Goal: Task Accomplishment & Management: Complete application form

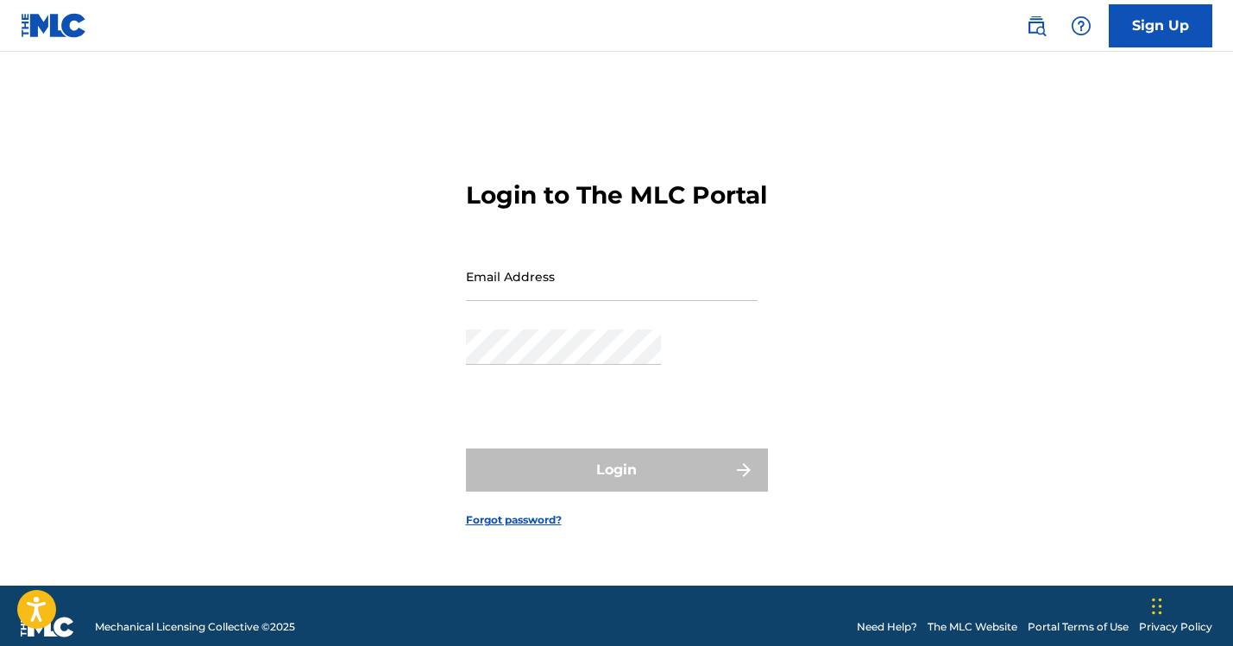
click at [591, 301] on input "Email Address" at bounding box center [612, 276] width 292 height 49
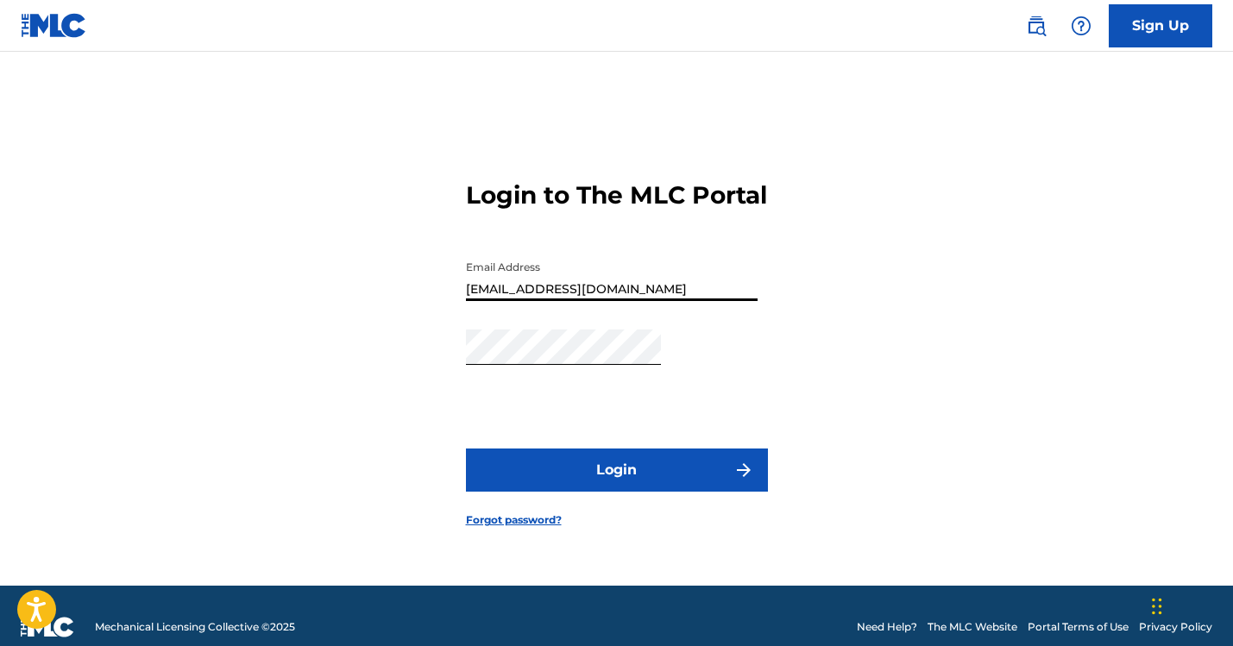
type input "[EMAIL_ADDRESS][DOMAIN_NAME]"
click at [659, 449] on button "Login" at bounding box center [617, 470] width 302 height 43
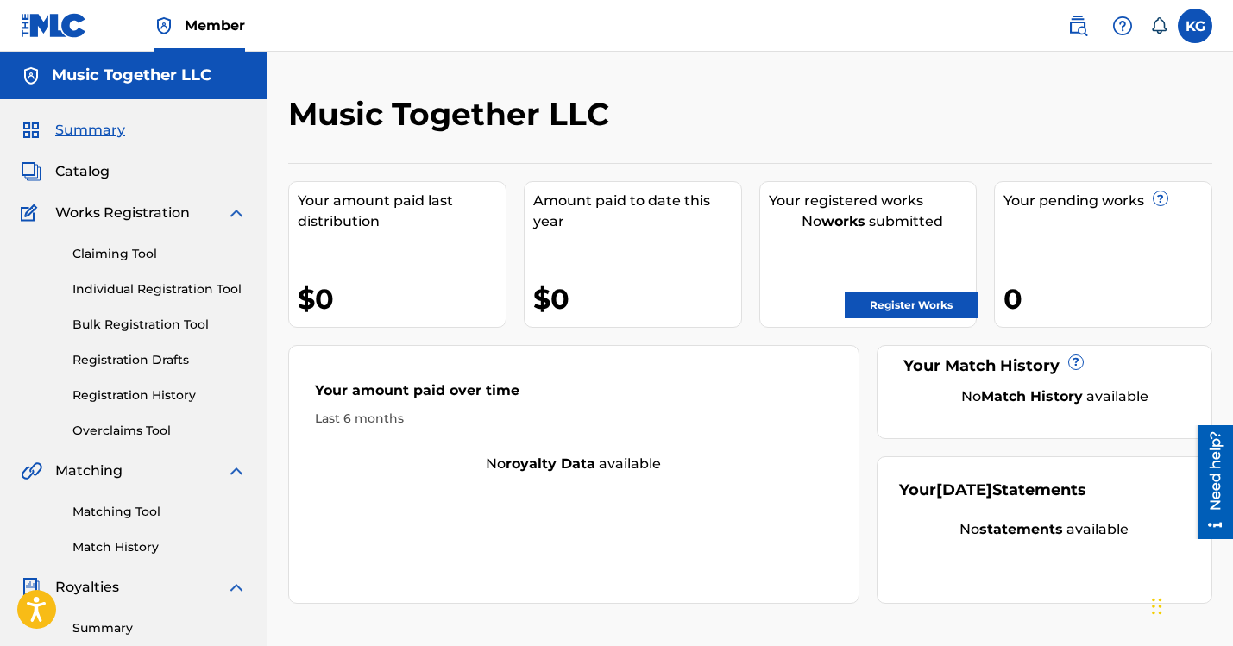
click at [89, 245] on link "Claiming Tool" at bounding box center [159, 254] width 174 height 18
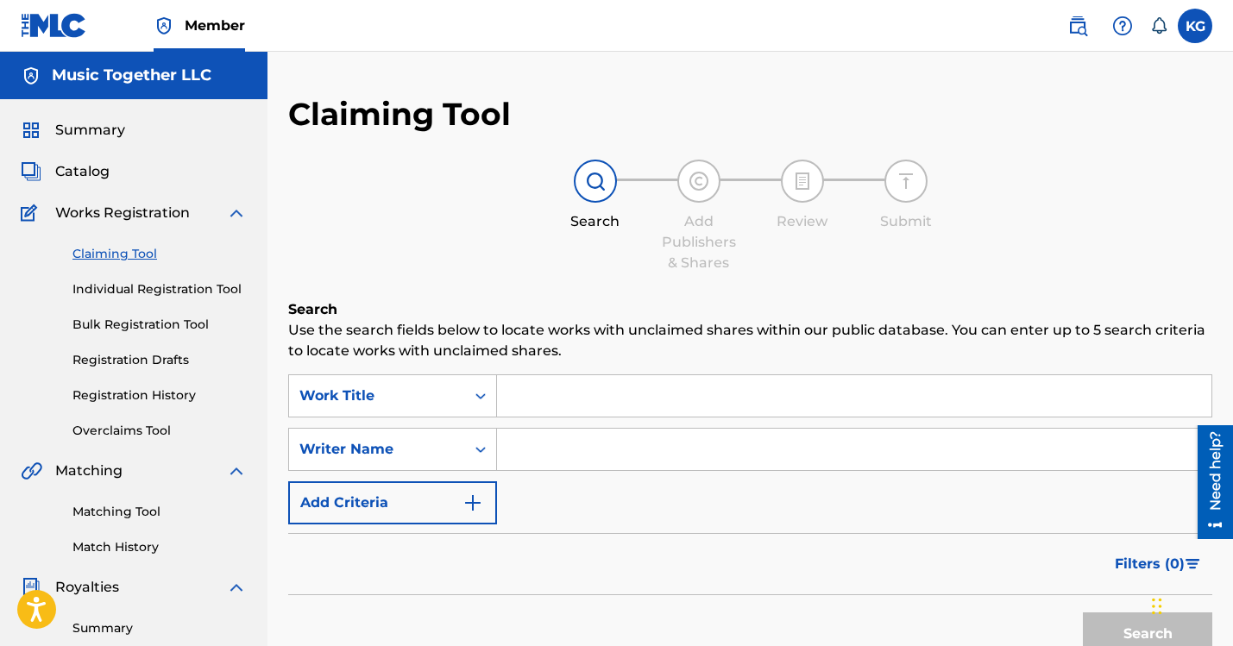
click at [505, 375] on input "Search Form" at bounding box center [854, 395] width 715 height 41
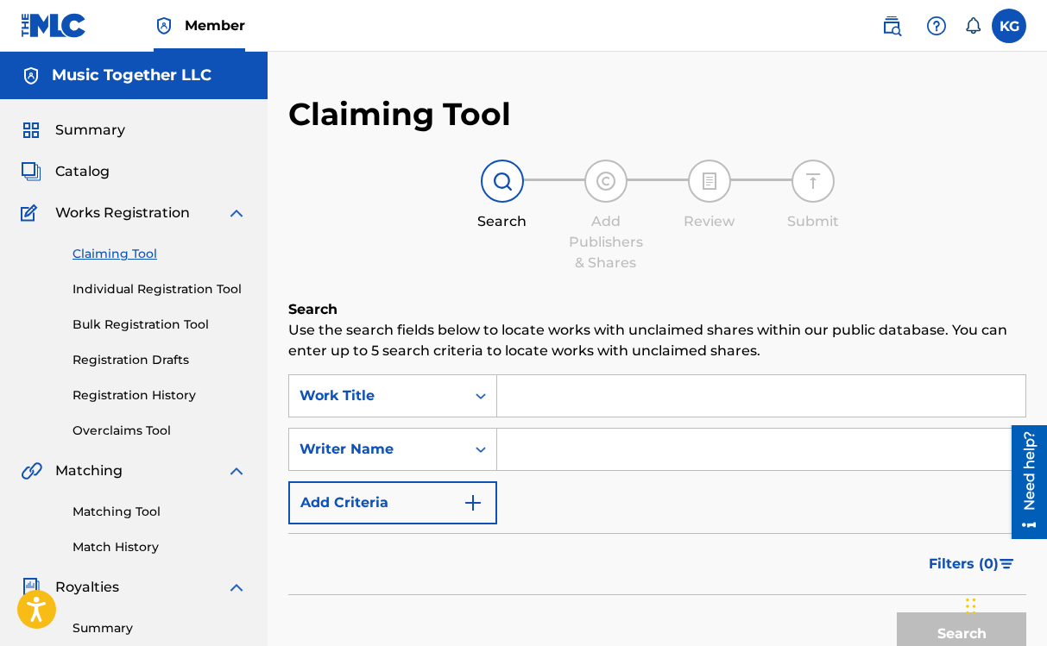
click at [497, 375] on input "Search Form" at bounding box center [761, 395] width 528 height 41
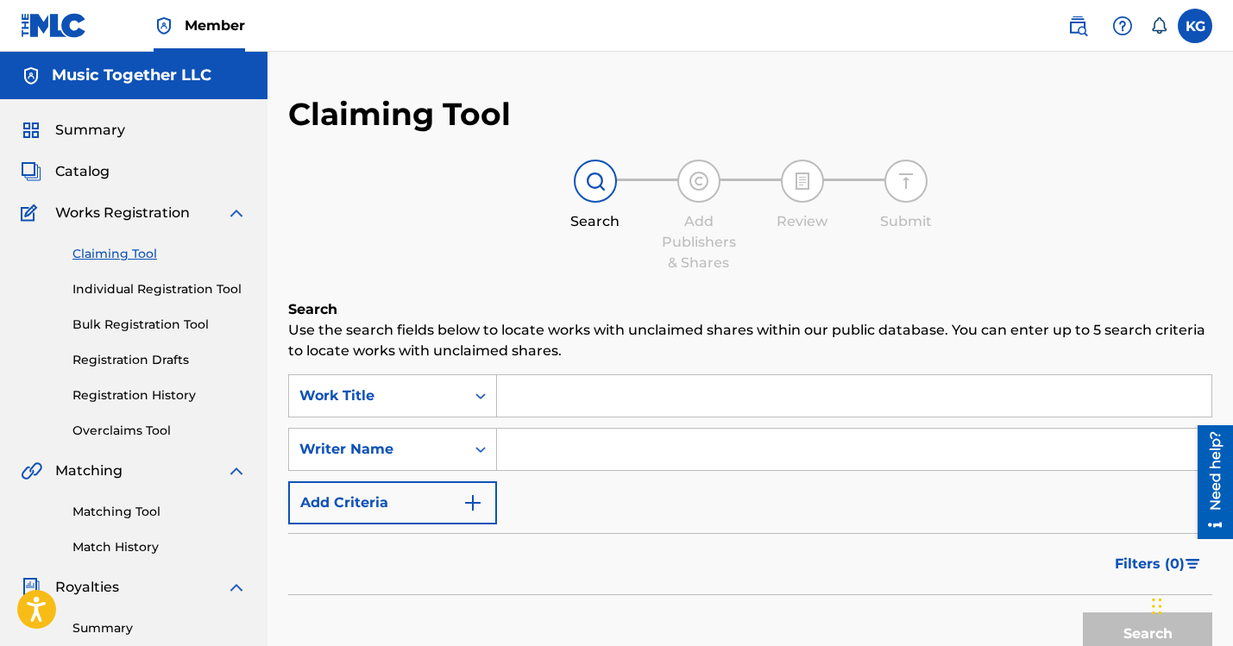
paste input "Splishing and Splashing"
type input "Splishing and Splashing"
click at [1083, 613] on button "Search" at bounding box center [1147, 634] width 129 height 43
click at [508, 429] on input "Search Form" at bounding box center [854, 449] width 715 height 41
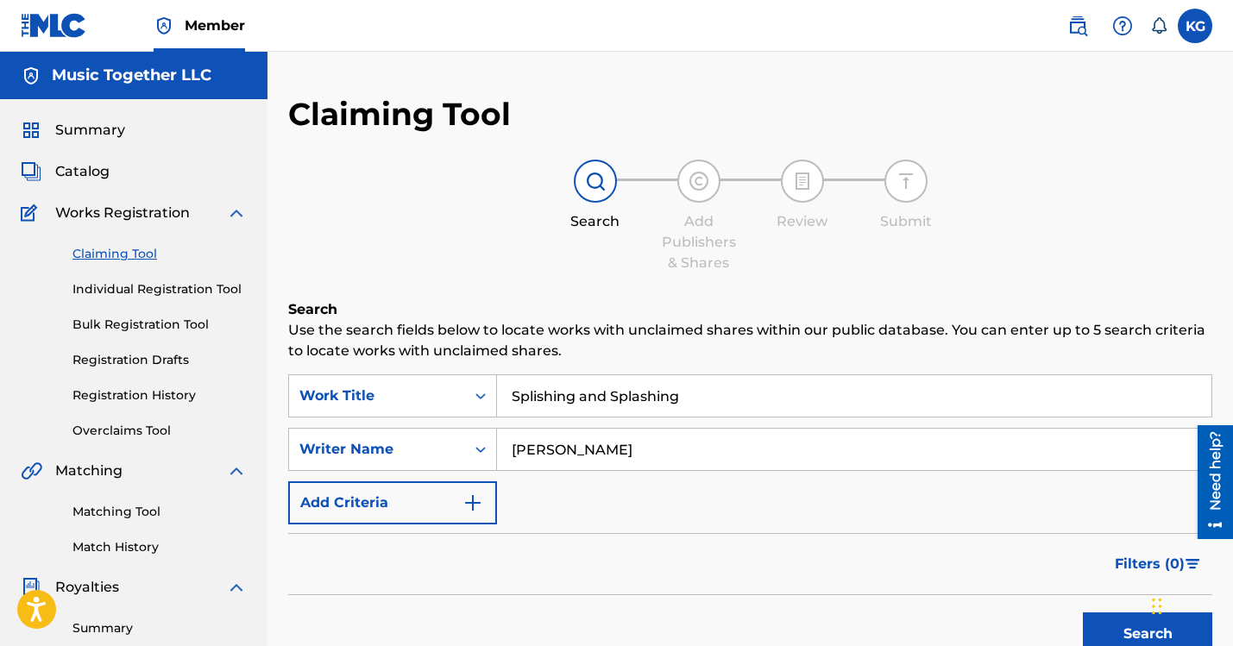
type input "[PERSON_NAME]"
click at [1083, 613] on button "Search" at bounding box center [1147, 634] width 129 height 43
click at [689, 171] on img at bounding box center [699, 181] width 21 height 21
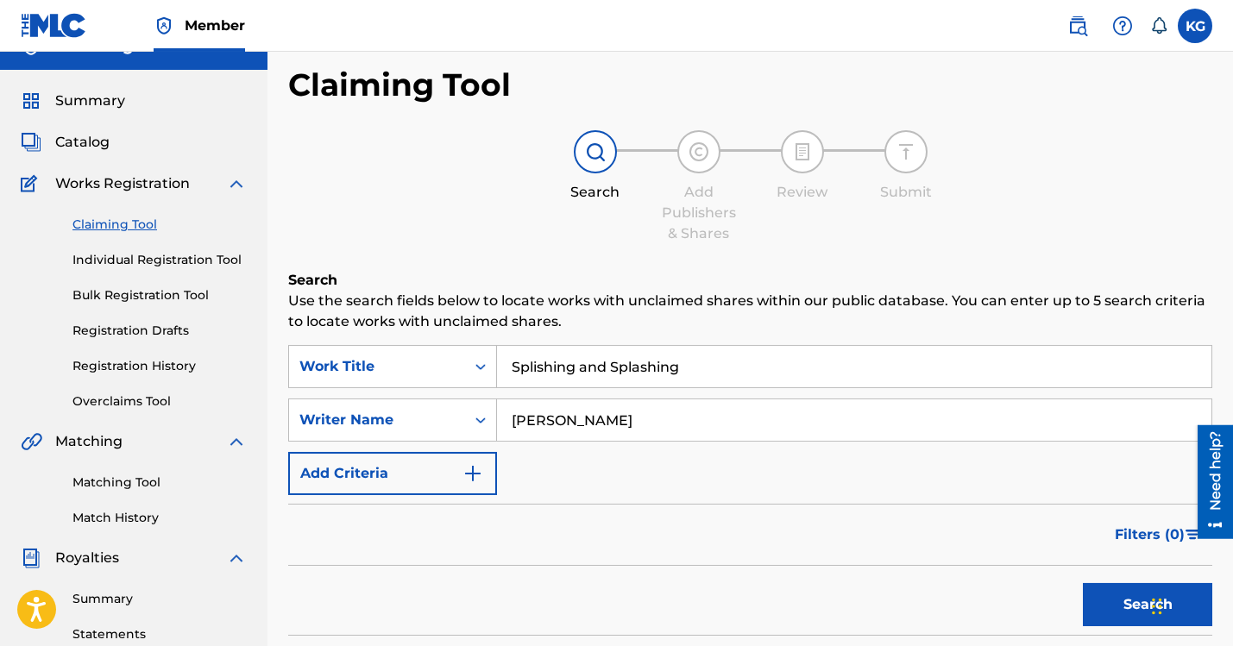
scroll to position [98, 0]
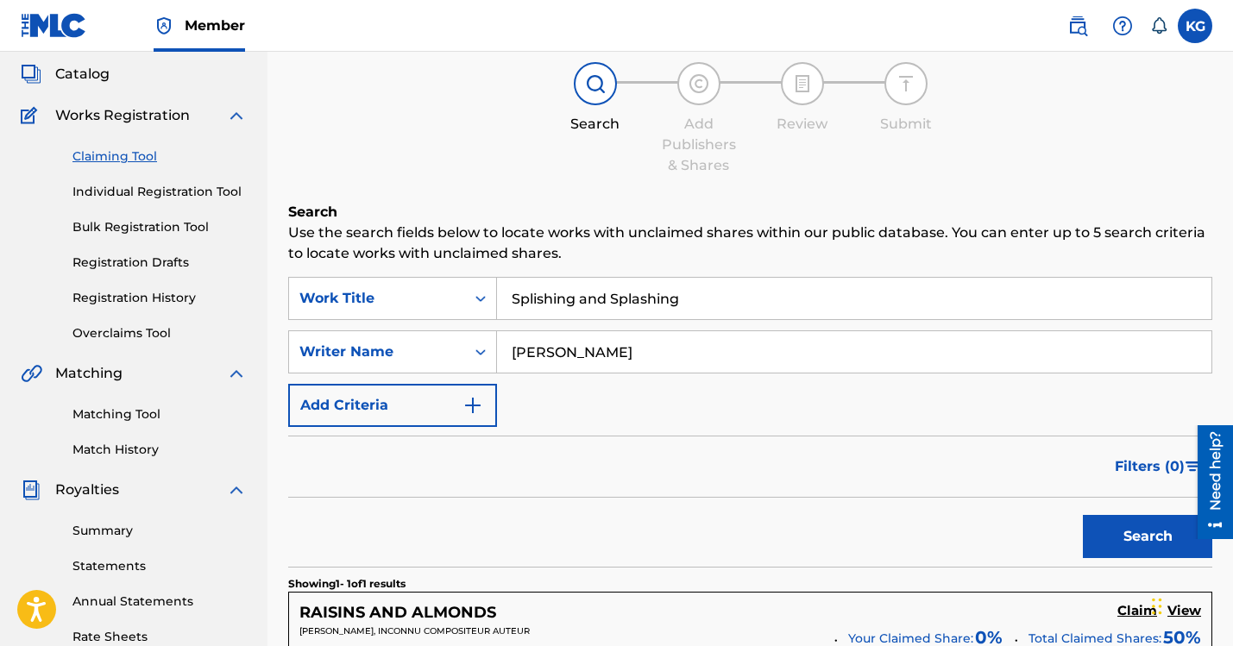
click at [80, 148] on link "Claiming Tool" at bounding box center [159, 157] width 174 height 18
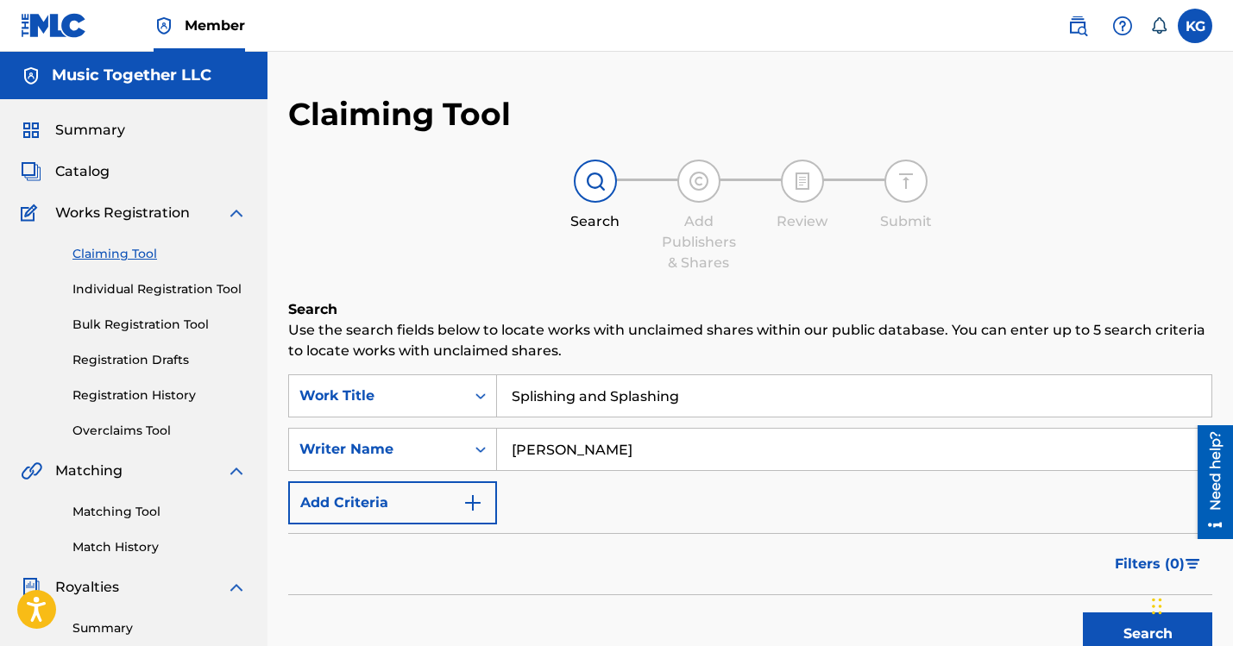
click at [110, 280] on link "Individual Registration Tool" at bounding box center [159, 289] width 174 height 18
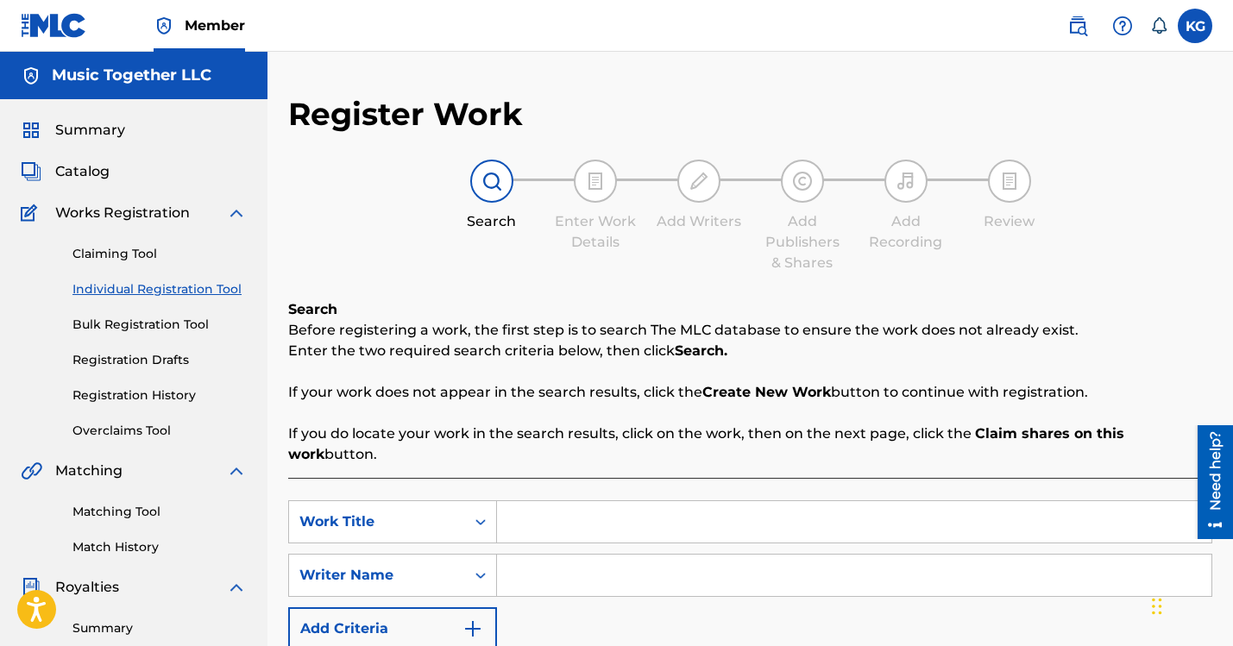
click at [529, 501] on input "Search Form" at bounding box center [854, 521] width 715 height 41
paste input "Splishing and Splashing"
type input "Splishing and Splashing"
click at [555, 555] on input "Search Form" at bounding box center [854, 575] width 715 height 41
type input "[PERSON_NAME]"
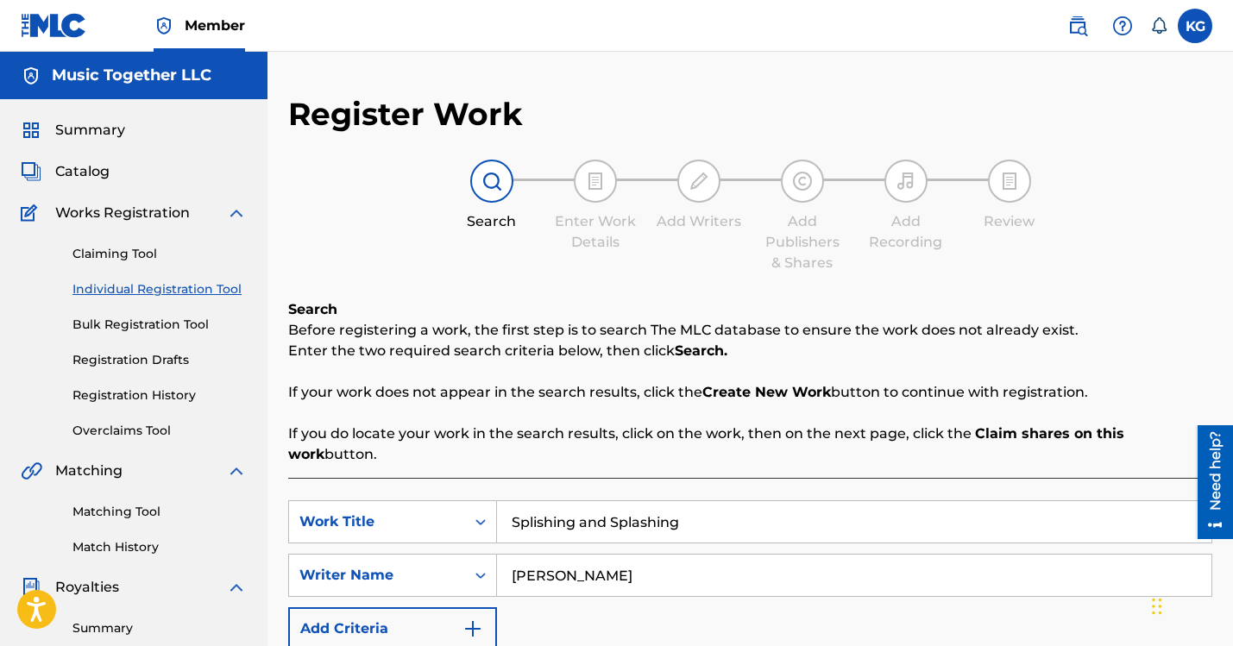
drag, startPoint x: 582, startPoint y: 326, endPoint x: 429, endPoint y: 320, distance: 152.9
click at [497, 501] on input "Splishing and Splashing" at bounding box center [854, 521] width 715 height 41
paste input "Ridin’ in the Car"
type input "Ridin’ in the Car"
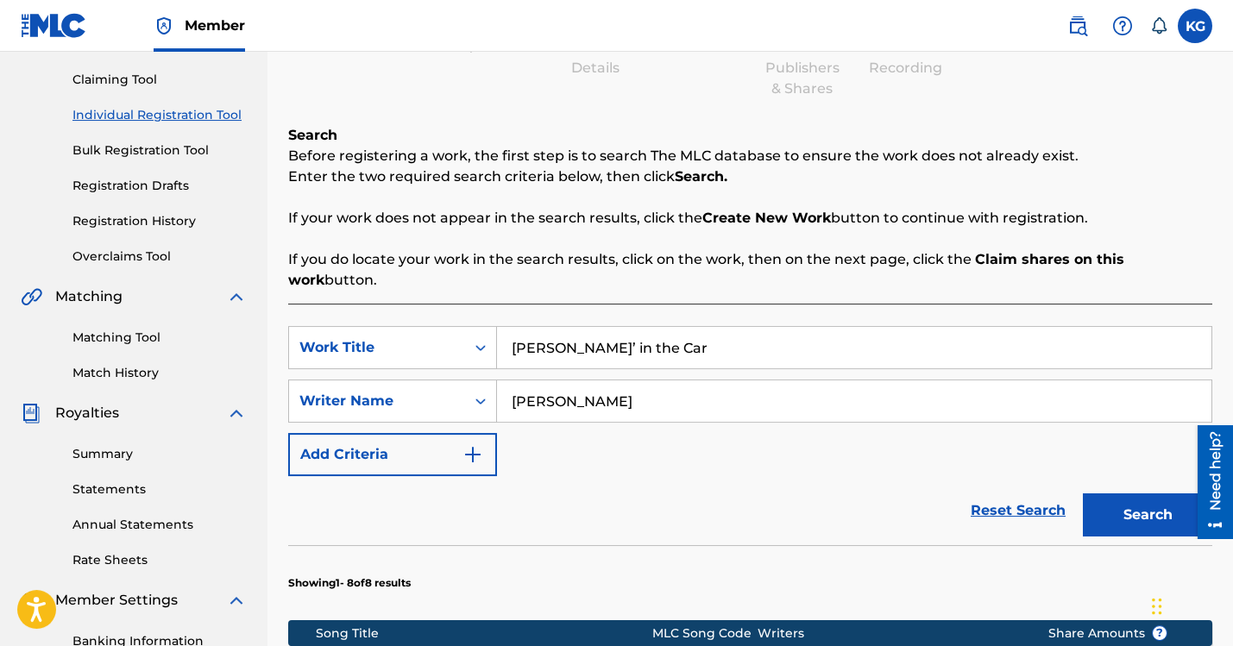
scroll to position [168, 0]
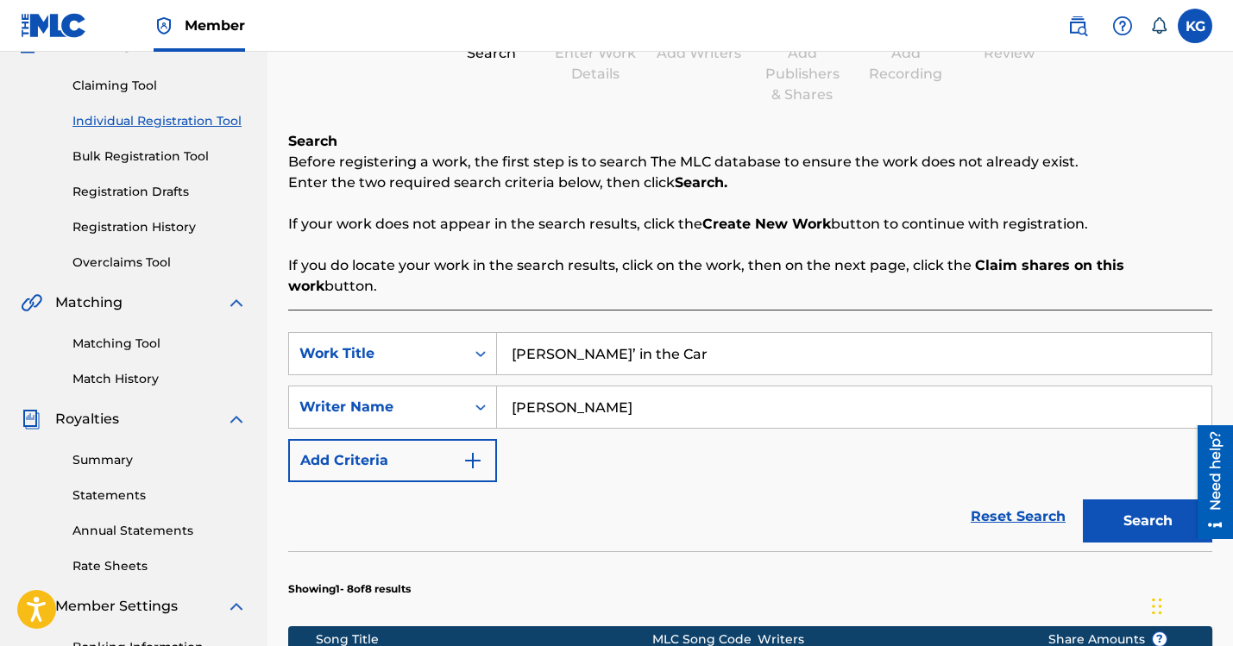
drag, startPoint x: 700, startPoint y: 424, endPoint x: 665, endPoint y: 423, distance: 34.5
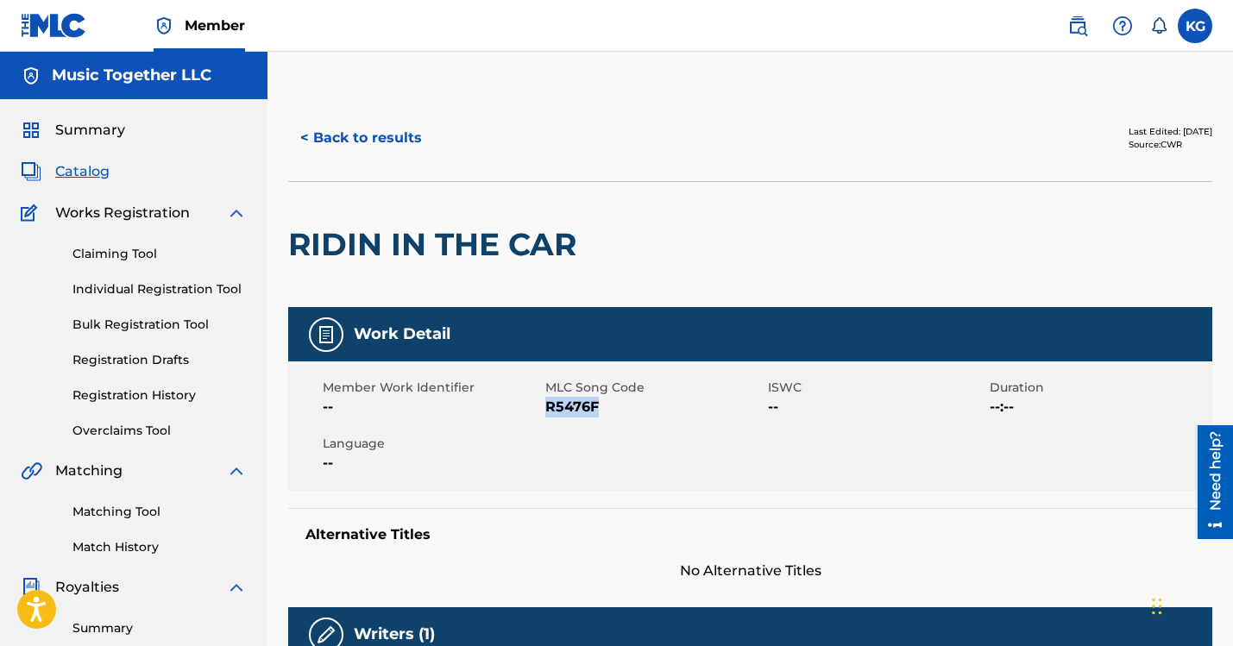
copy span "R5476F"
drag, startPoint x: 563, startPoint y: 276, endPoint x: 529, endPoint y: 274, distance: 33.8
click at [545, 397] on span "R5476F" at bounding box center [654, 407] width 218 height 21
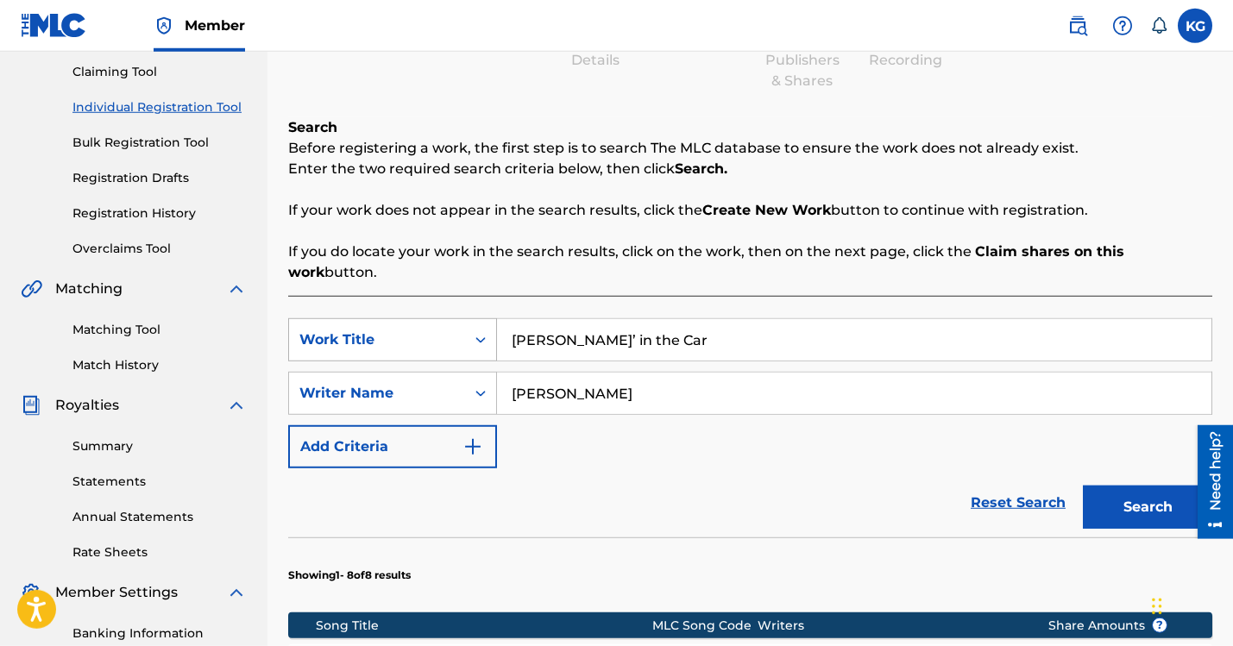
scroll to position [187, 0]
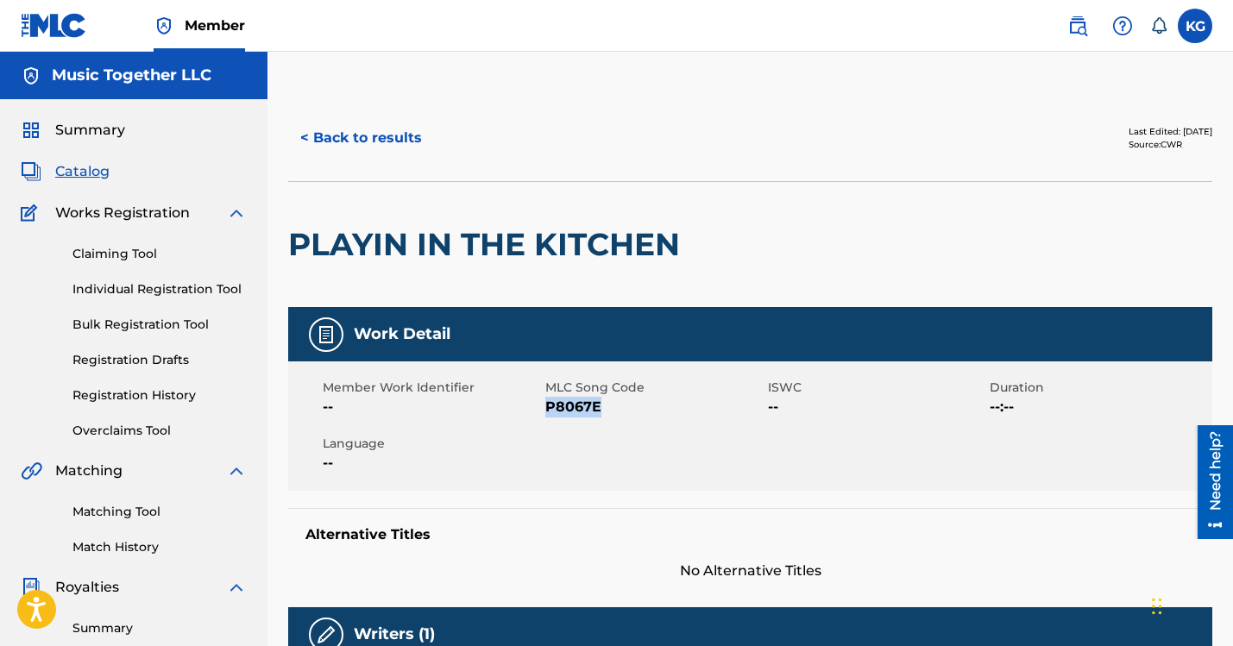
drag, startPoint x: 566, startPoint y: 274, endPoint x: 529, endPoint y: 273, distance: 37.1
click at [545, 397] on span "P8067E" at bounding box center [654, 407] width 218 height 21
copy span "P8067E"
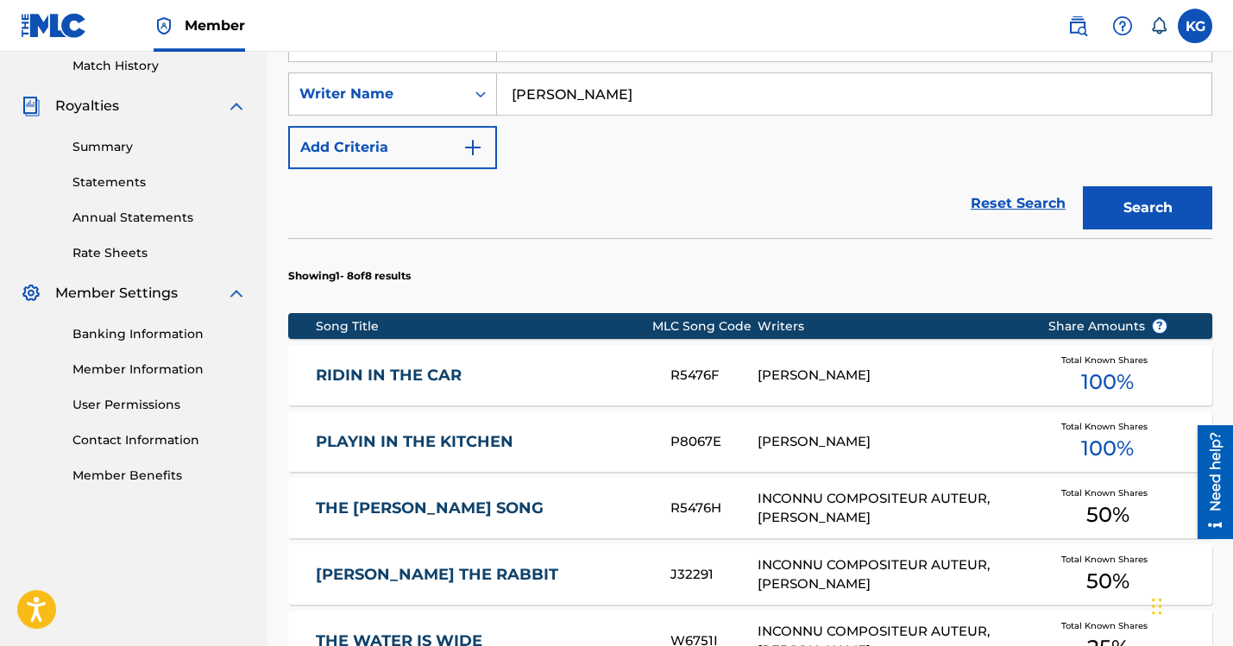
scroll to position [485, 0]
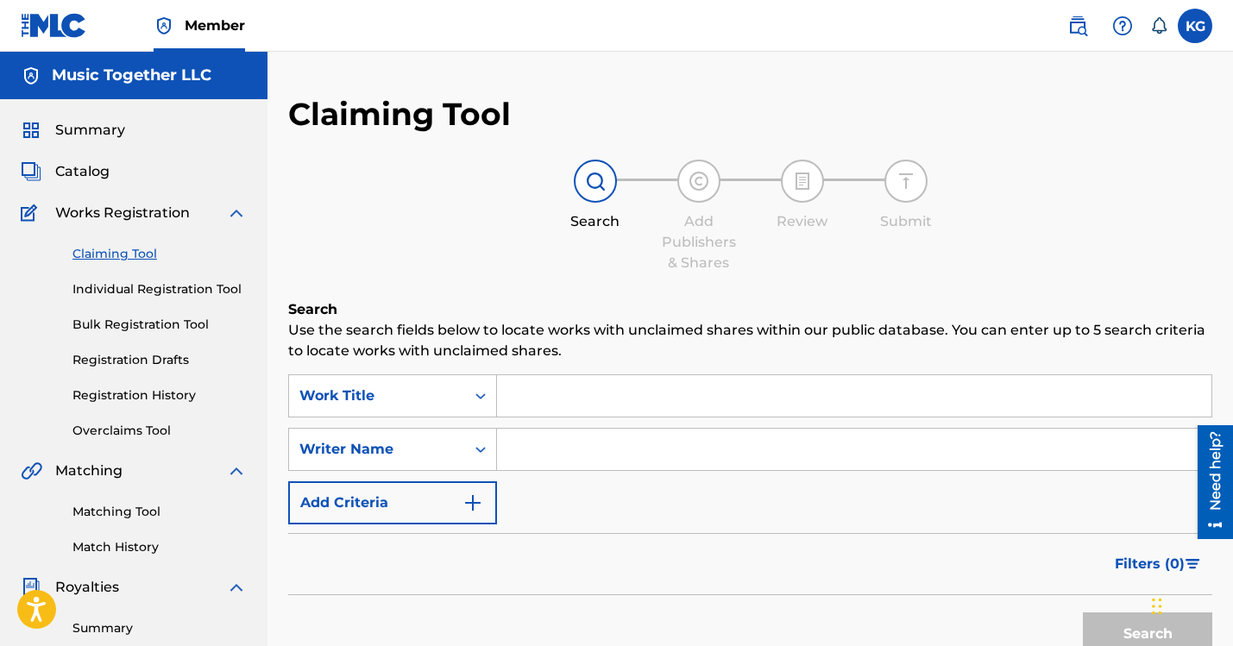
click at [505, 375] on input "Search Form" at bounding box center [854, 395] width 715 height 41
paste input "Splishing and Splashing"
type input "Splishing and Splashing"
click at [589, 429] on input "Search Form" at bounding box center [854, 449] width 715 height 41
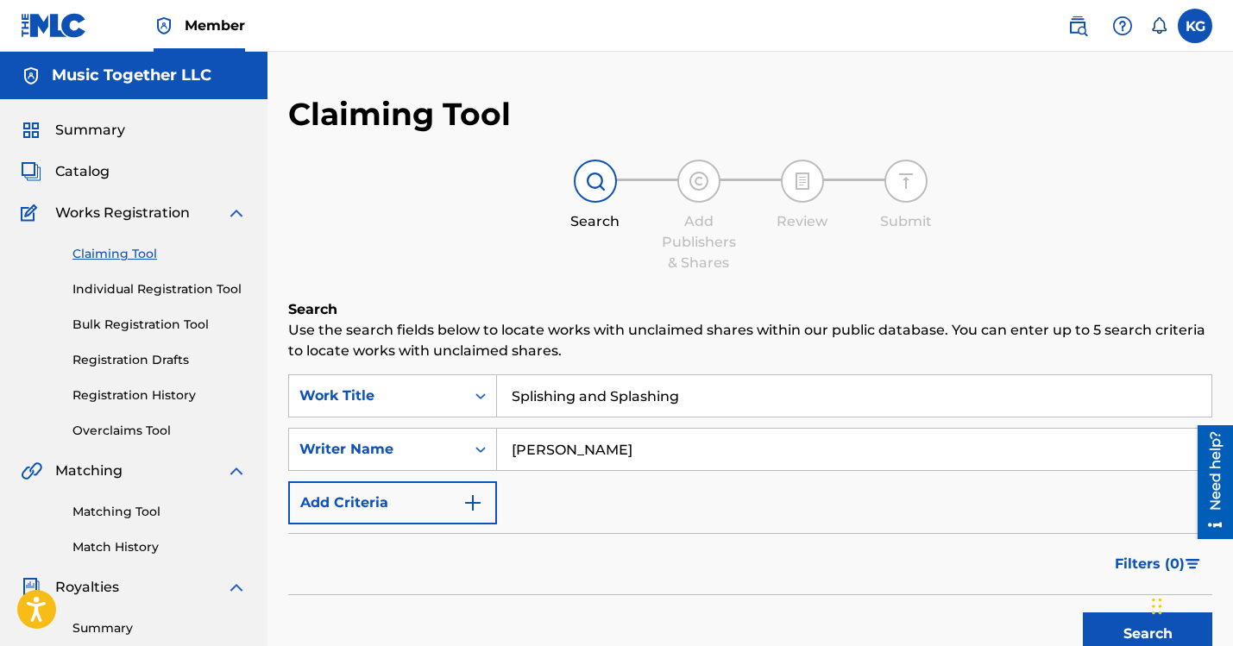
type input "[PERSON_NAME]"
click at [1083, 613] on button "Search" at bounding box center [1147, 634] width 129 height 43
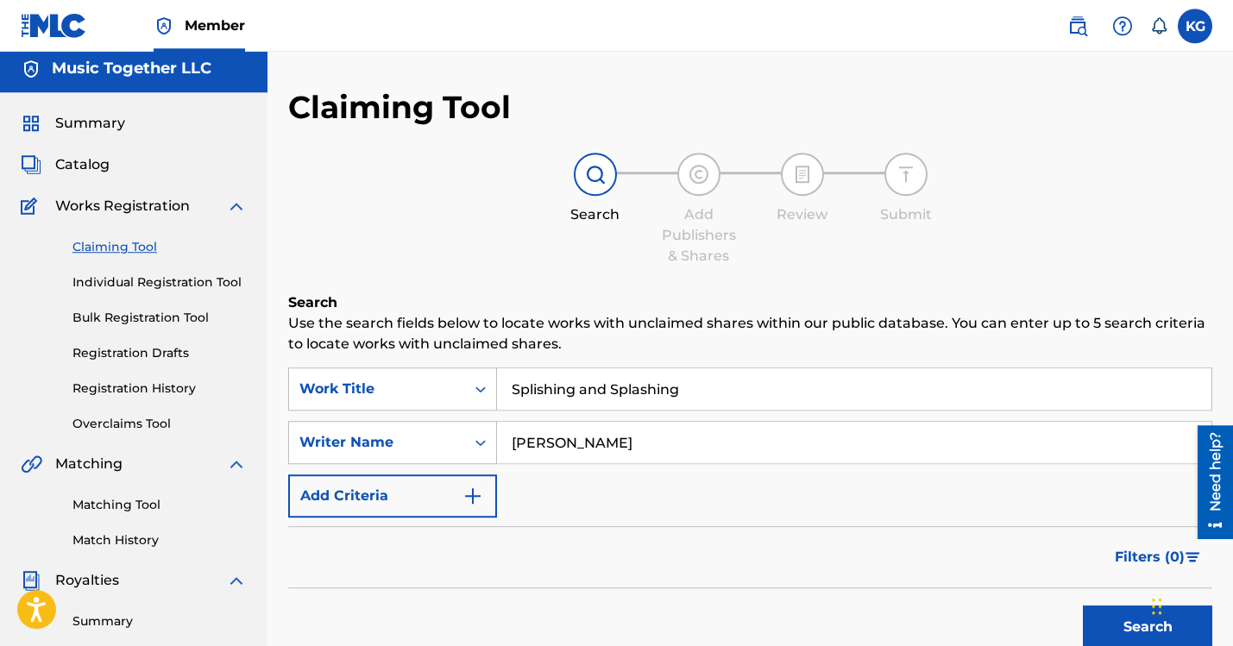
scroll to position [9, 0]
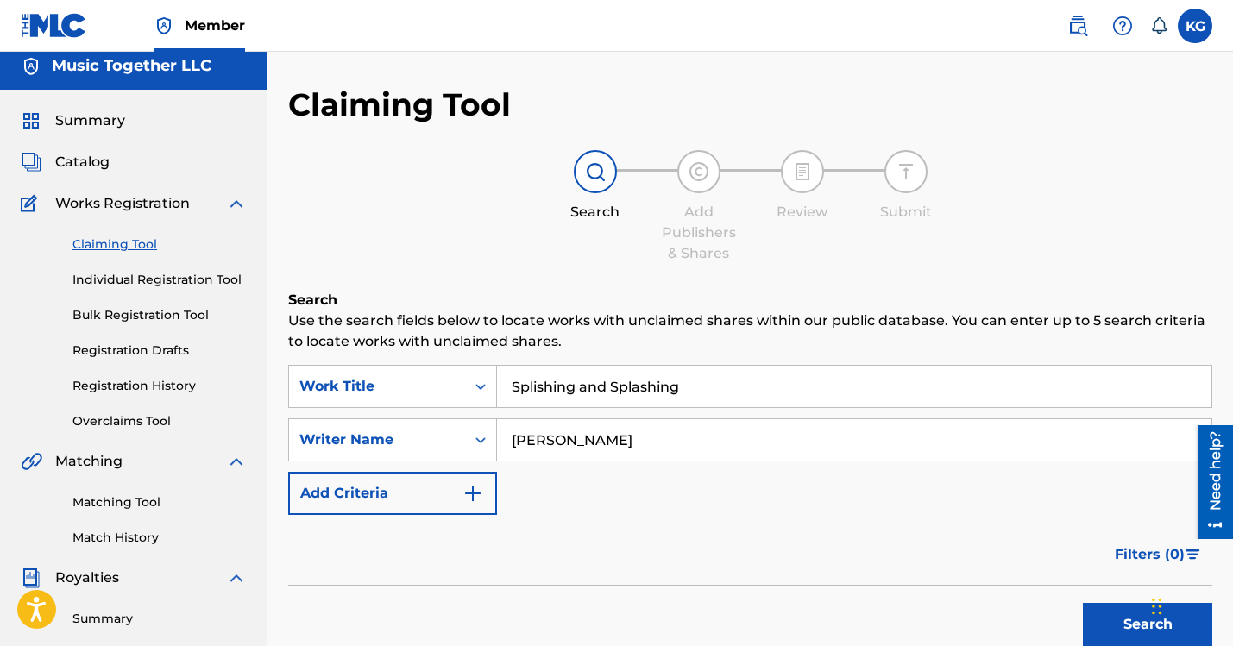
click at [599, 366] on input "Splishing and Splashing" at bounding box center [854, 386] width 715 height 41
click at [1083, 603] on button "Search" at bounding box center [1147, 624] width 129 height 43
click at [586, 366] on input "Splishing and Splashing" at bounding box center [854, 386] width 715 height 41
drag, startPoint x: 540, startPoint y: 261, endPoint x: 497, endPoint y: 230, distance: 52.7
click at [497, 366] on input "Splishing and Splashing" at bounding box center [854, 386] width 715 height 41
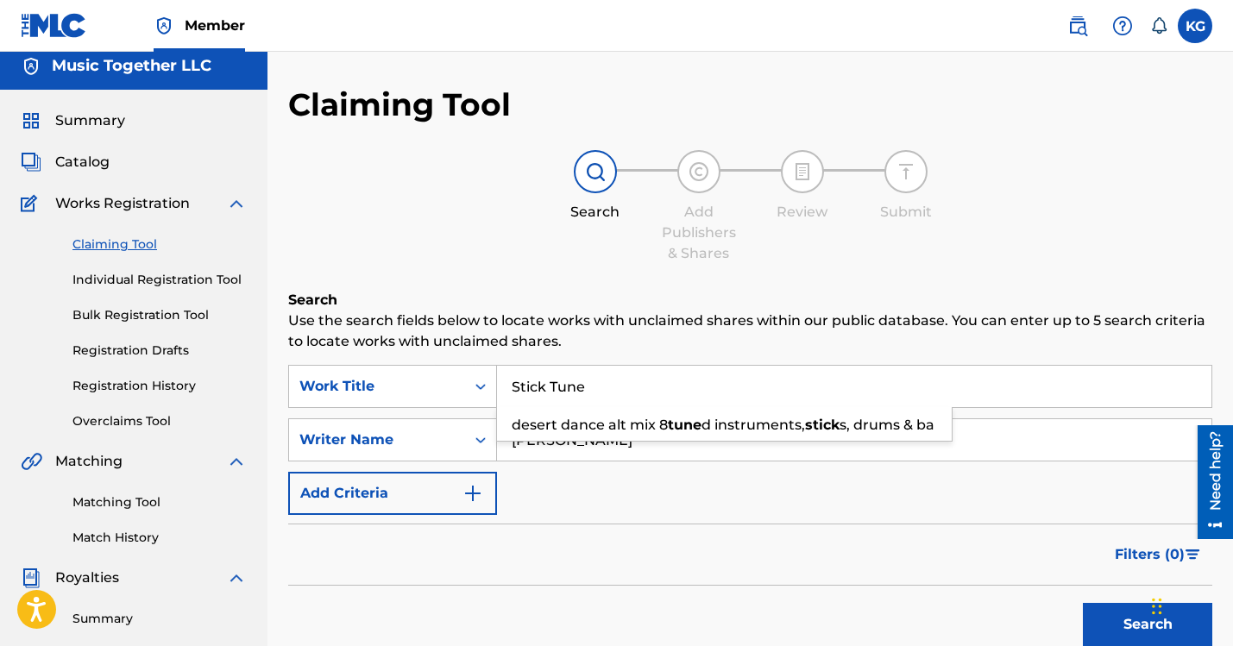
type input "Stick Tune"
click at [1083, 603] on button "Search" at bounding box center [1147, 624] width 129 height 43
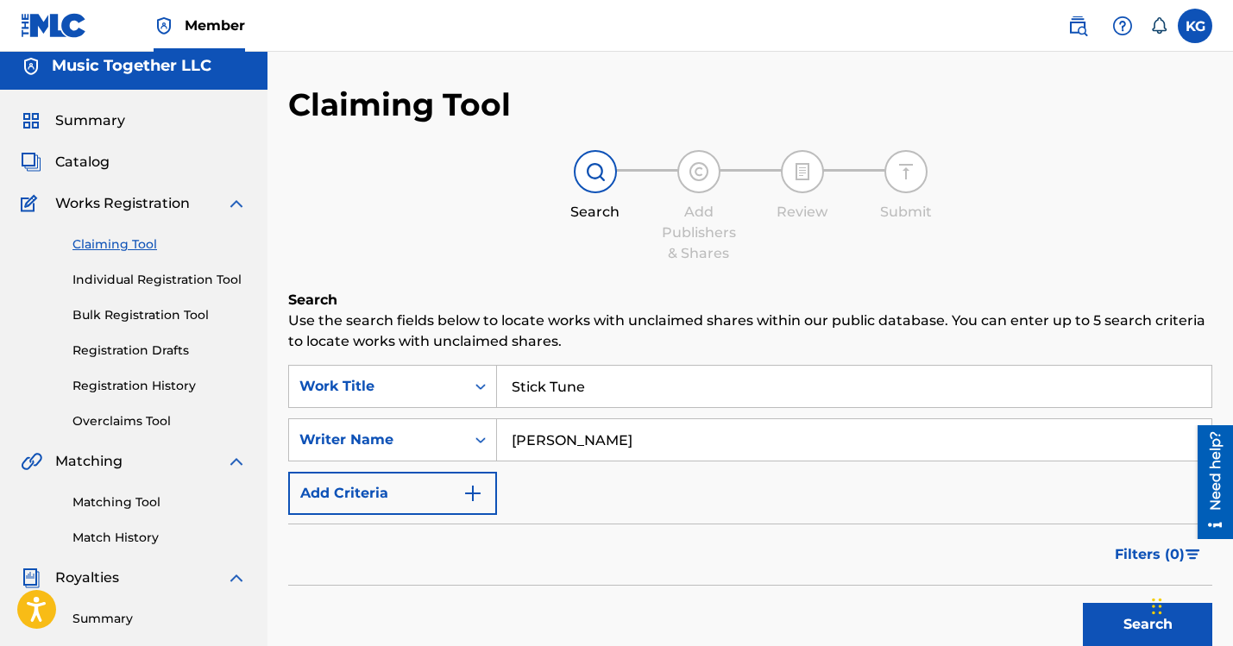
click at [1083, 603] on button "Search" at bounding box center [1147, 624] width 129 height 43
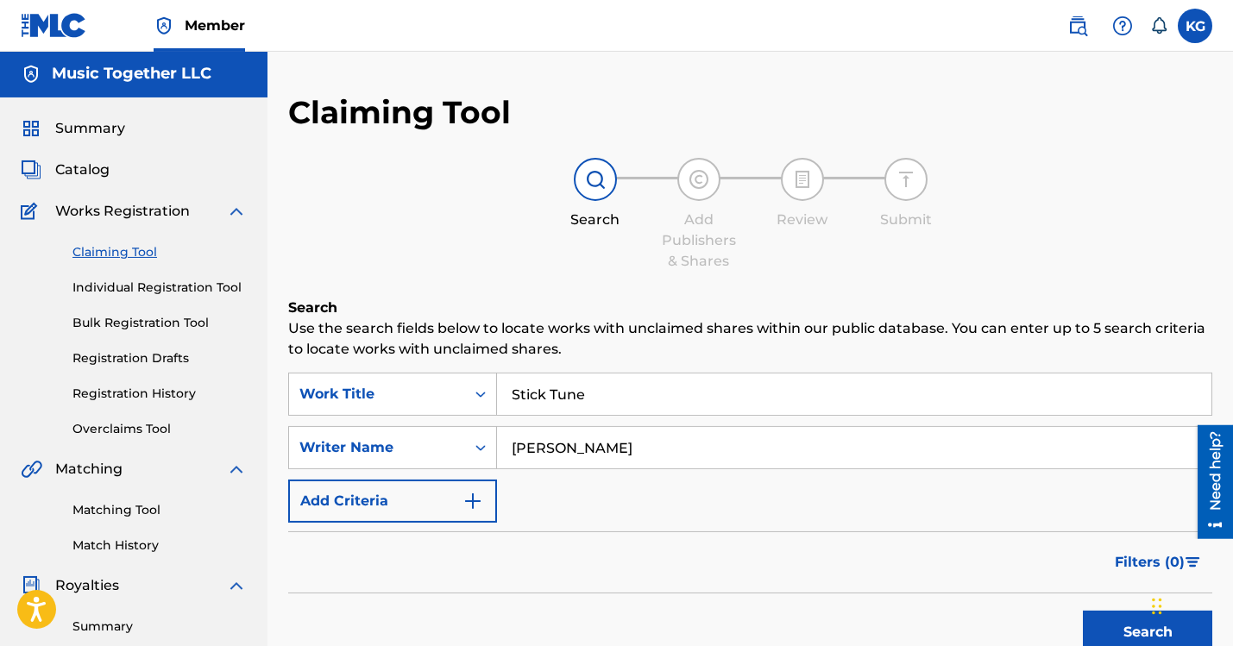
scroll to position [0, 0]
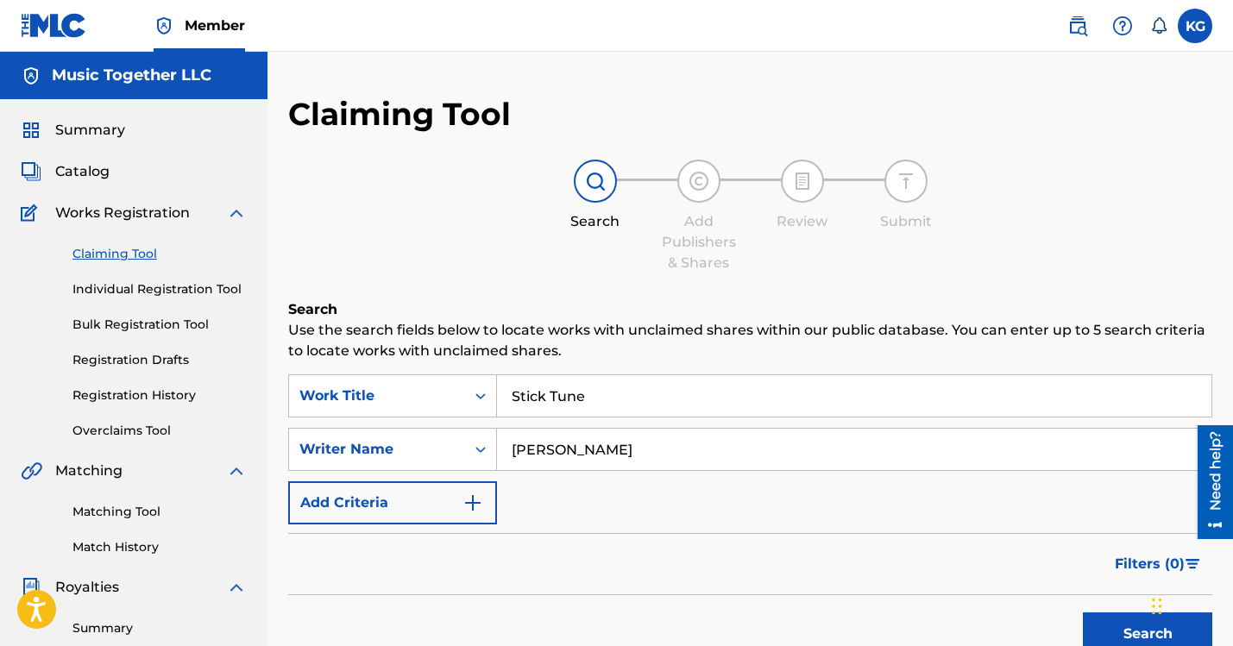
click at [119, 280] on link "Individual Registration Tool" at bounding box center [159, 289] width 174 height 18
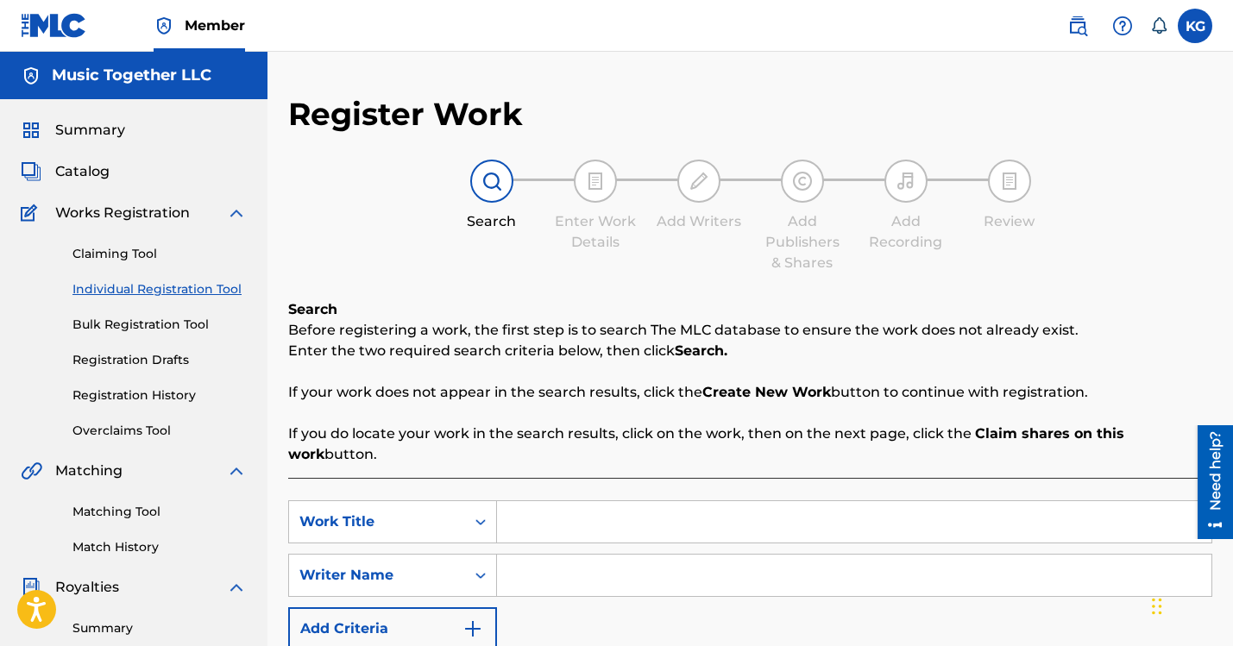
click at [497, 501] on input "Search Form" at bounding box center [854, 521] width 715 height 41
type input "Stick Tune"
click at [514, 555] on input "Search Form" at bounding box center [854, 575] width 715 height 41
type input "[PERSON_NAME]"
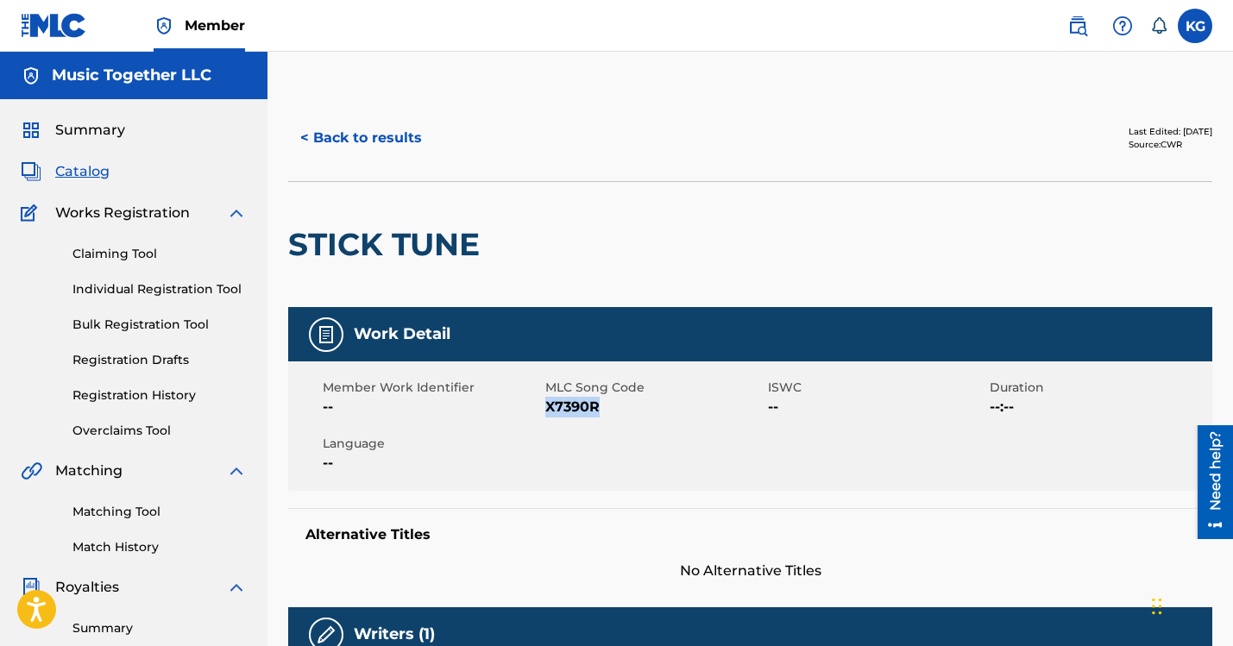
drag, startPoint x: 564, startPoint y: 274, endPoint x: 529, endPoint y: 271, distance: 35.6
click at [545, 397] on span "X7390R" at bounding box center [654, 407] width 218 height 21
copy span "X7390R"
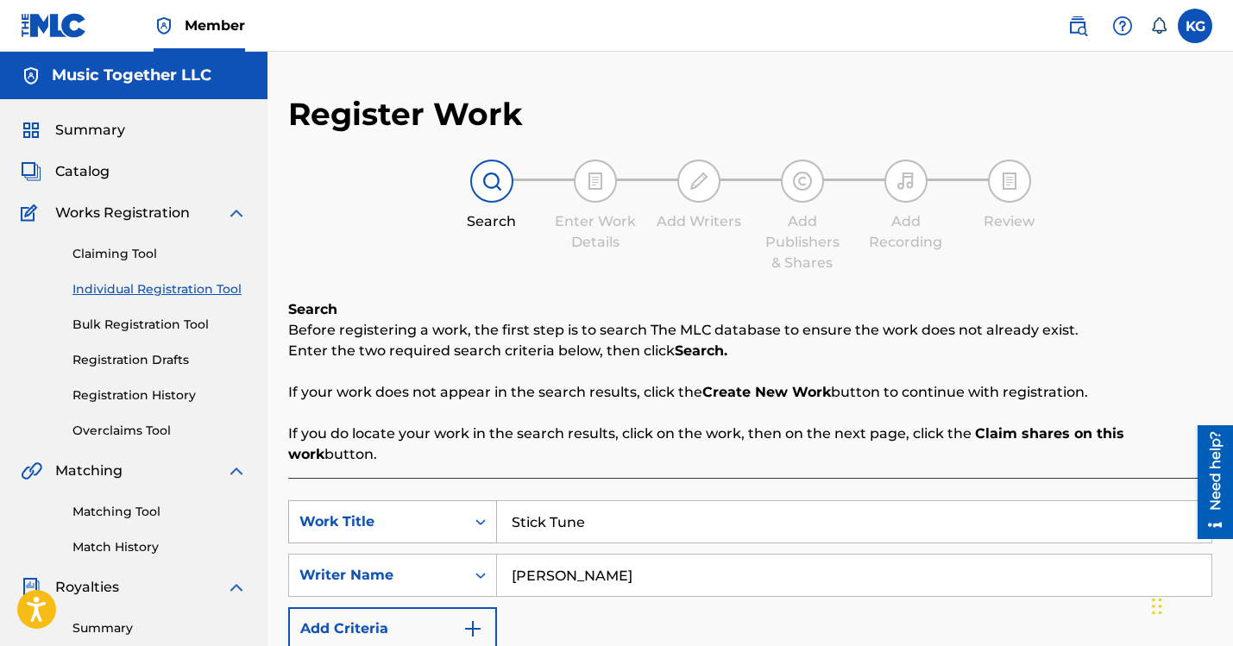
drag, startPoint x: 513, startPoint y: 339, endPoint x: 450, endPoint y: 337, distance: 63.1
click at [497, 501] on input "Stick Tune" at bounding box center [854, 521] width 715 height 41
paste input "Goin’ for Coffee"
type input "Goin’ for Coffee"
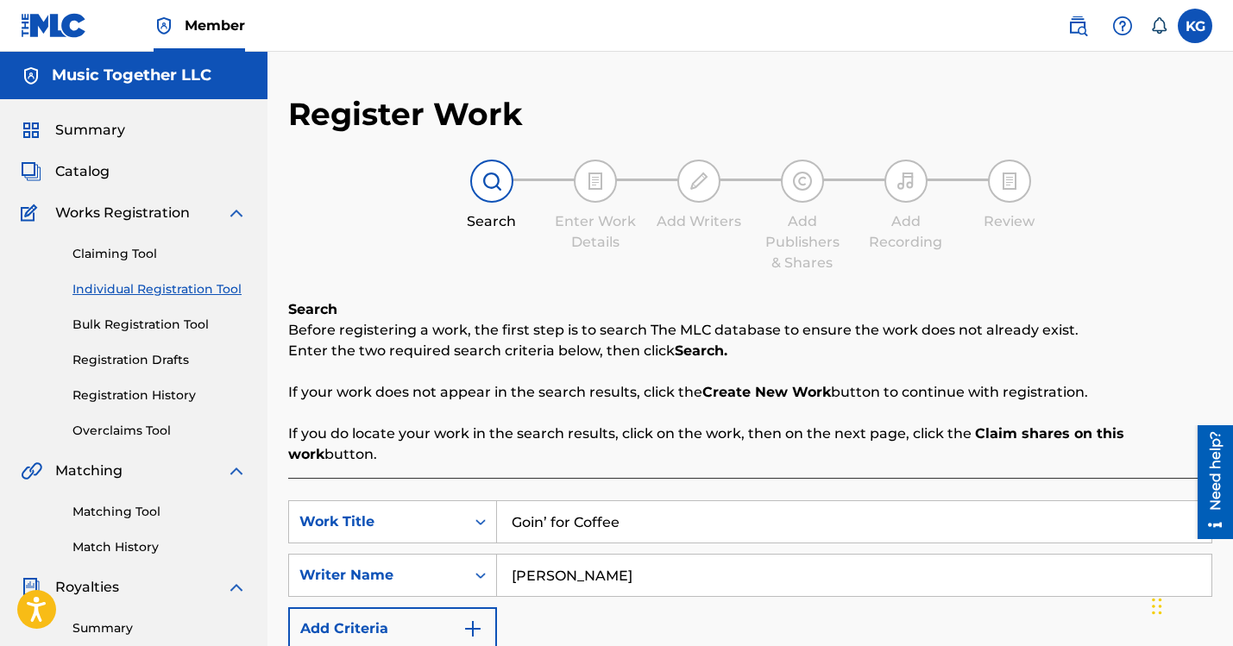
copy div "G6199U"
drag, startPoint x: 702, startPoint y: 585, endPoint x: 665, endPoint y: 588, distance: 38.1
drag, startPoint x: 536, startPoint y: 337, endPoint x: 390, endPoint y: 334, distance: 145.9
click at [497, 501] on input "Goin’ for Coffee" at bounding box center [854, 521] width 715 height 41
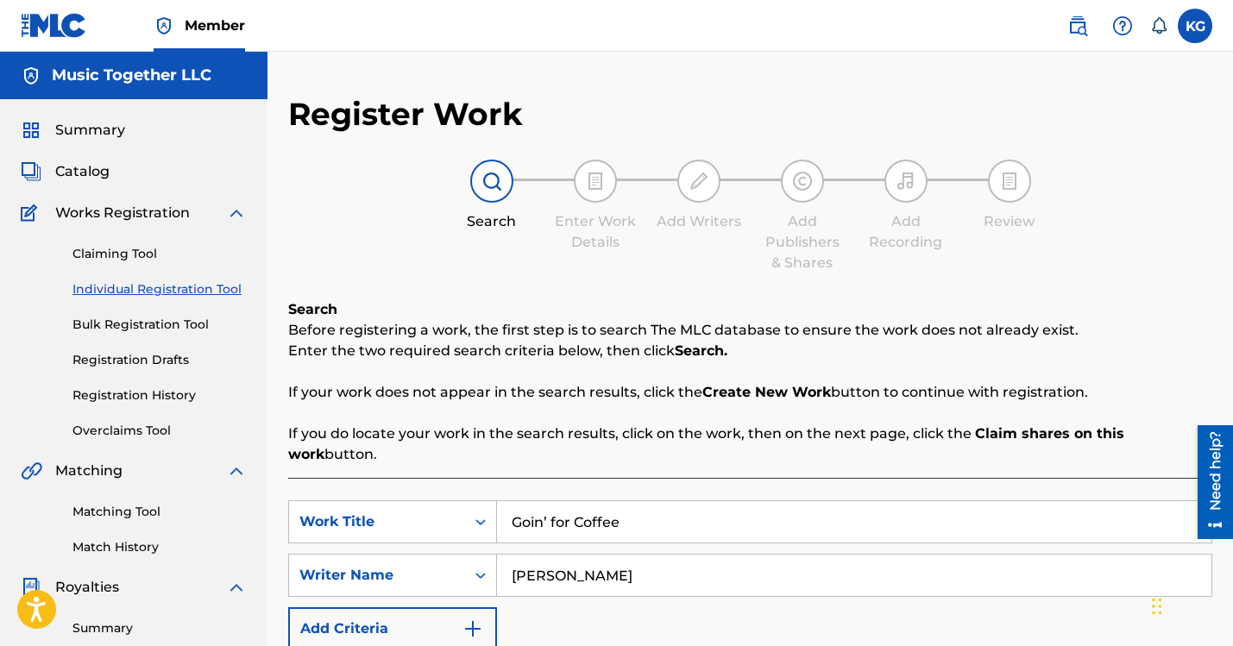
paste input "Dancing with Teddy"
type input "Dancing with Teddy"
copy div "D8935U"
drag, startPoint x: 707, startPoint y: 588, endPoint x: 660, endPoint y: 588, distance: 46.6
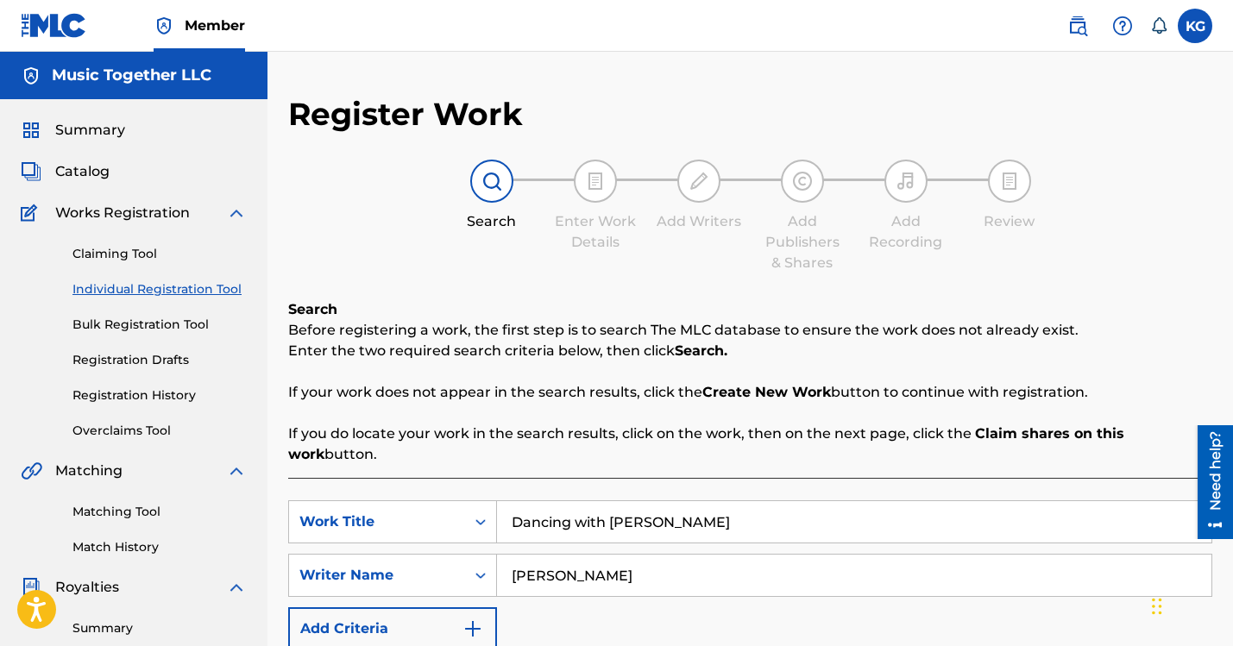
drag, startPoint x: 560, startPoint y: 339, endPoint x: 397, endPoint y: 335, distance: 163.2
click at [497, 501] on input "Dancing with Teddy" at bounding box center [854, 521] width 715 height 41
paste input "May All Children"
type input "May All Children"
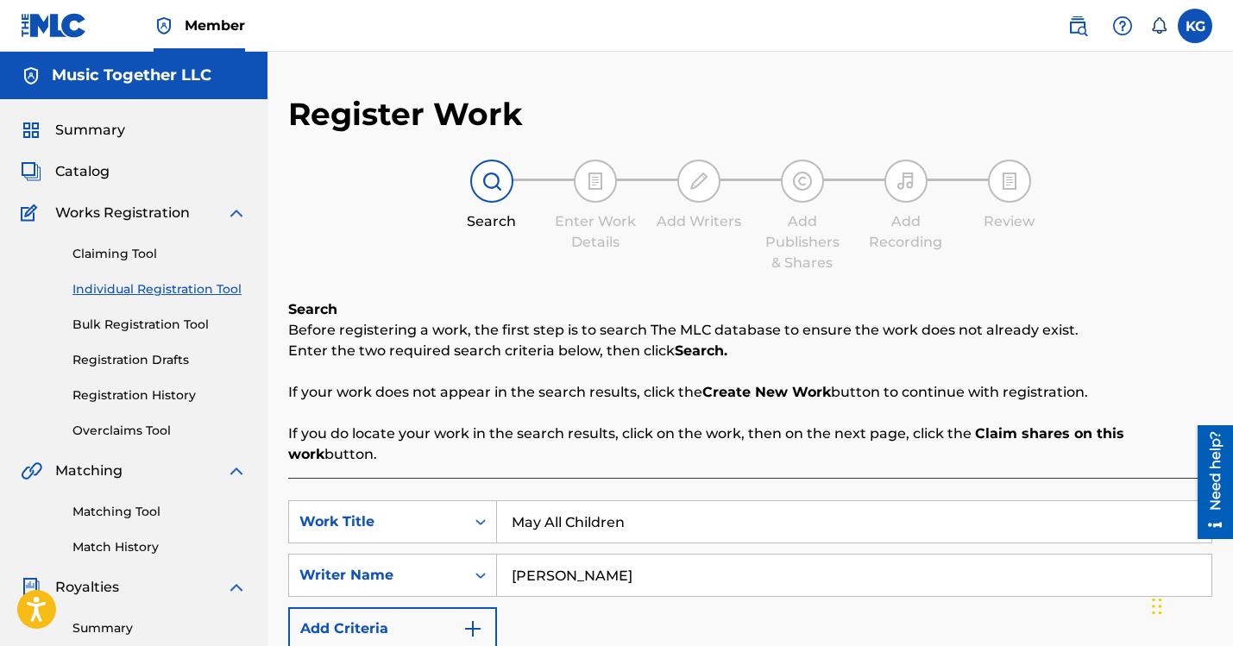
copy div "X7390U"
drag, startPoint x: 704, startPoint y: 586, endPoint x: 665, endPoint y: 587, distance: 39.7
drag, startPoint x: 541, startPoint y: 333, endPoint x: 433, endPoint y: 331, distance: 107.9
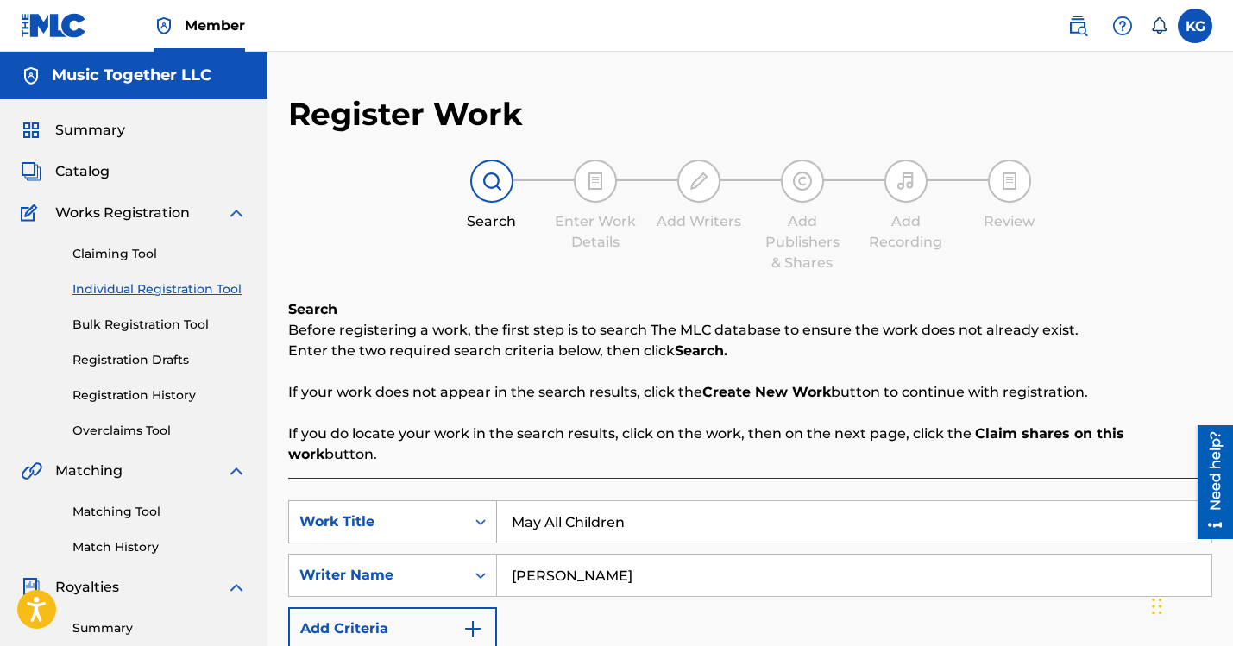
click at [497, 501] on input "May All Children" at bounding box center [854, 521] width 715 height 41
paste input "Goodbye, So Long, Farewell"
type input "Goodbye, So Long, Farewell"
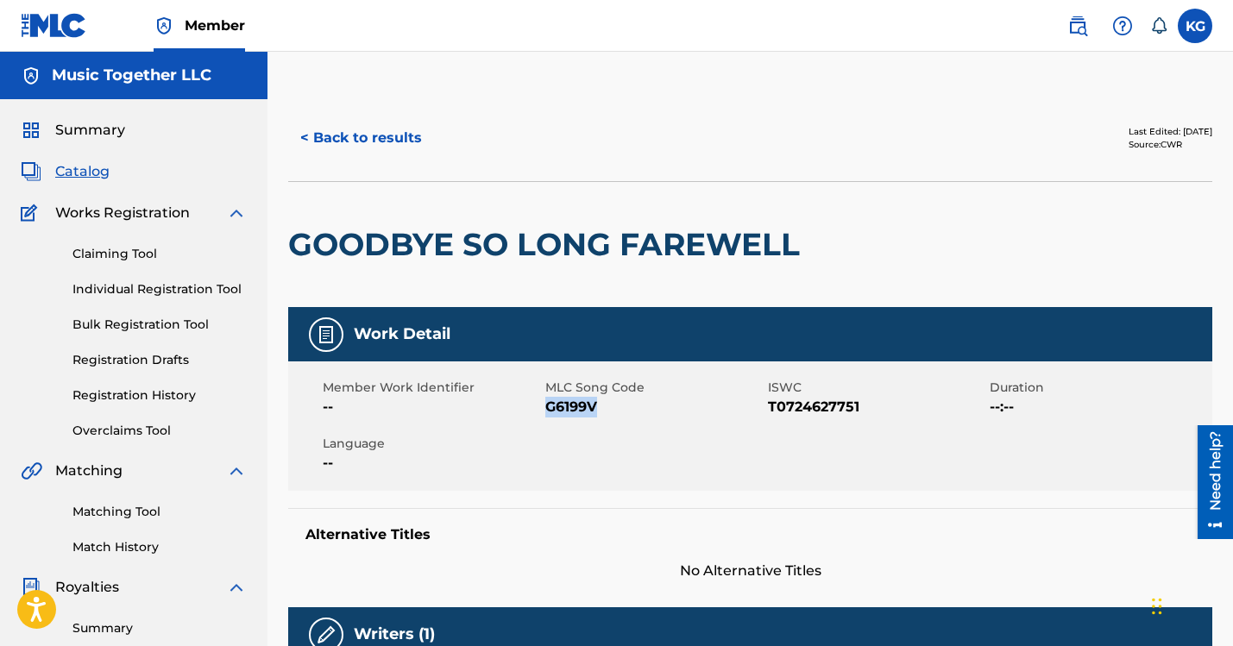
copy span "G6199V"
drag, startPoint x: 563, startPoint y: 278, endPoint x: 530, endPoint y: 271, distance: 33.5
click at [545, 397] on span "G6199V" at bounding box center [654, 407] width 218 height 21
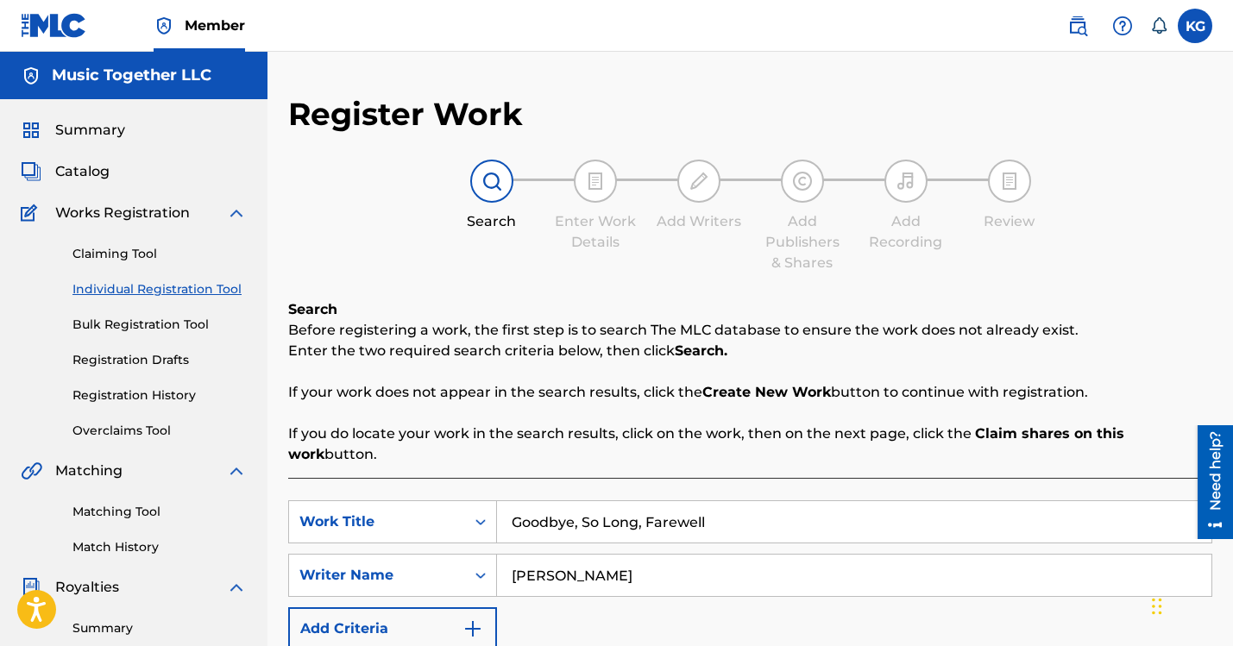
drag, startPoint x: 585, startPoint y: 333, endPoint x: 343, endPoint y: 312, distance: 243.5
click at [497, 501] on input "Goodbye, So Long, Farewell" at bounding box center [854, 521] width 715 height 41
paste input "Biddy Biddy"
type input "Biddy Biddy"
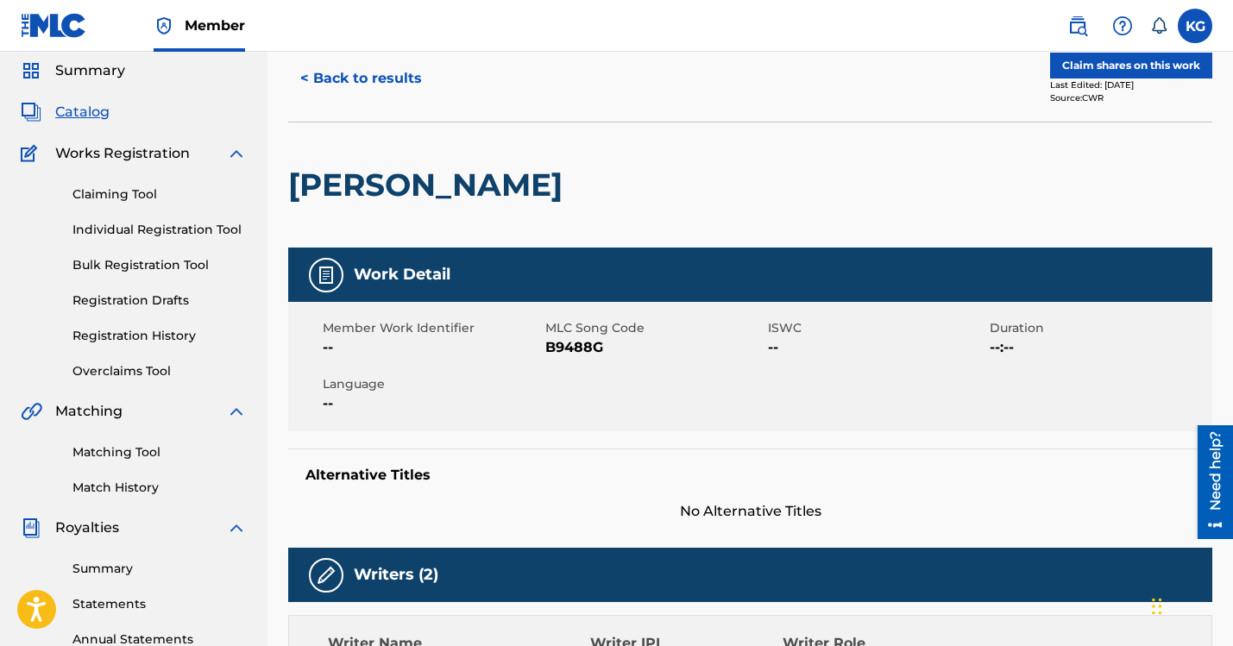
scroll to position [69, 0]
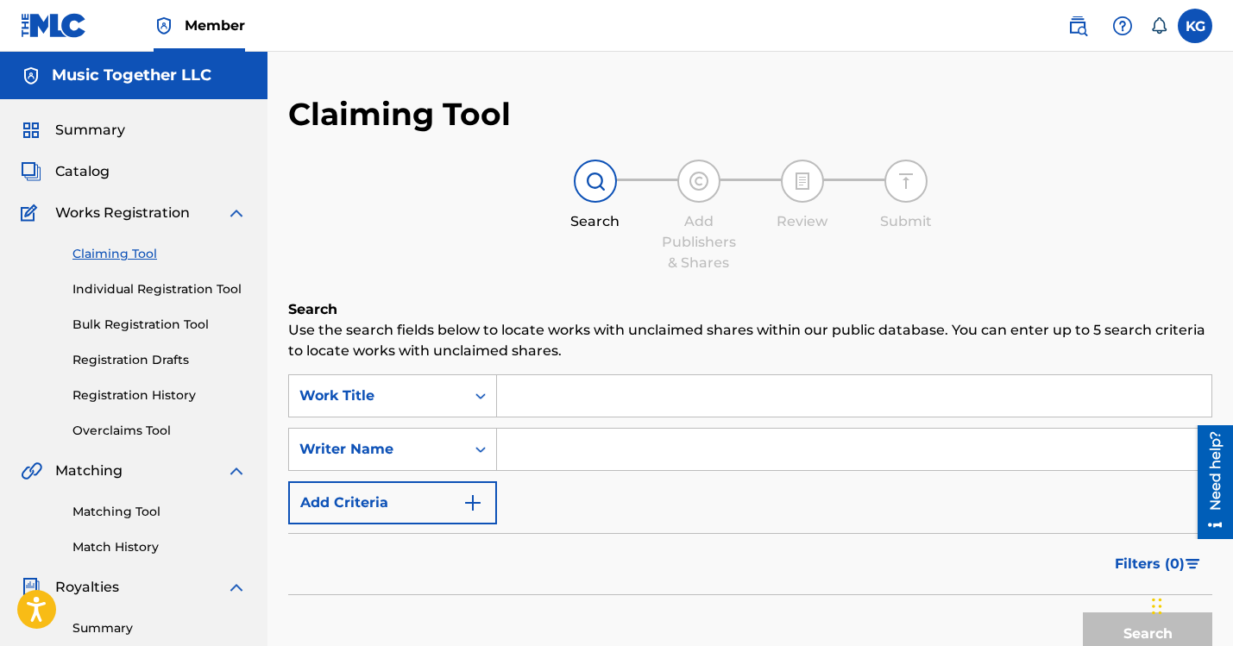
click at [524, 429] on input "Search Form" at bounding box center [854, 449] width 715 height 41
type input "[PERSON_NAME]"
click at [507, 375] on input "Search Form" at bounding box center [854, 395] width 715 height 41
paste input "Splishing and Splashing"
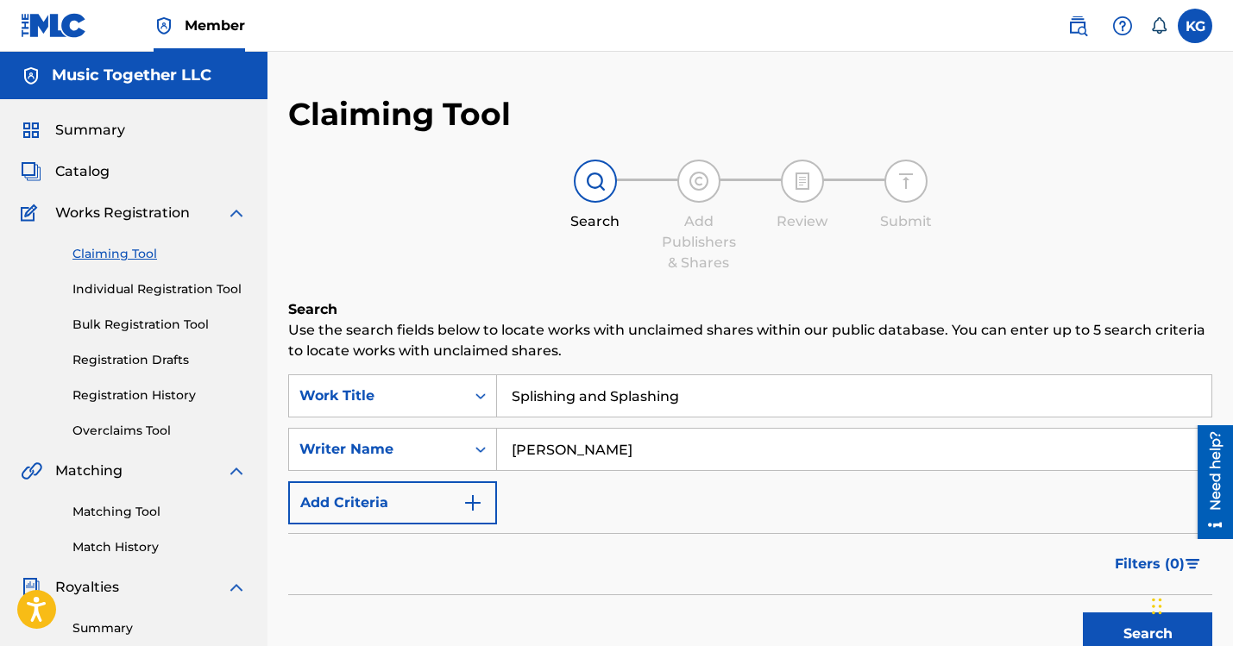
type input "Splishing and Splashing"
click at [1083, 613] on button "Search" at bounding box center [1147, 634] width 129 height 43
click at [121, 280] on link "Individual Registration Tool" at bounding box center [159, 289] width 174 height 18
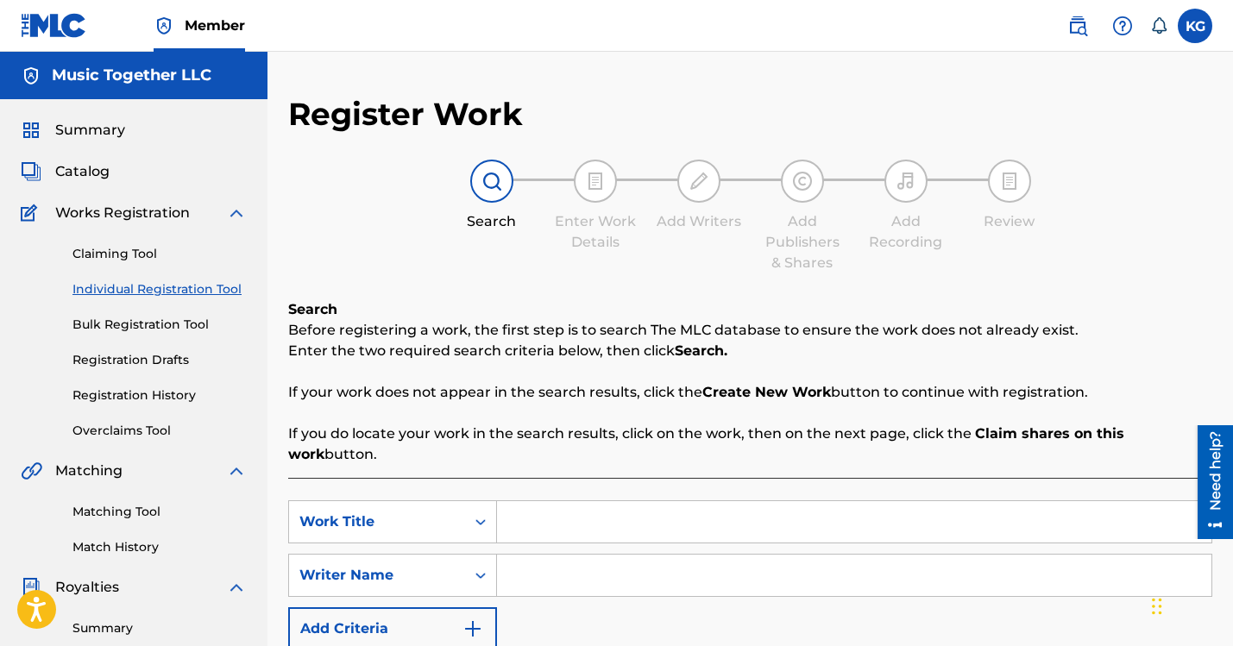
click at [497, 501] on input "Search Form" at bounding box center [854, 521] width 715 height 41
paste input "Splishing and Splashing"
type input "Splishing and Splashing"
click at [497, 555] on input "Search Form" at bounding box center [854, 575] width 715 height 41
type input "[PERSON_NAME]"
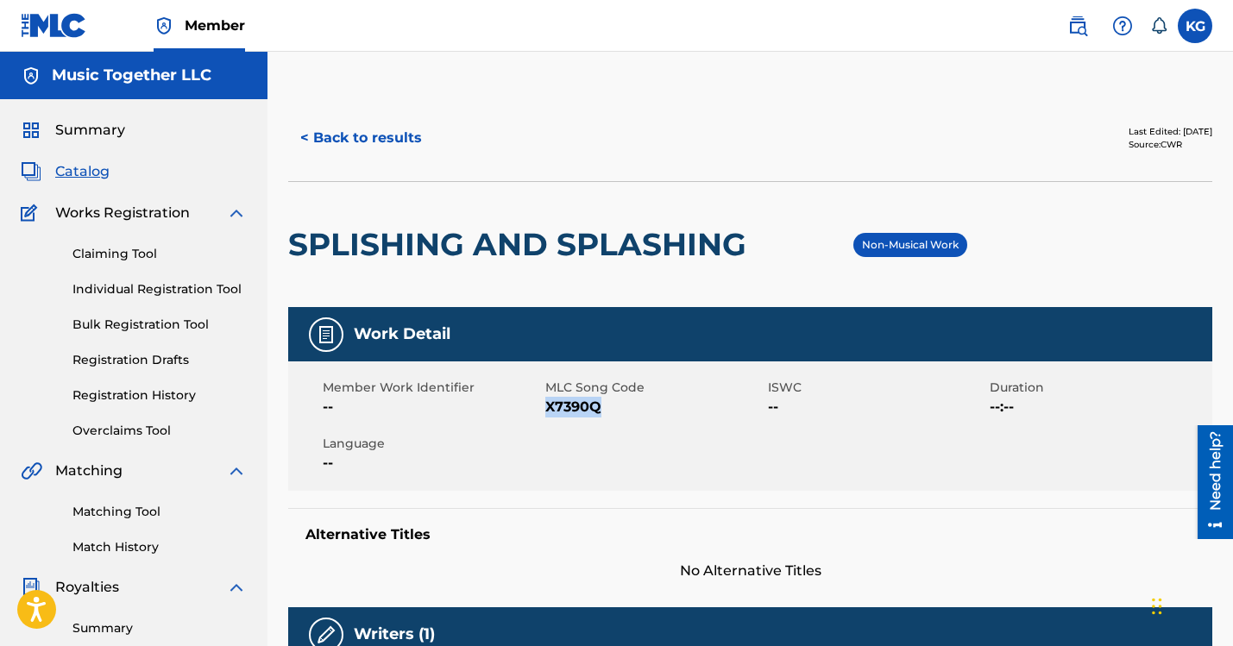
copy span "X7390Q"
drag, startPoint x: 569, startPoint y: 279, endPoint x: 528, endPoint y: 274, distance: 40.9
click at [545, 397] on span "X7390Q" at bounding box center [654, 407] width 218 height 21
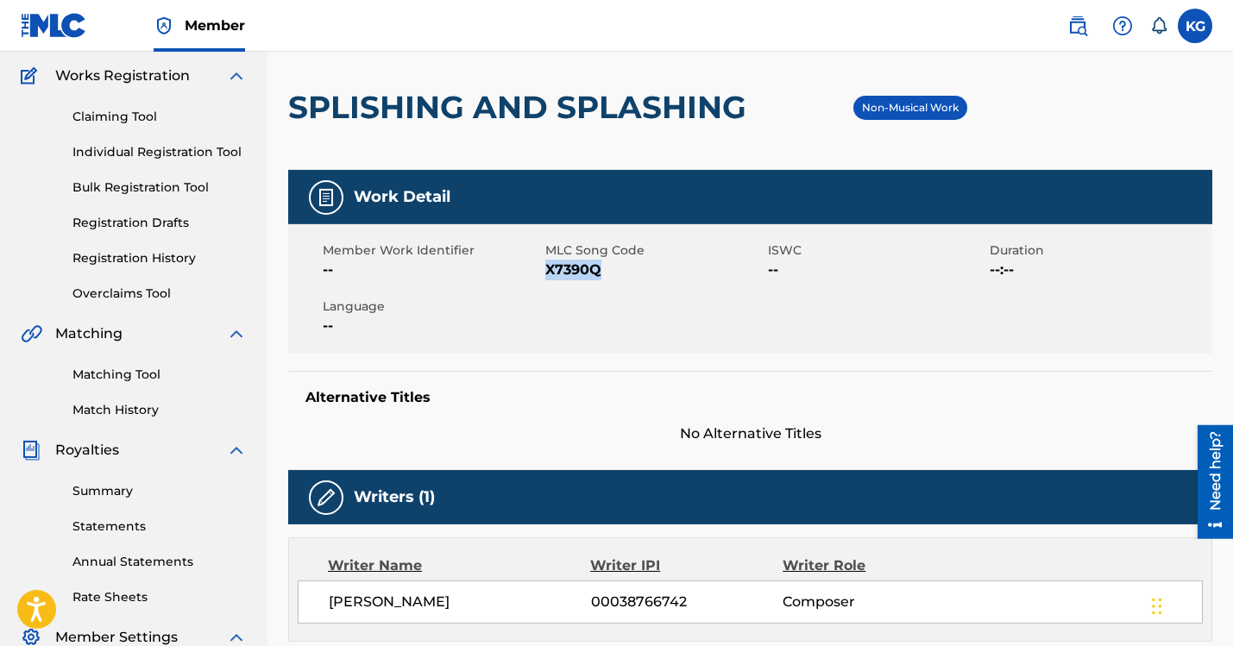
scroll to position [139, 0]
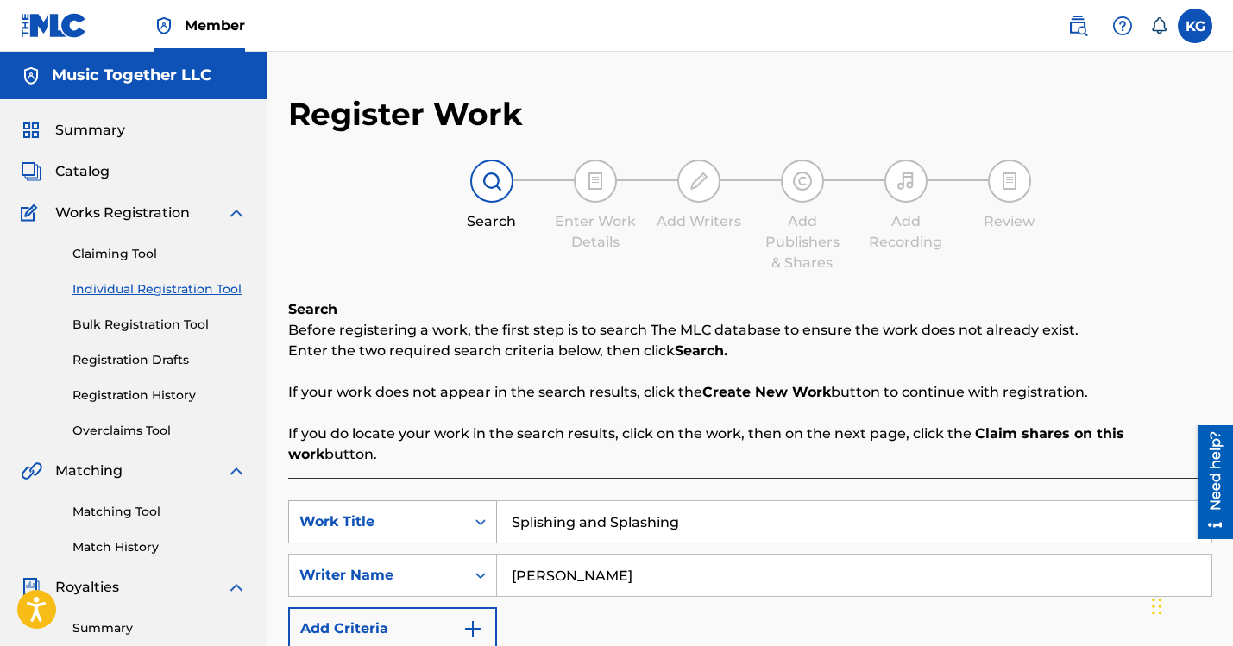
drag, startPoint x: 579, startPoint y: 337, endPoint x: 412, endPoint y: 331, distance: 167.5
click at [497, 501] on input "Splishing and Splashing" at bounding box center [854, 521] width 715 height 41
paste input "Hey, Diddle, Diddle"
type input "Hey, Diddle, Diddle"
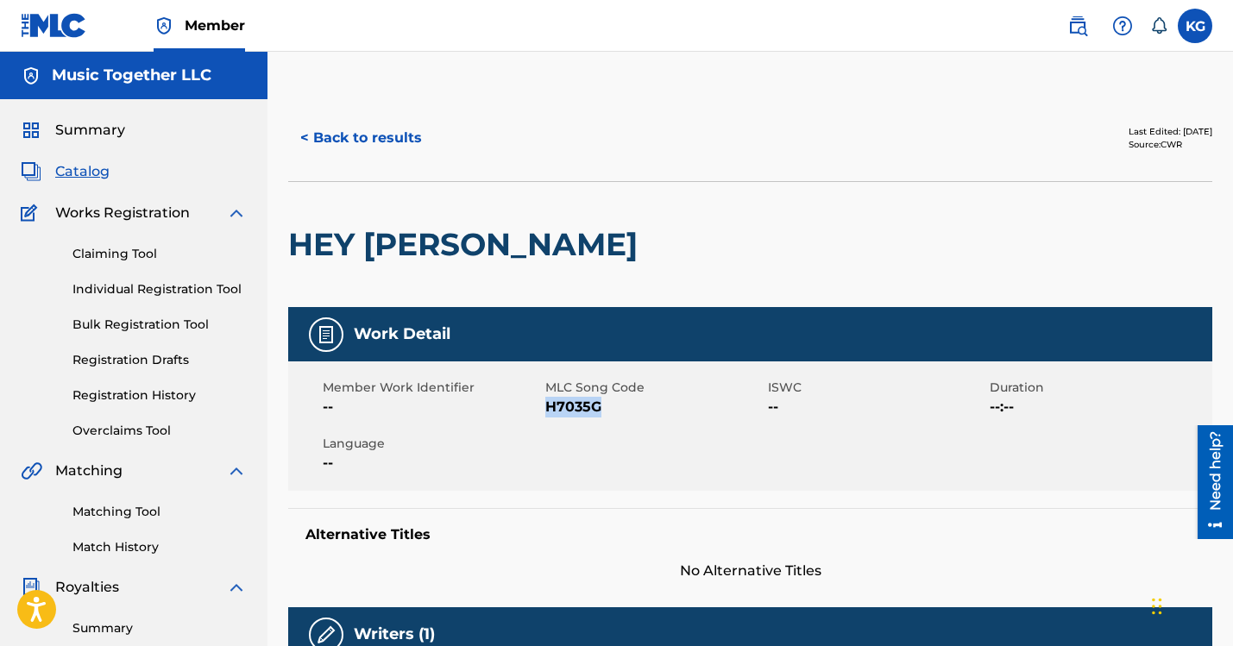
drag, startPoint x: 564, startPoint y: 274, endPoint x: 529, endPoint y: 274, distance: 35.4
click at [545, 397] on span "H7035G" at bounding box center [654, 407] width 218 height 21
copy span "H7035G"
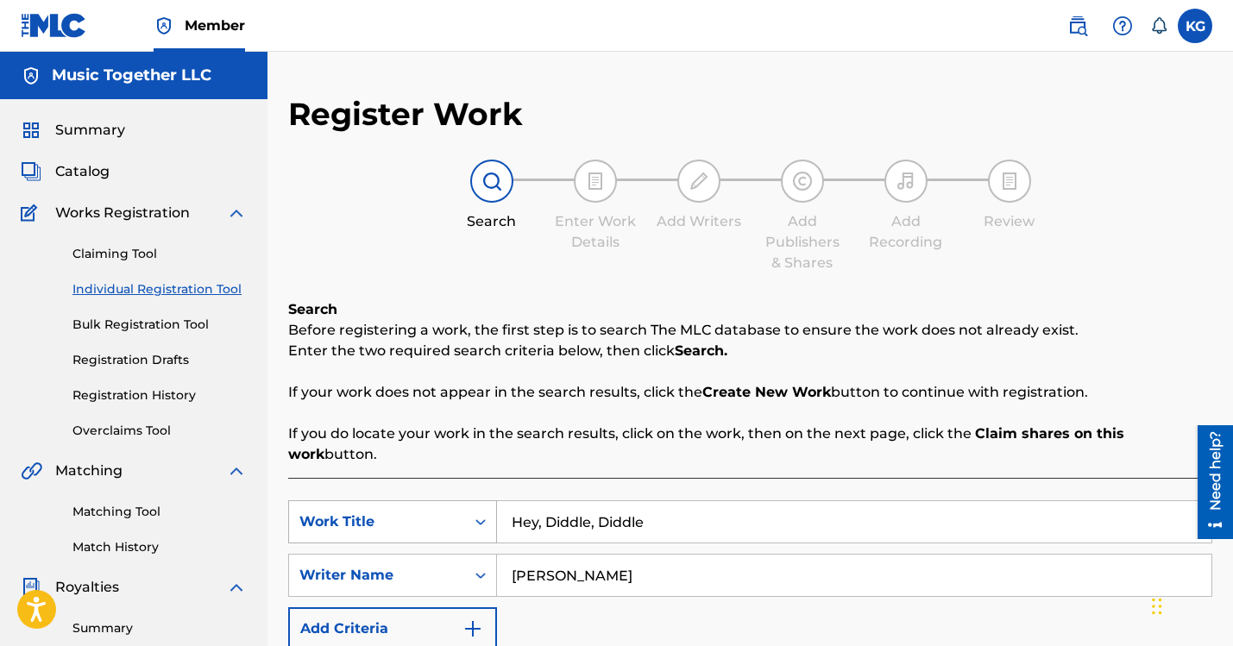
drag, startPoint x: 556, startPoint y: 332, endPoint x: 446, endPoint y: 331, distance: 109.6
click at [497, 501] on input "Hey, Diddle, Diddle" at bounding box center [854, 521] width 715 height 41
paste input "All Around the Kitchen"
type input "All Around the Kitchen"
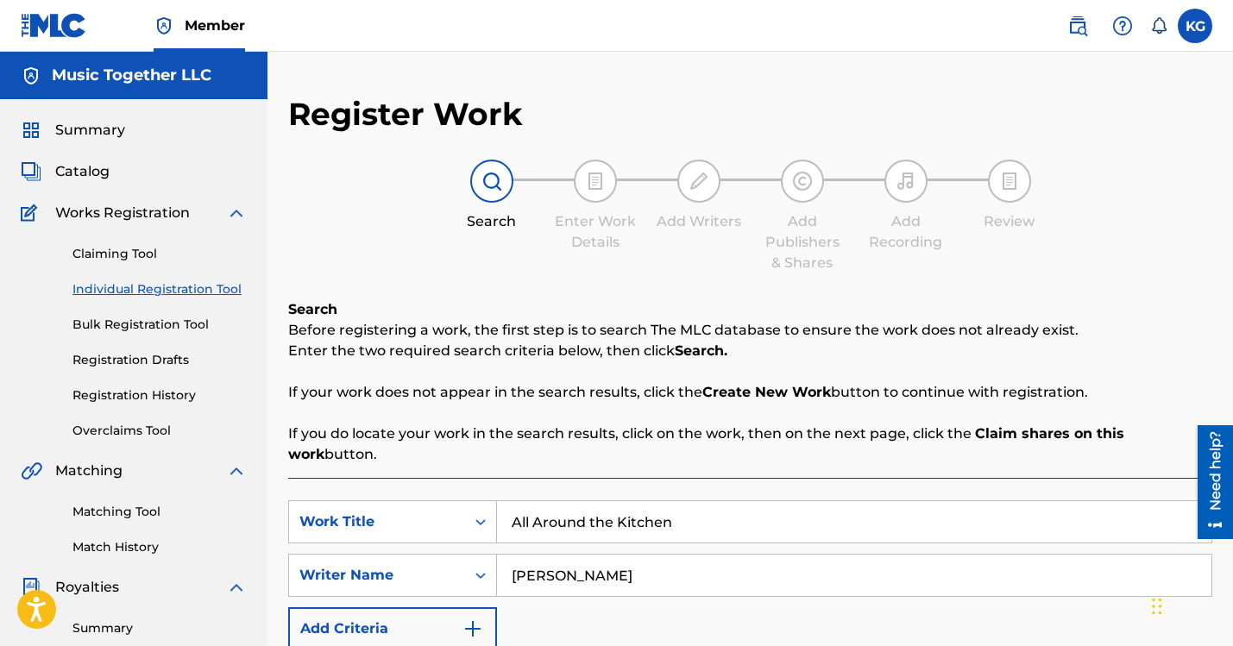
drag, startPoint x: 696, startPoint y: 588, endPoint x: 737, endPoint y: 591, distance: 41.6
drag, startPoint x: 573, startPoint y: 335, endPoint x: 425, endPoint y: 350, distance: 149.2
click at [497, 501] on input "All Around the Kitchen" at bounding box center [854, 521] width 715 height 41
paste input "Little Blur Car"
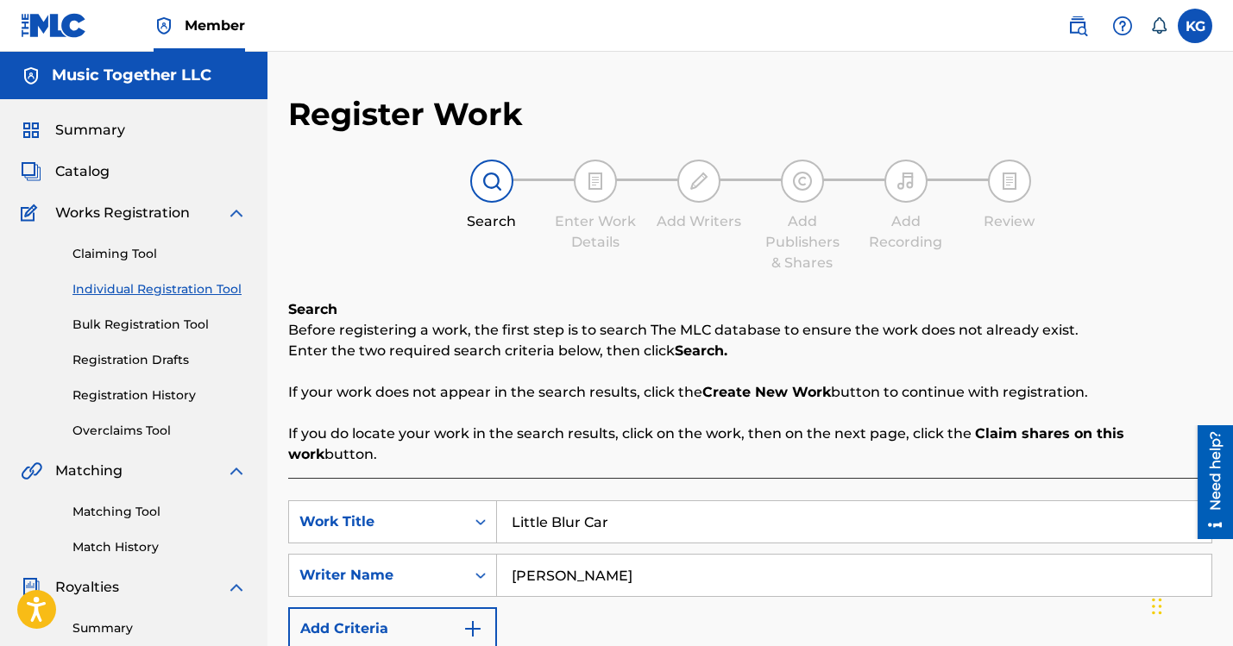
click at [510, 501] on input "Little Blur Car" at bounding box center [854, 521] width 715 height 41
type input "Little Blue Car"
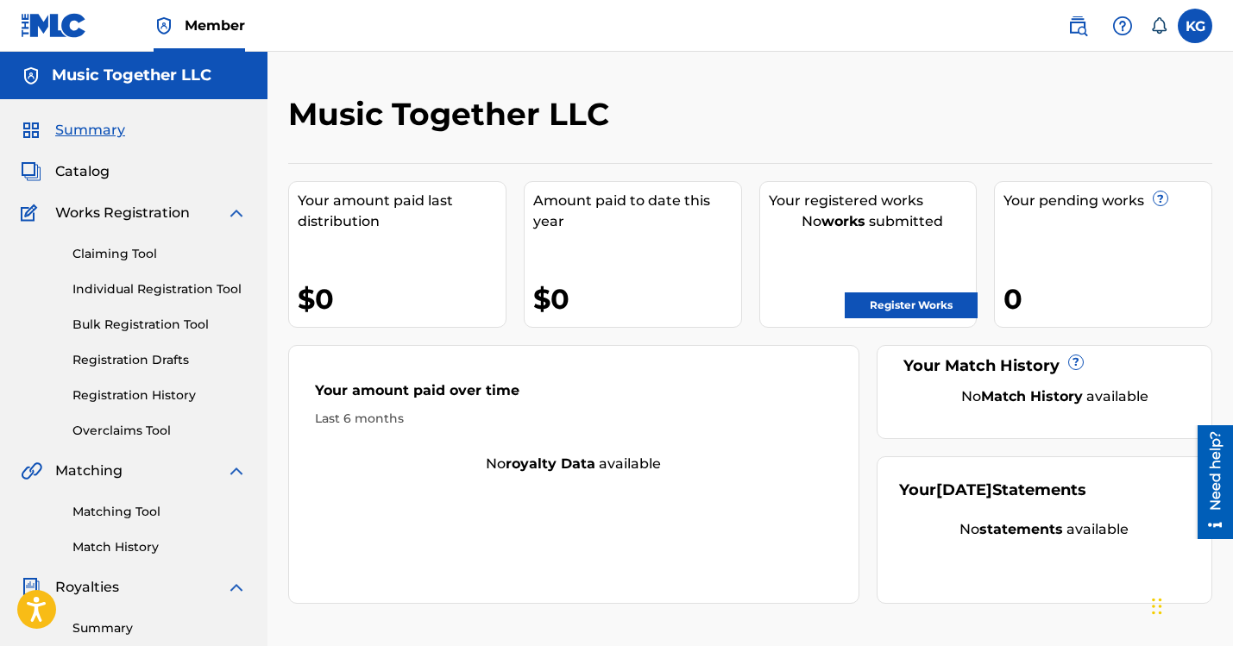
click at [123, 280] on link "Individual Registration Tool" at bounding box center [159, 289] width 174 height 18
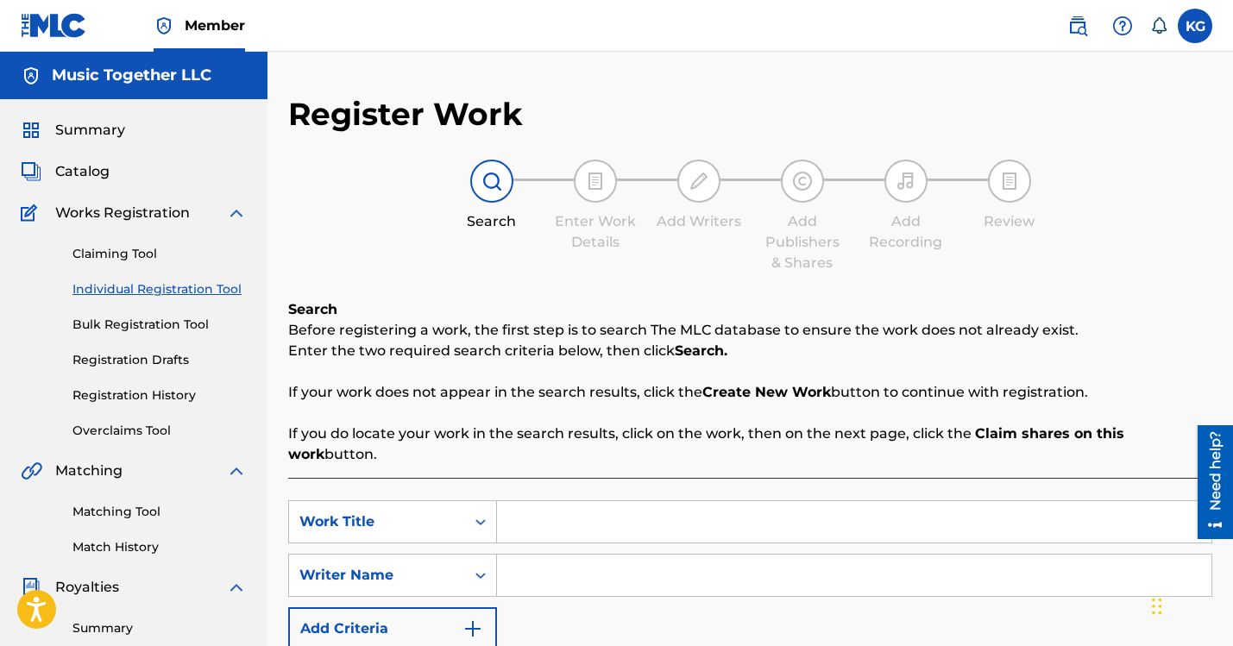
click at [500, 501] on input "Search Form" at bounding box center [854, 521] width 715 height 41
paste input "Little Blur Car"
type input "Little Blur Car"
click at [499, 555] on input "Search Form" at bounding box center [854, 575] width 715 height 41
type input "[PERSON_NAME]"
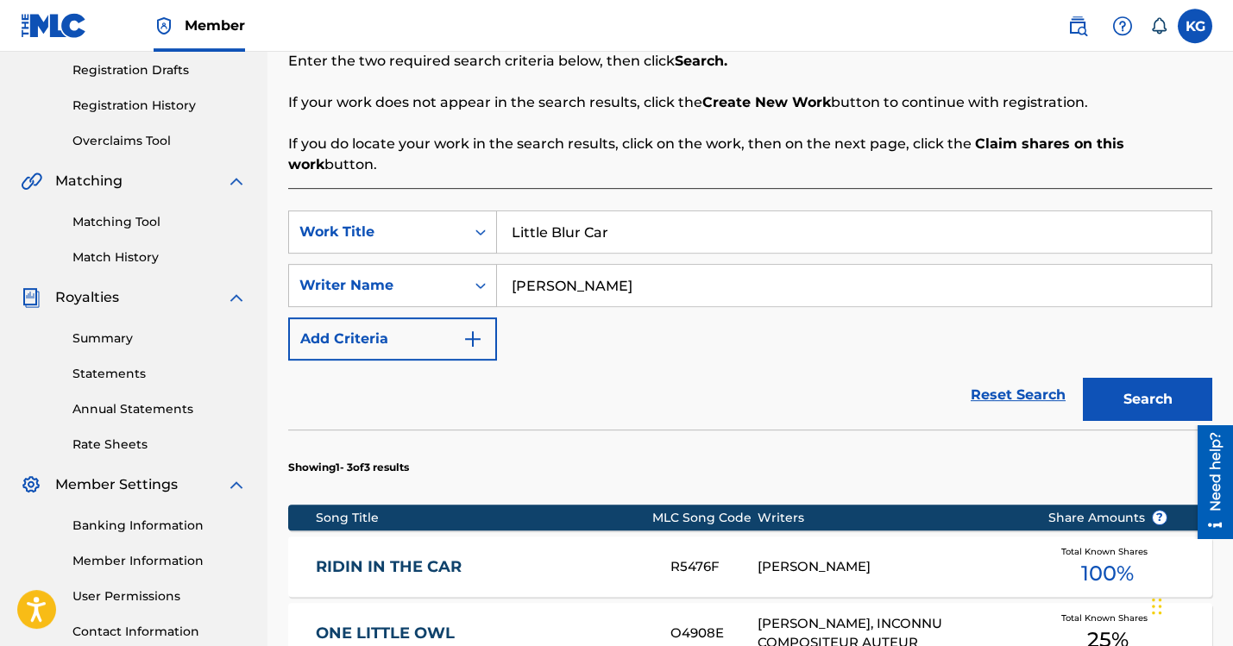
scroll to position [301, 0]
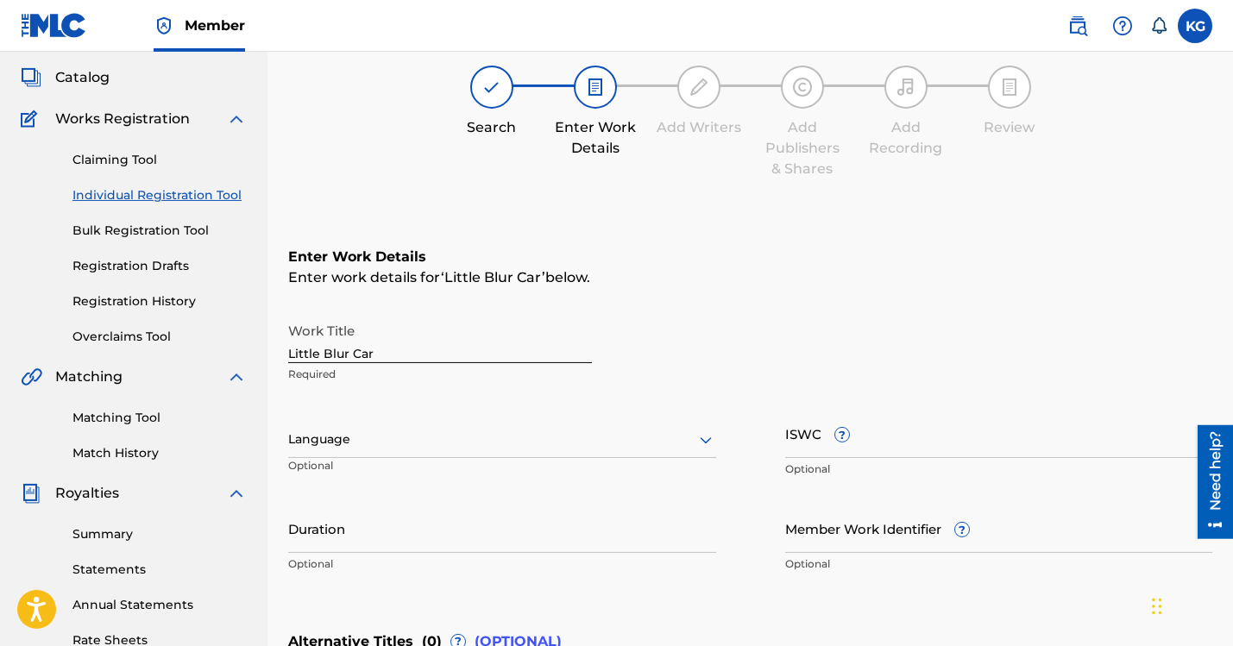
scroll to position [98, 0]
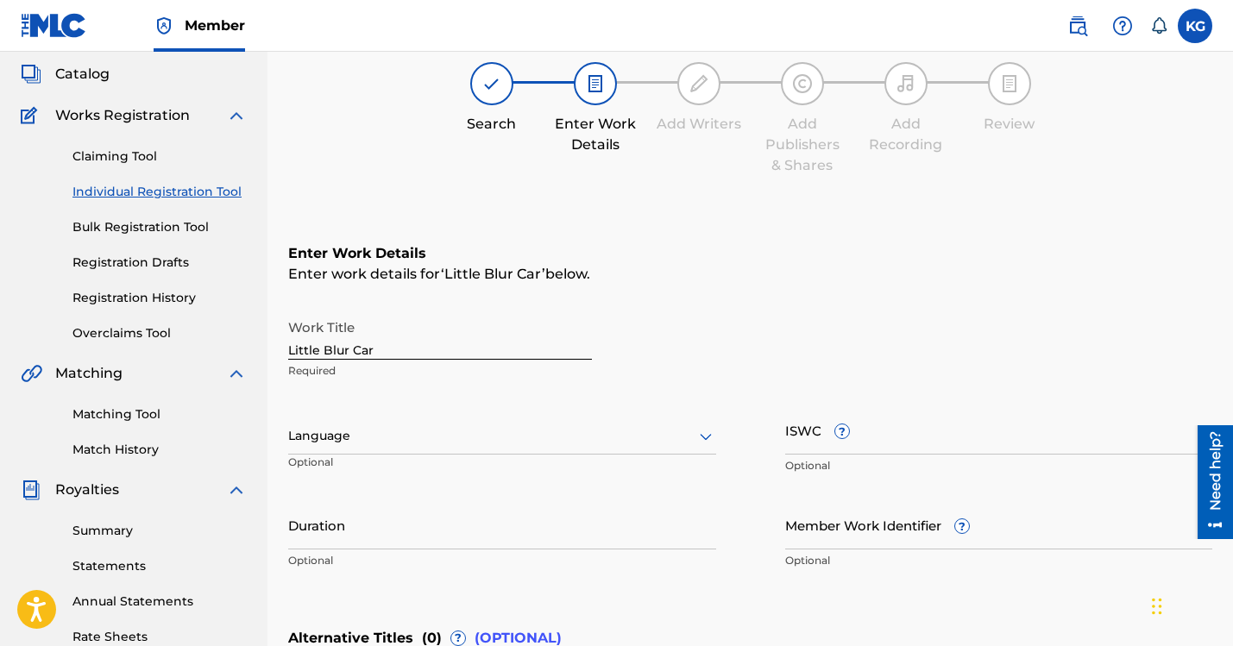
click at [797, 406] on input "ISWC ?" at bounding box center [999, 430] width 428 height 49
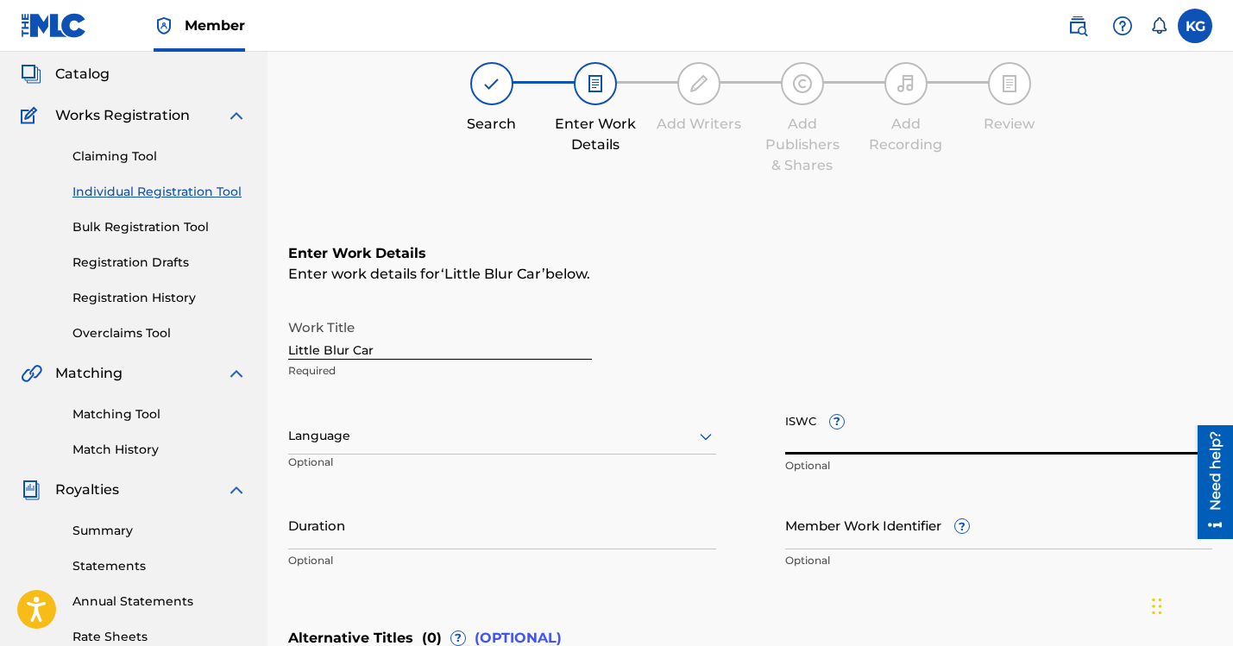
paste input "T3123507375"
type input "T3123507375"
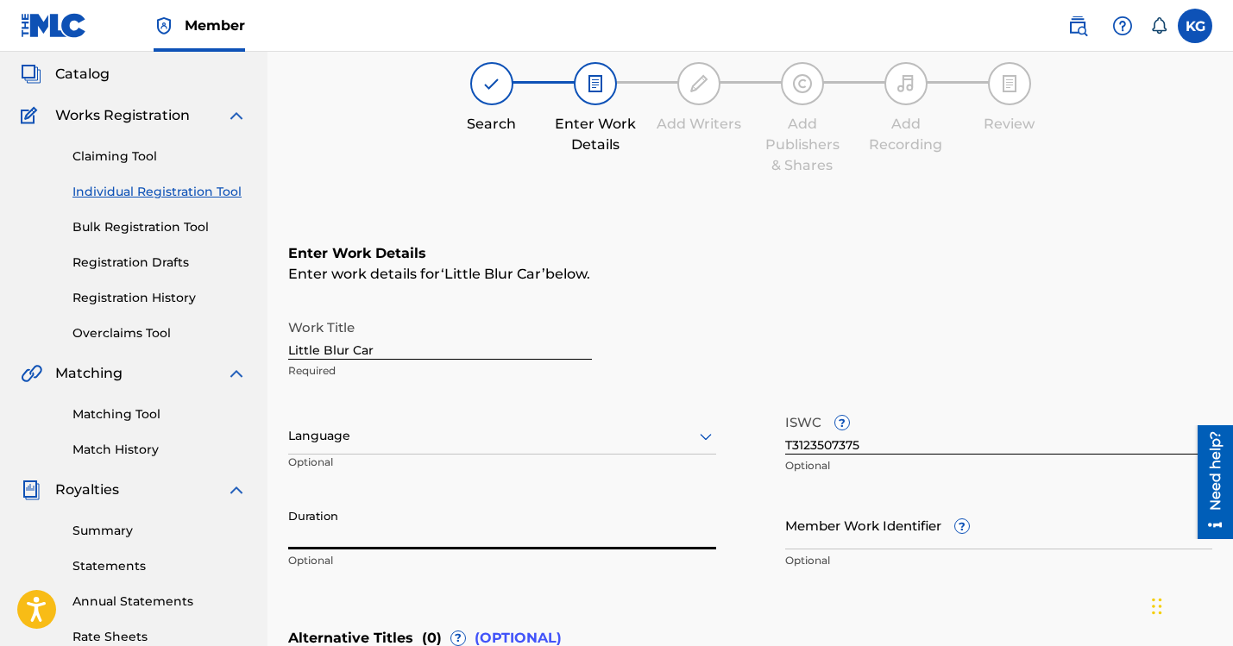
click at [377, 501] on input "Duration" at bounding box center [502, 525] width 428 height 49
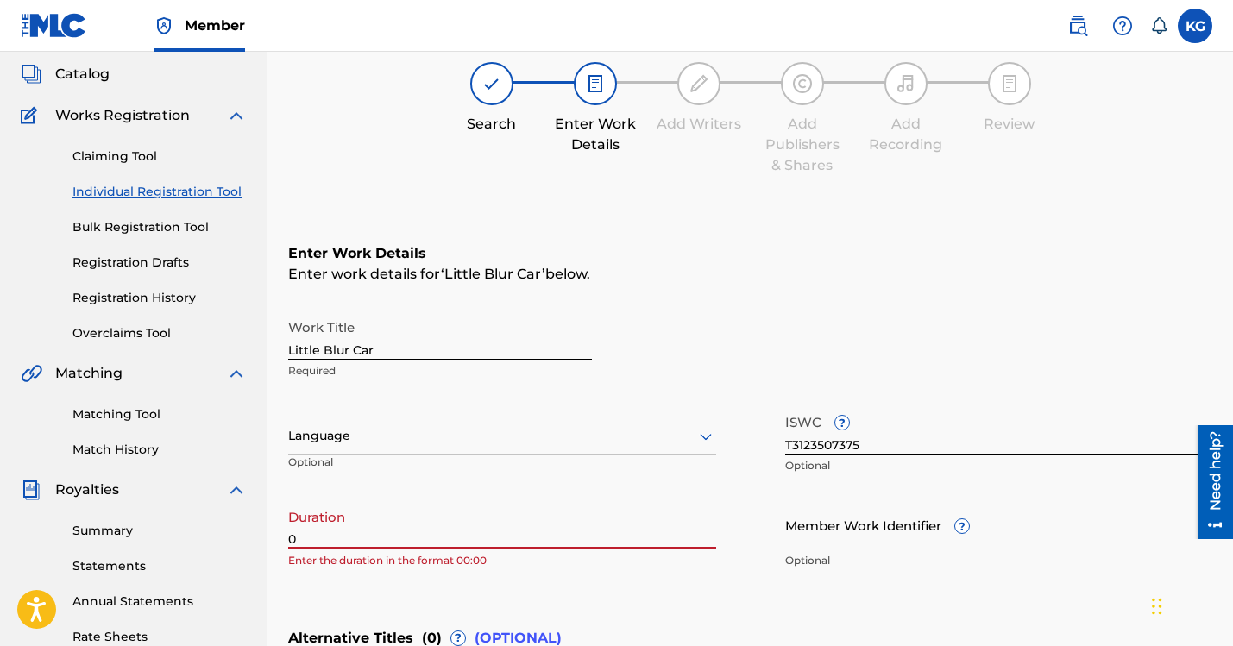
paste input "3:32"
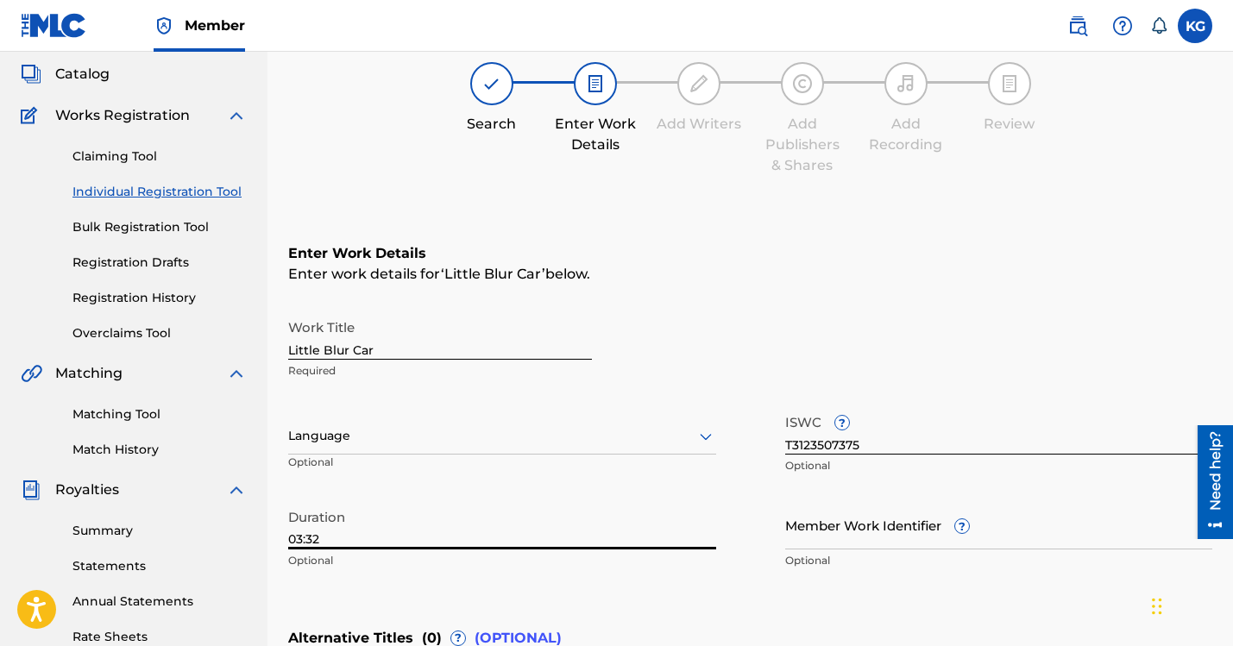
type input "03:32"
click at [785, 501] on input "Member Work Identifier ?" at bounding box center [999, 525] width 428 height 49
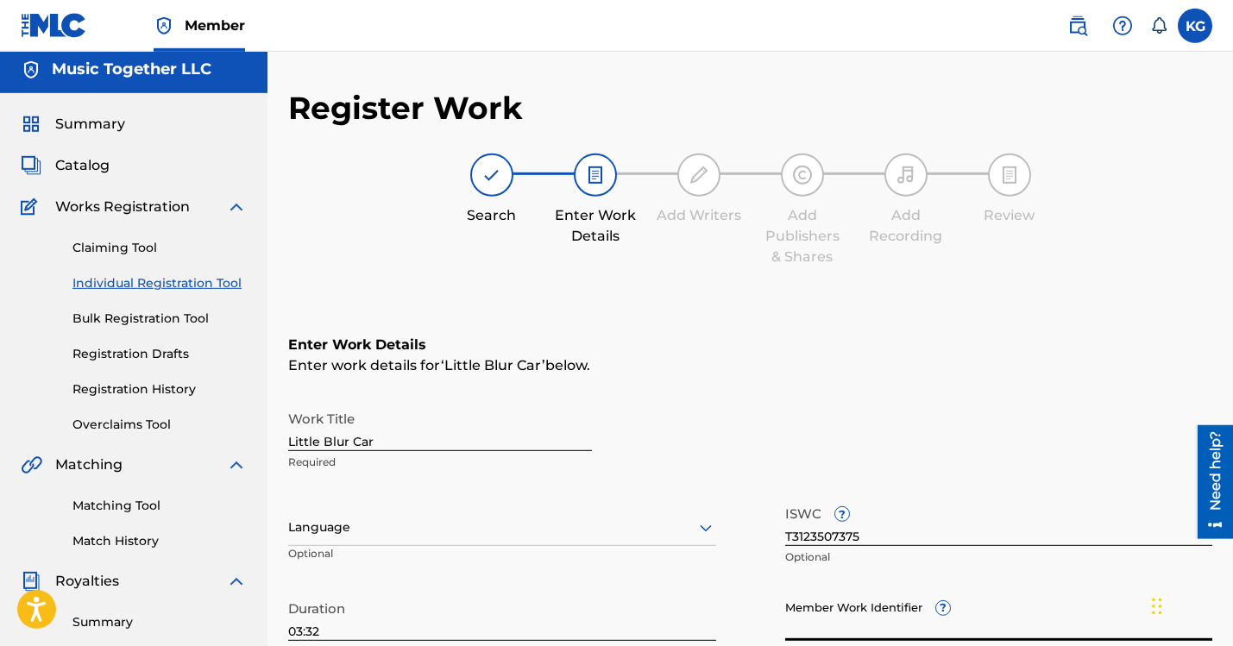
scroll to position [98, 0]
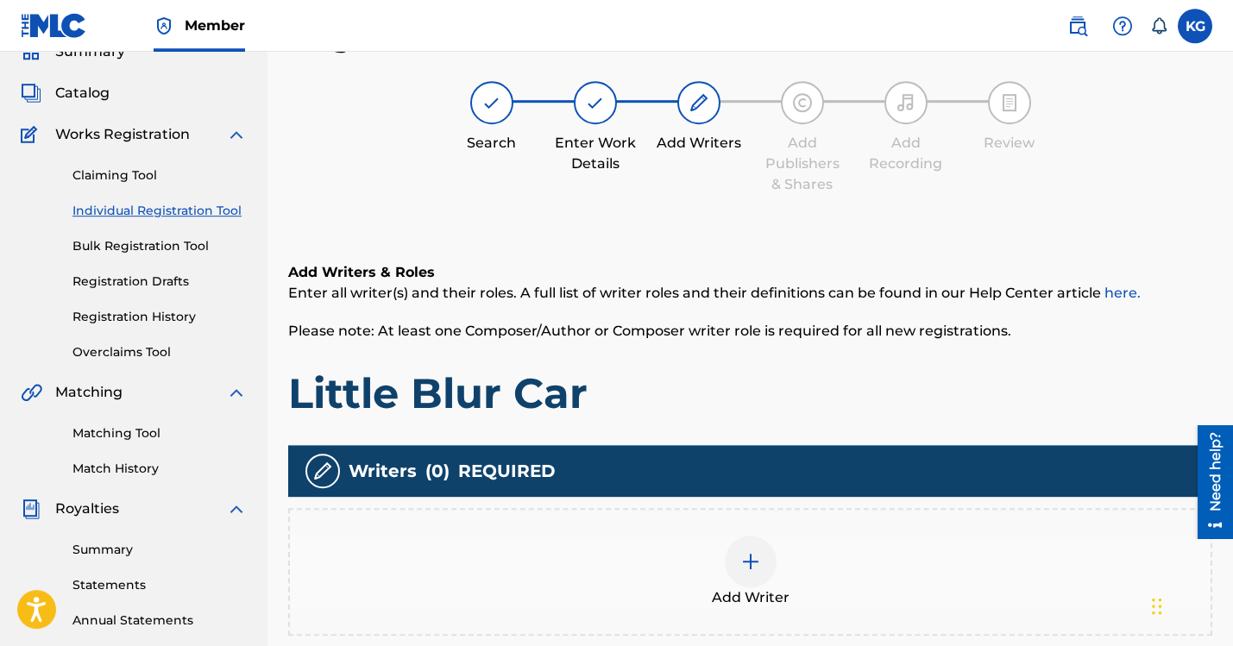
scroll to position [78, 0]
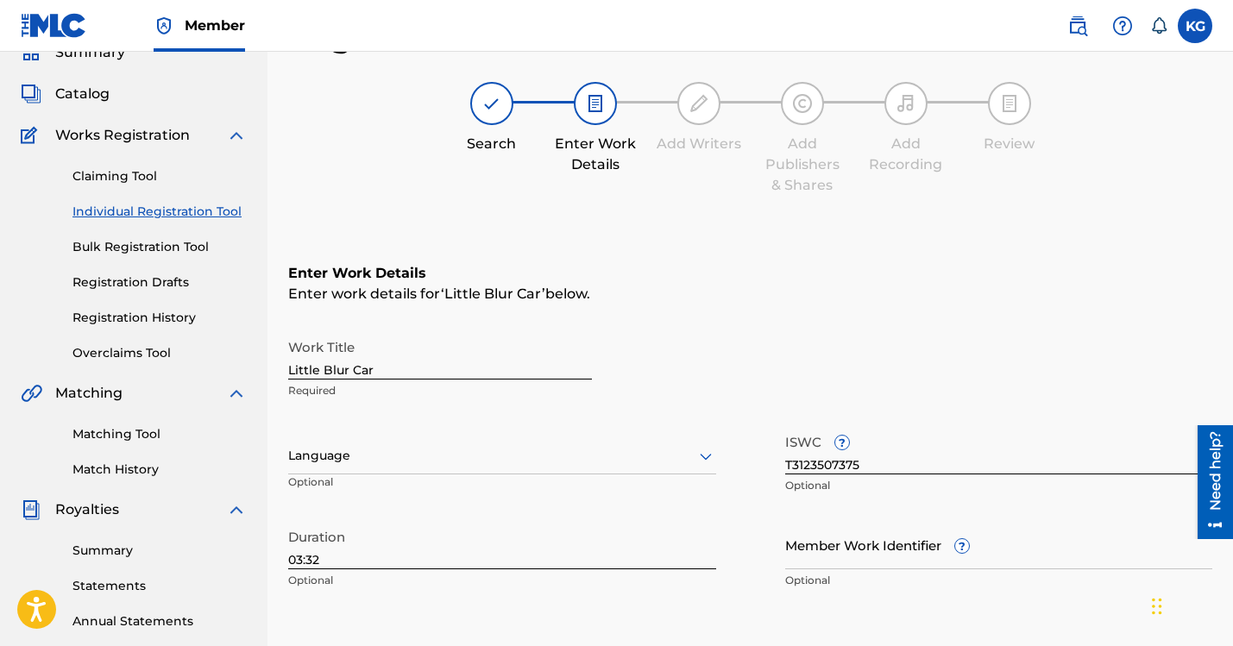
drag, startPoint x: 347, startPoint y: 592, endPoint x: 345, endPoint y: 583, distance: 8.8
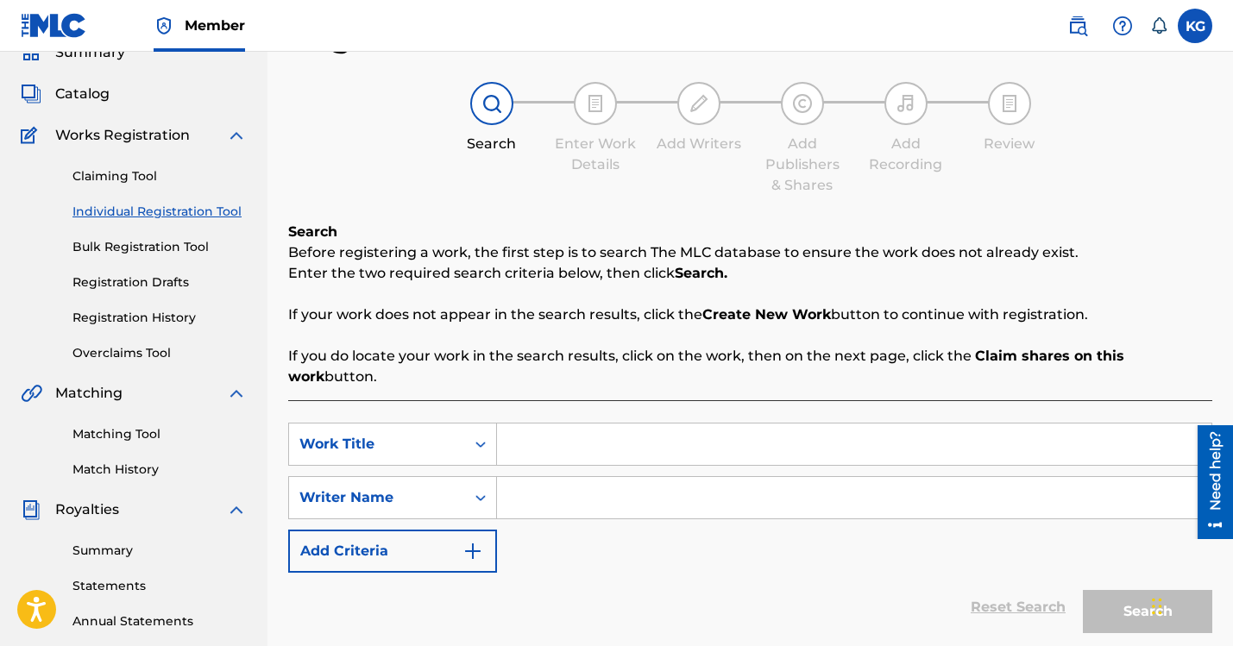
click at [499, 424] on input "Search Form" at bounding box center [854, 444] width 715 height 41
type input "little blue car"
click at [502, 477] on input "Search Form" at bounding box center [854, 497] width 715 height 41
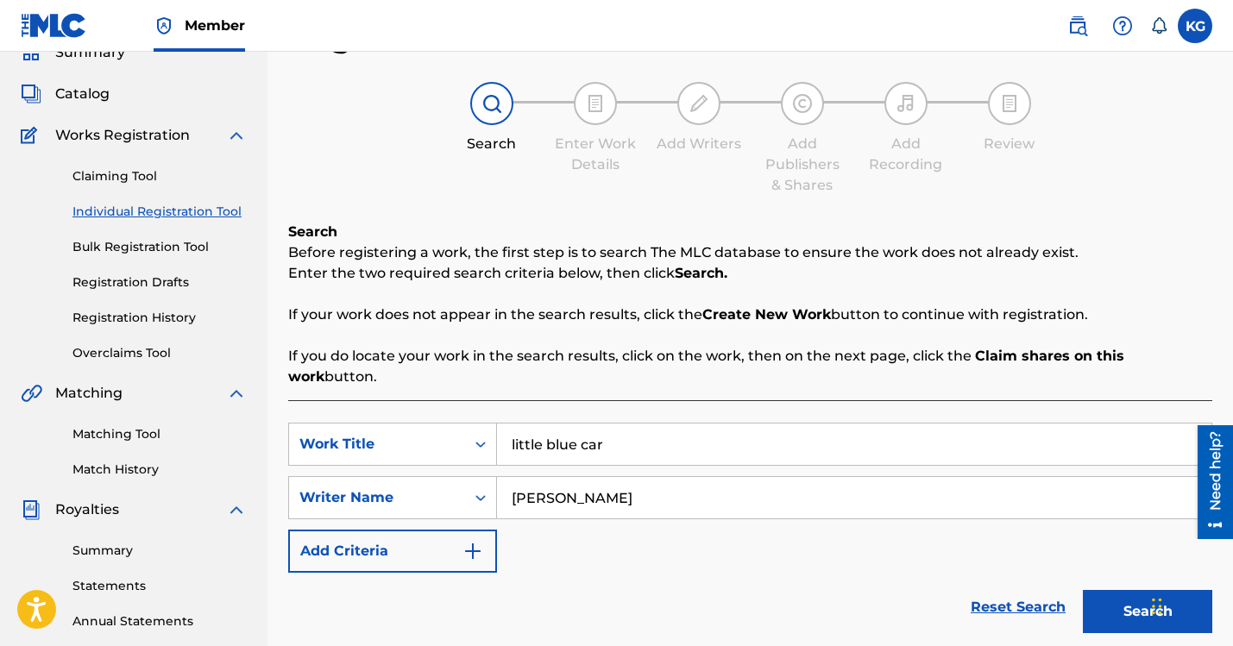
type input "[PERSON_NAME]"
click at [1083, 590] on button "Search" at bounding box center [1147, 611] width 129 height 43
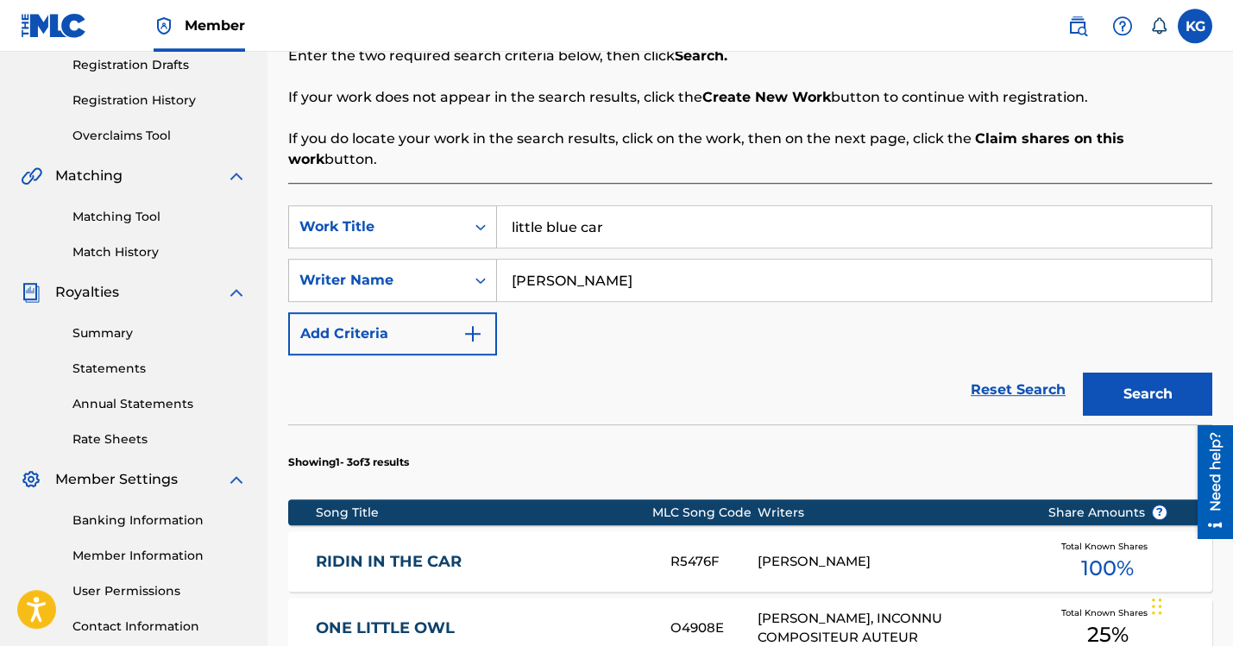
scroll to position [301, 0]
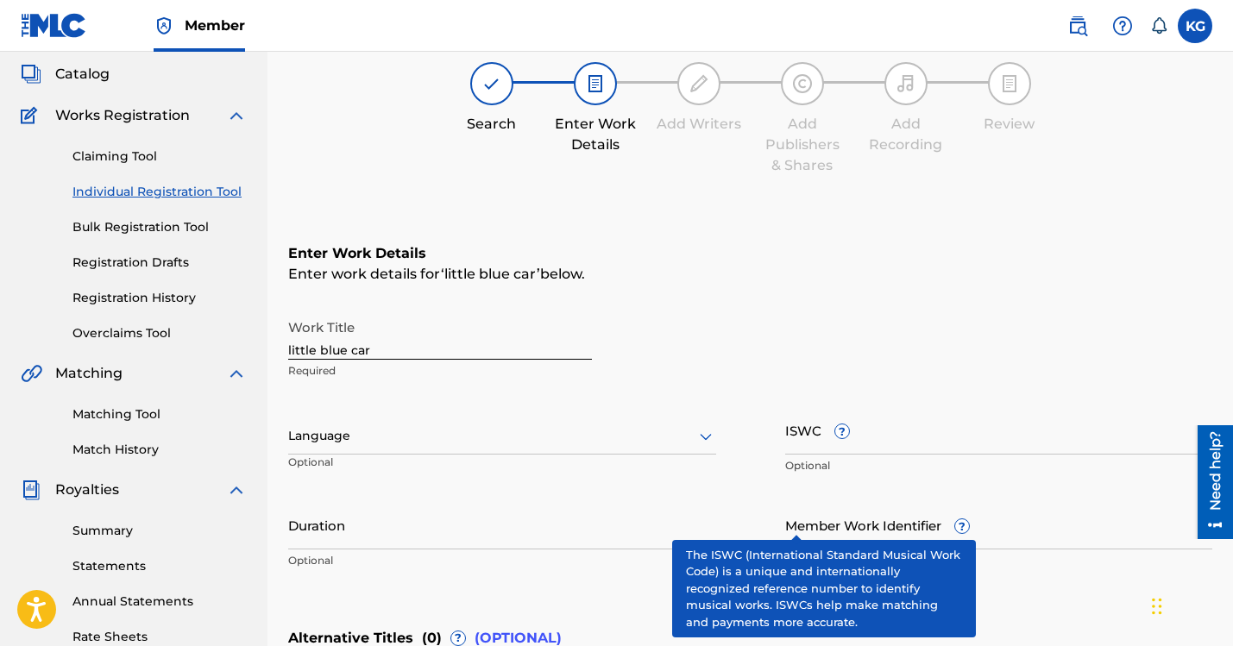
click at [835, 425] on span "?" at bounding box center [842, 432] width 14 height 14
click at [797, 406] on input "ISWC ?" at bounding box center [999, 430] width 428 height 49
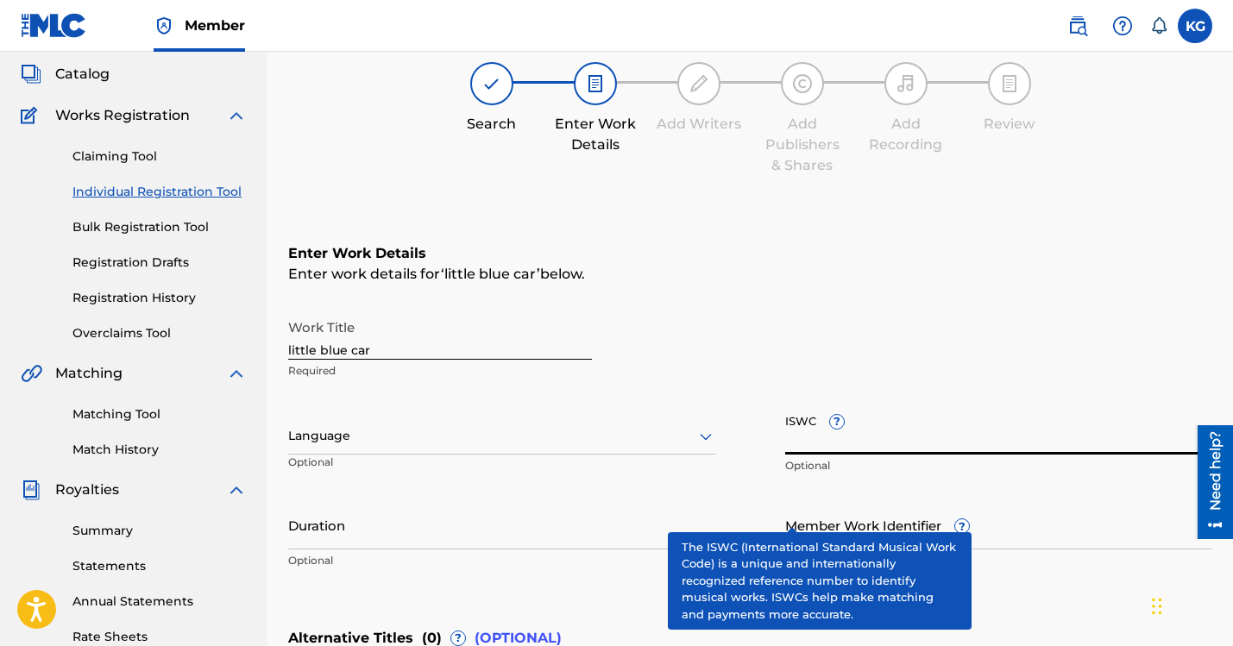
paste input "T3123507375"
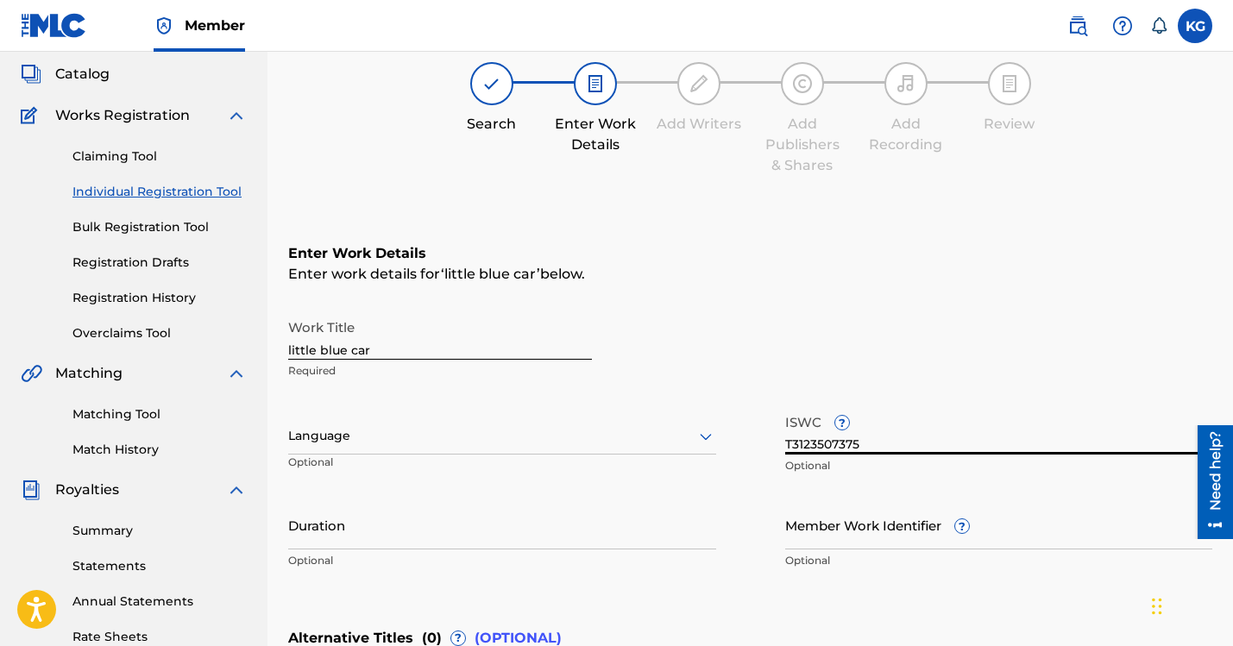
type input "T3123507375"
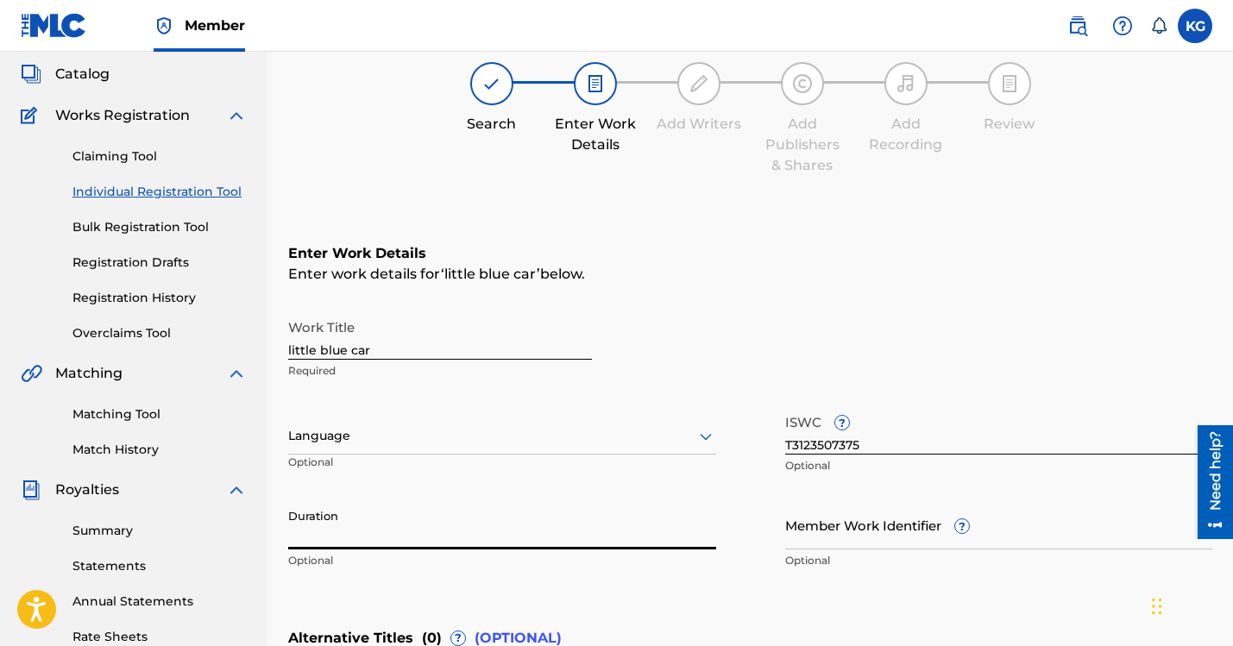
click at [331, 501] on input "Duration" at bounding box center [502, 525] width 428 height 49
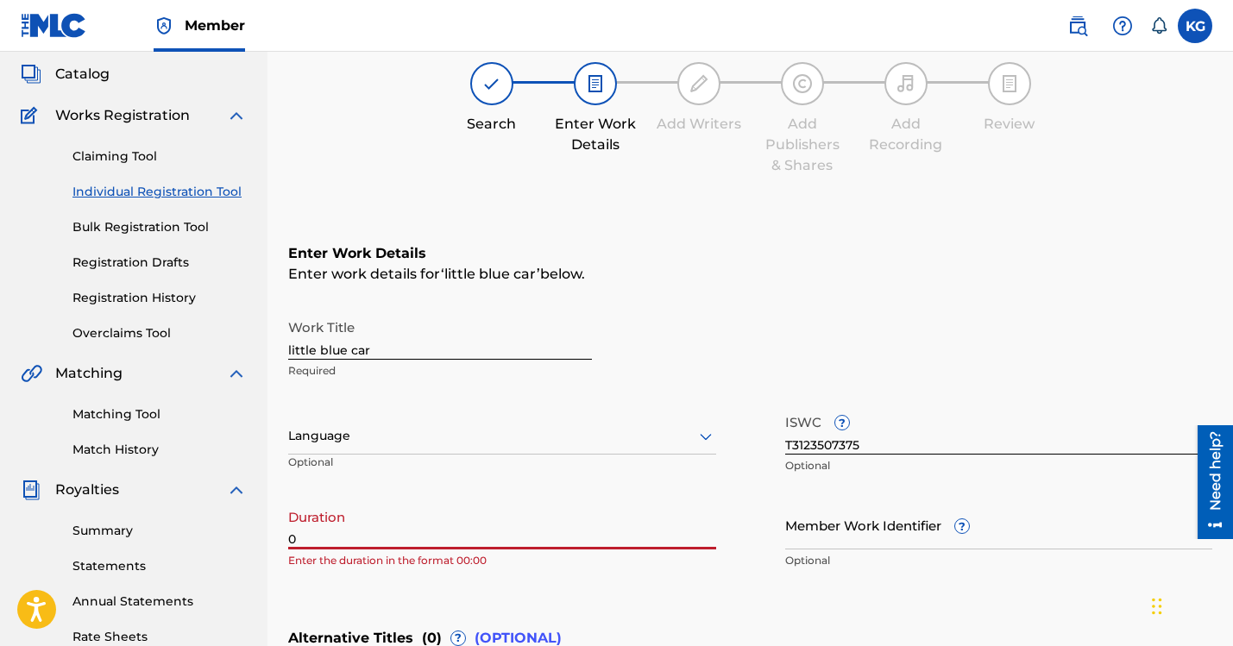
paste input "3:32"
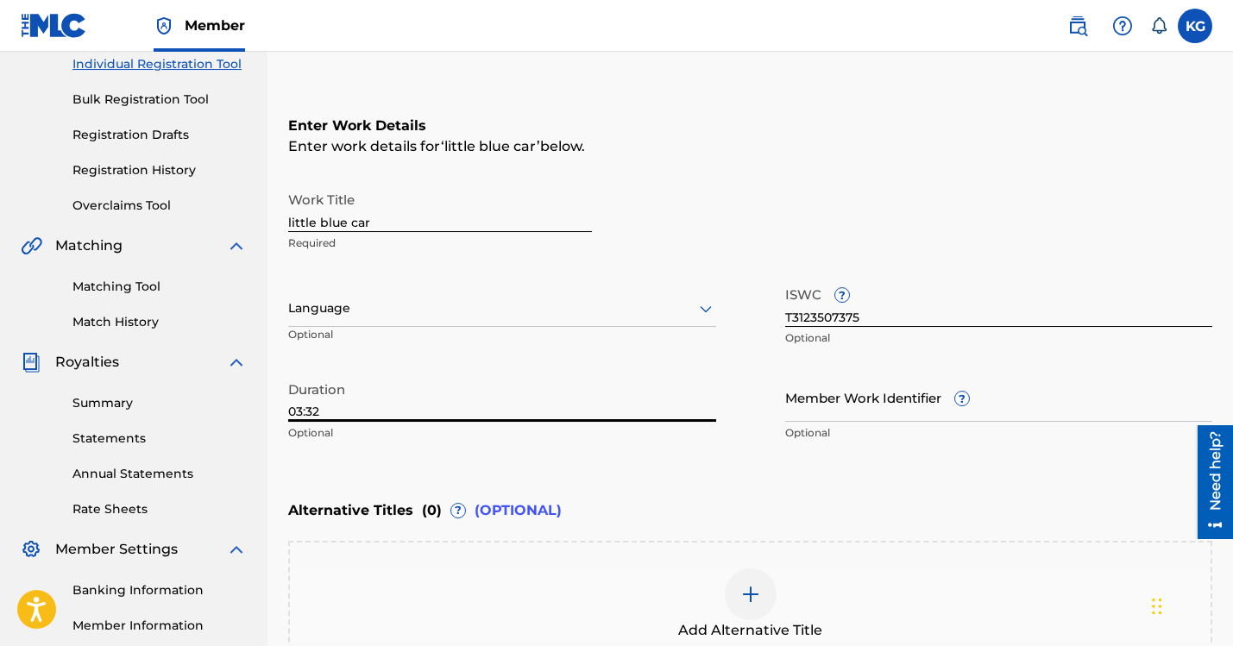
scroll to position [226, 0]
type input "03:32"
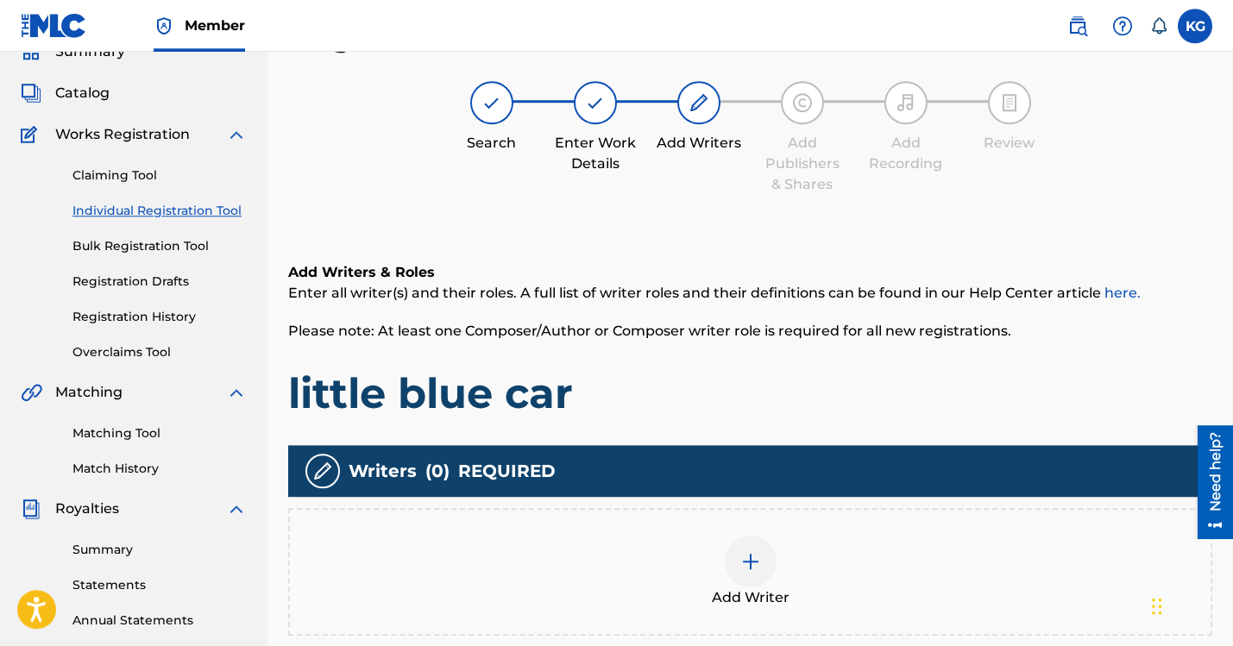
scroll to position [78, 0]
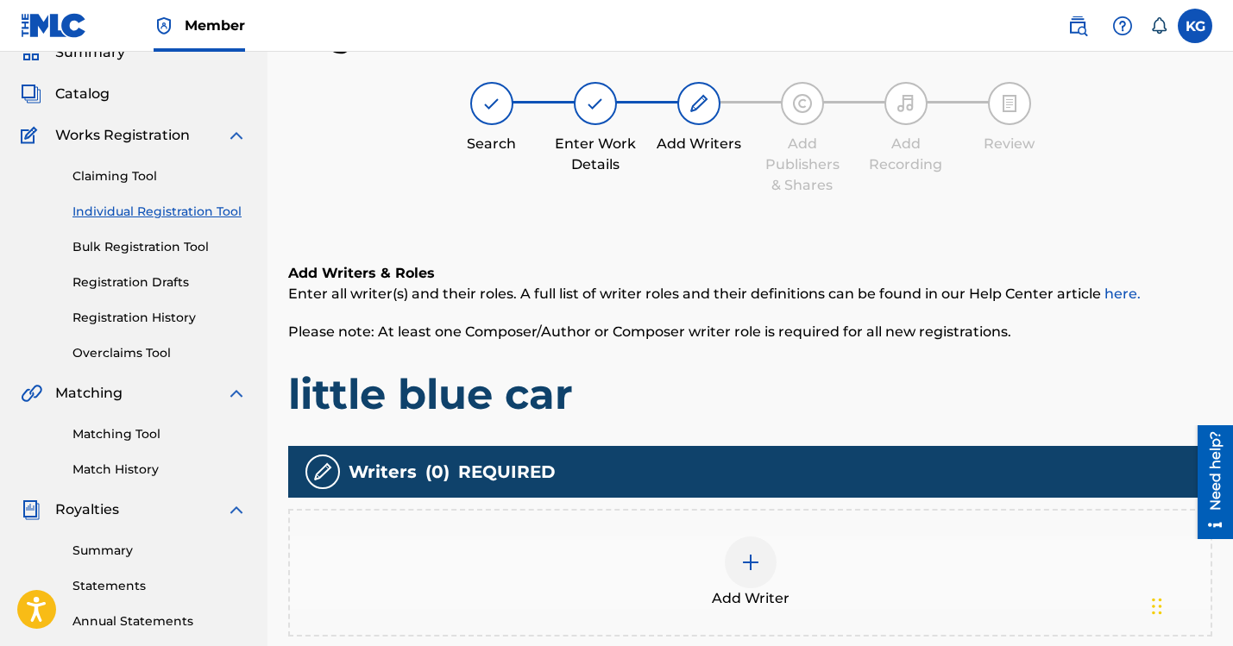
click at [740, 552] on img at bounding box center [750, 562] width 21 height 21
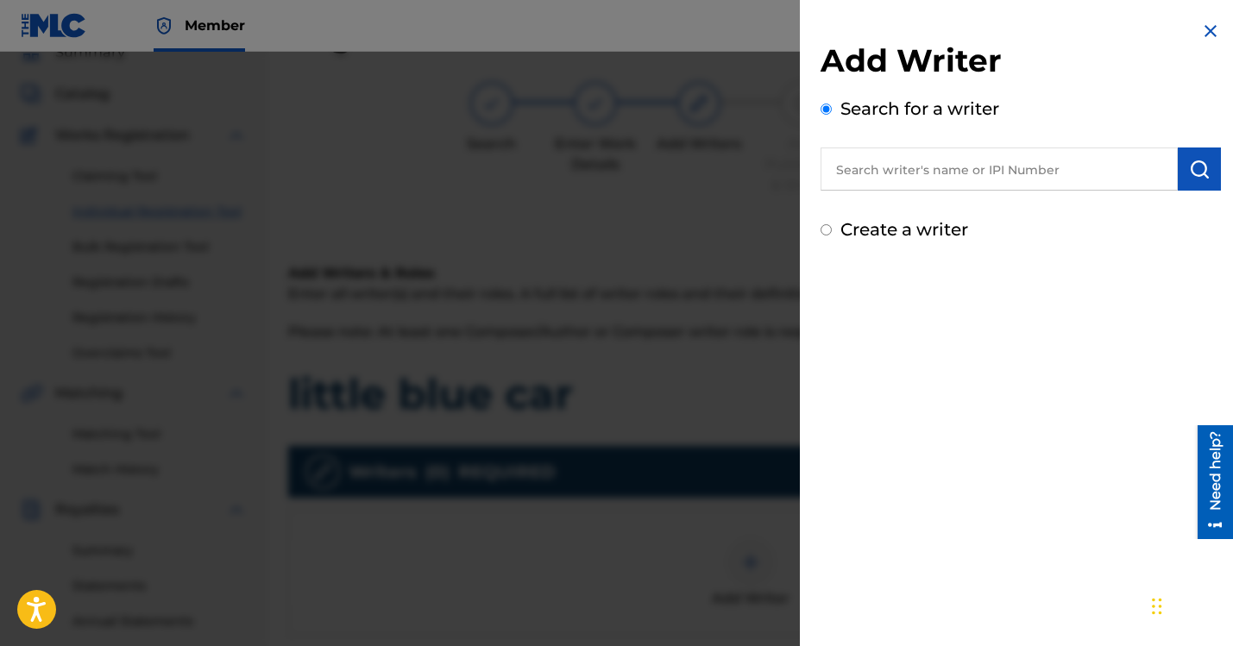
click at [961, 148] on input "text" at bounding box center [999, 169] width 357 height 43
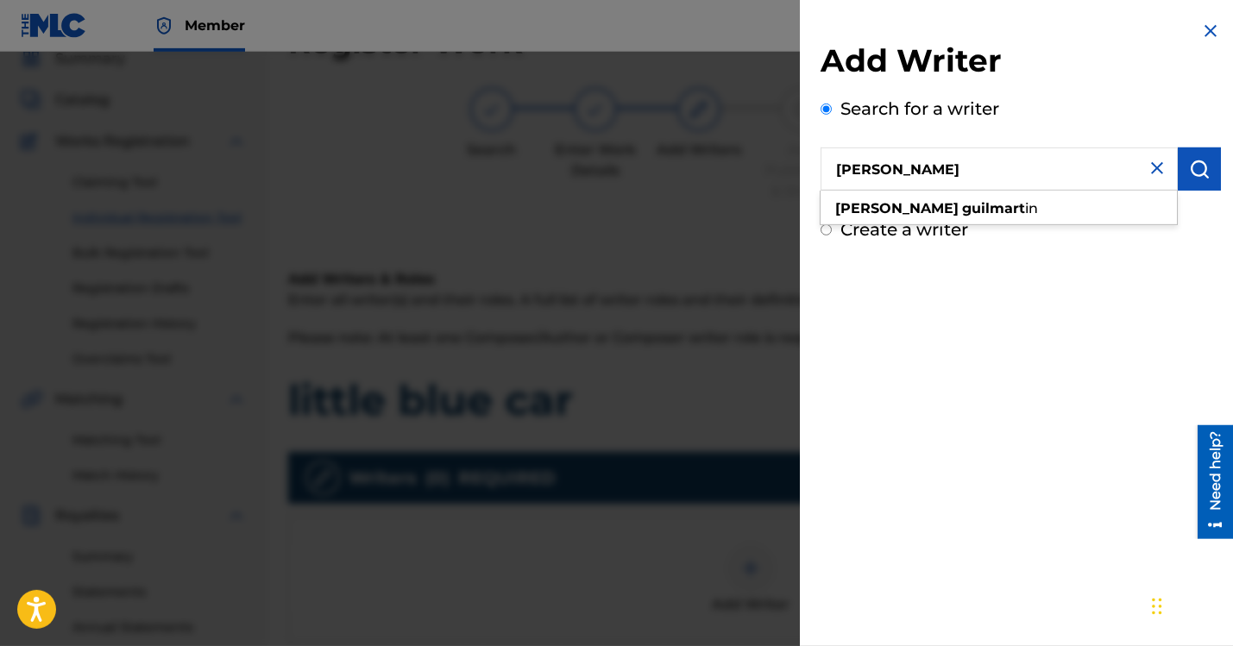
scroll to position [66, 0]
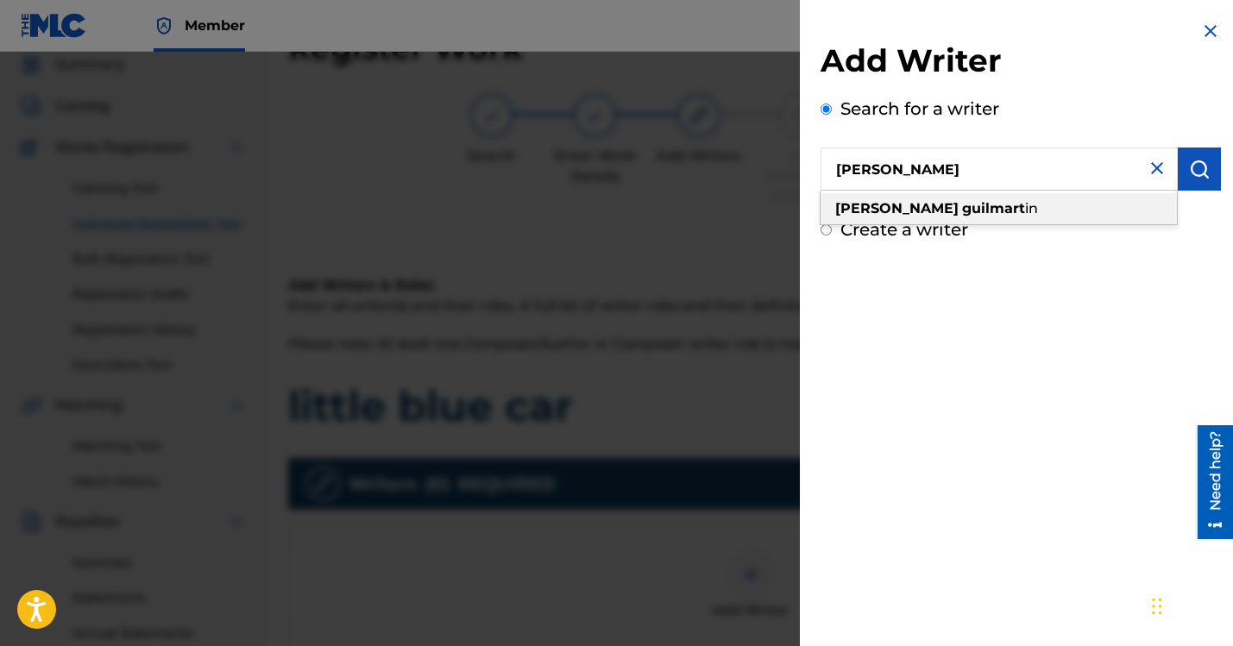
click at [946, 200] on strong "[PERSON_NAME]" at bounding box center [896, 208] width 123 height 16
type input "[PERSON_NAME]"
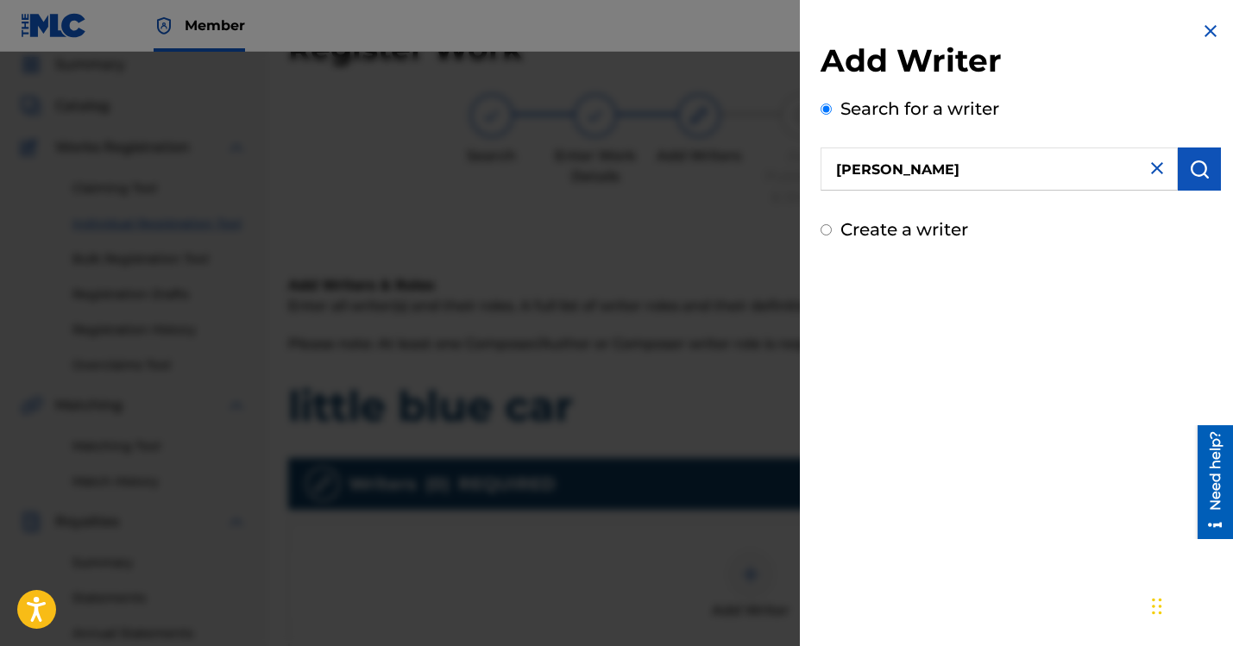
click at [1202, 159] on img "submit" at bounding box center [1199, 169] width 21 height 21
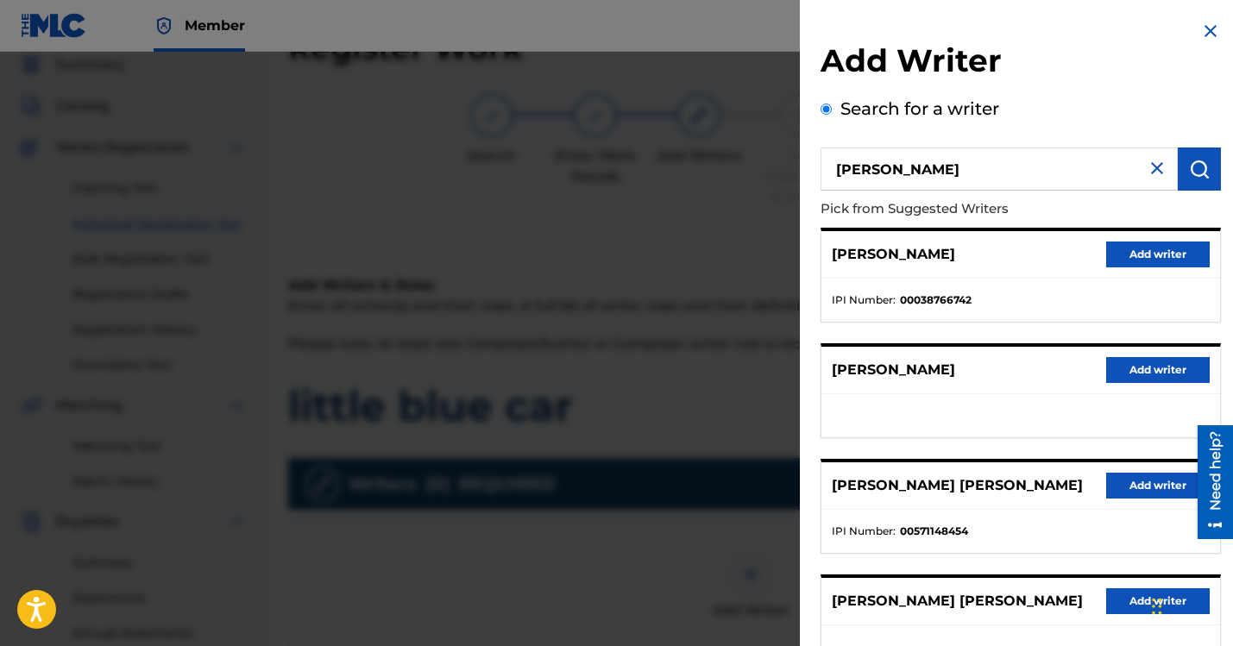
click at [1168, 242] on button "Add writer" at bounding box center [1158, 255] width 104 height 26
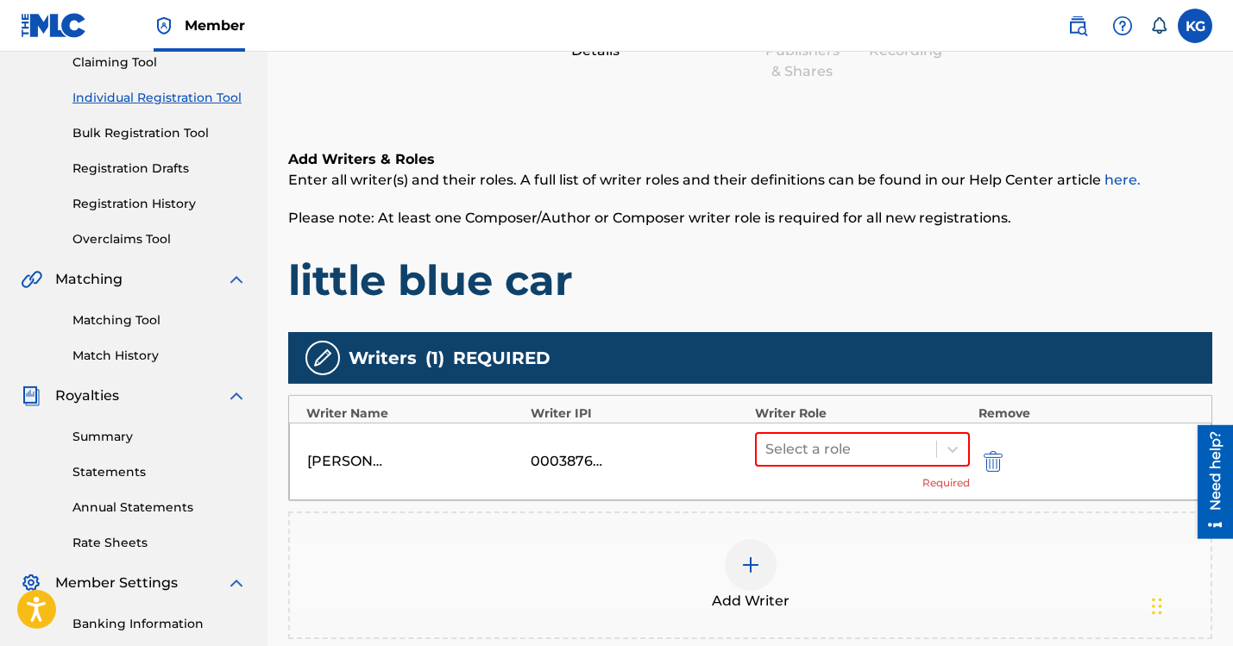
scroll to position [226, 0]
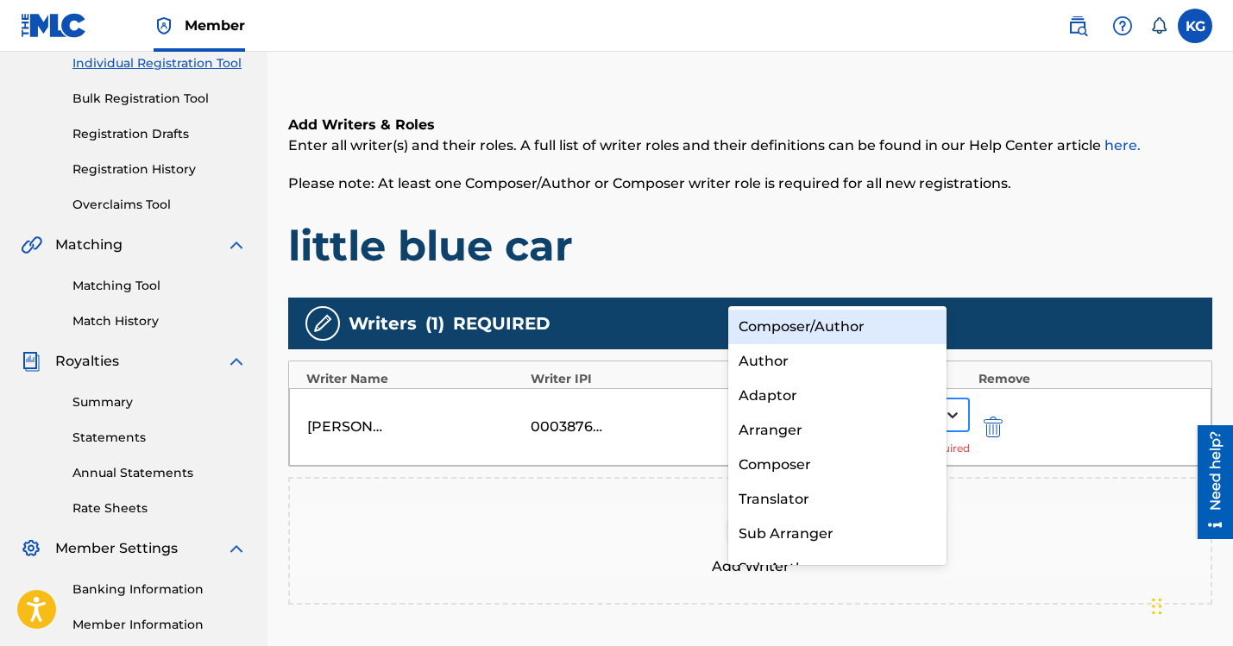
click at [944, 406] on icon at bounding box center [952, 414] width 17 height 17
click at [841, 326] on div "Composer/Author" at bounding box center [837, 327] width 219 height 35
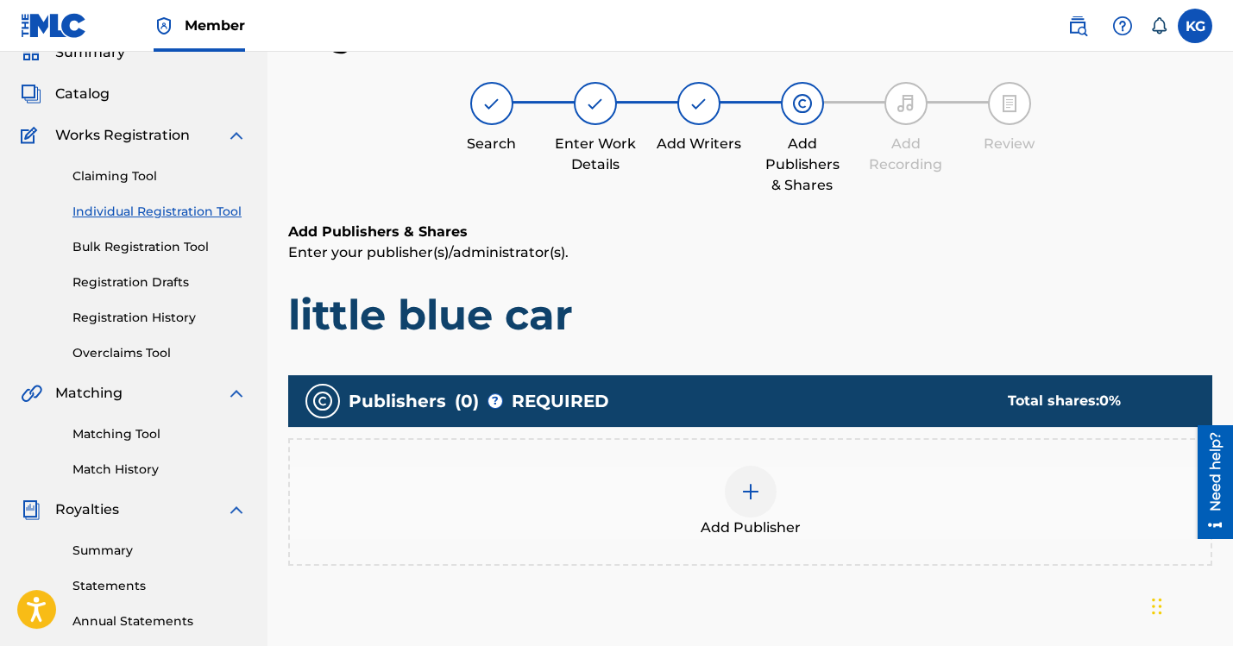
scroll to position [78, 0]
click at [740, 482] on img at bounding box center [750, 492] width 21 height 21
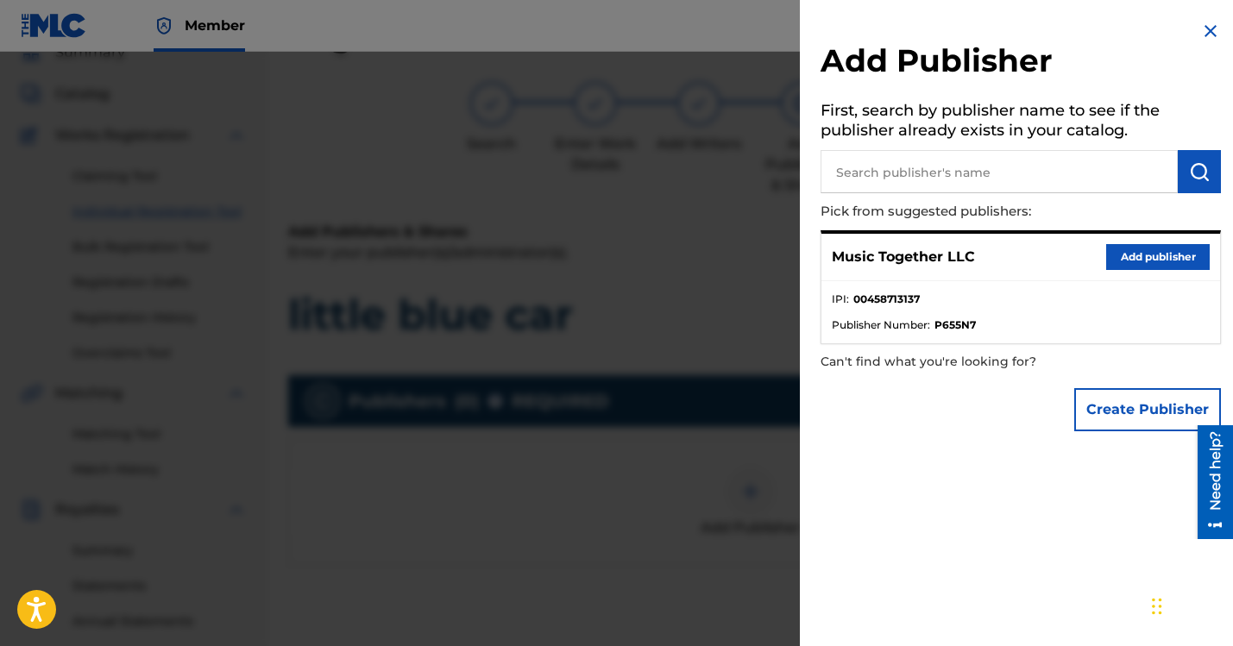
click at [1162, 244] on button "Add publisher" at bounding box center [1158, 257] width 104 height 26
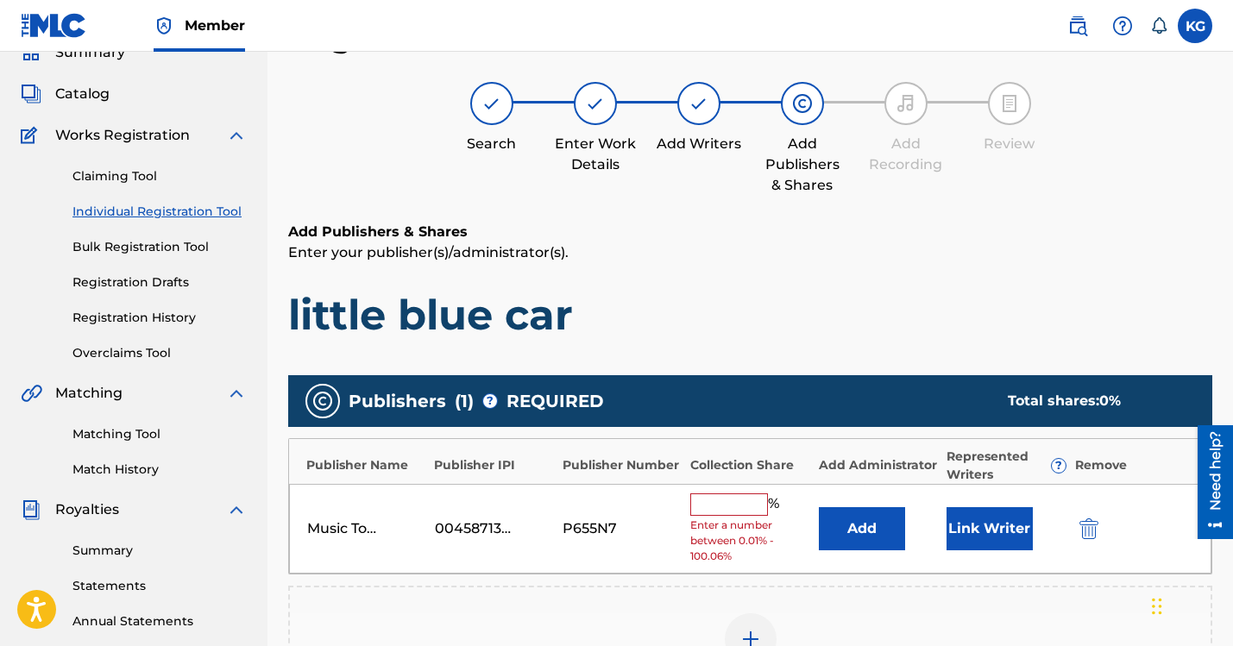
click at [708, 494] on input "text" at bounding box center [729, 505] width 78 height 22
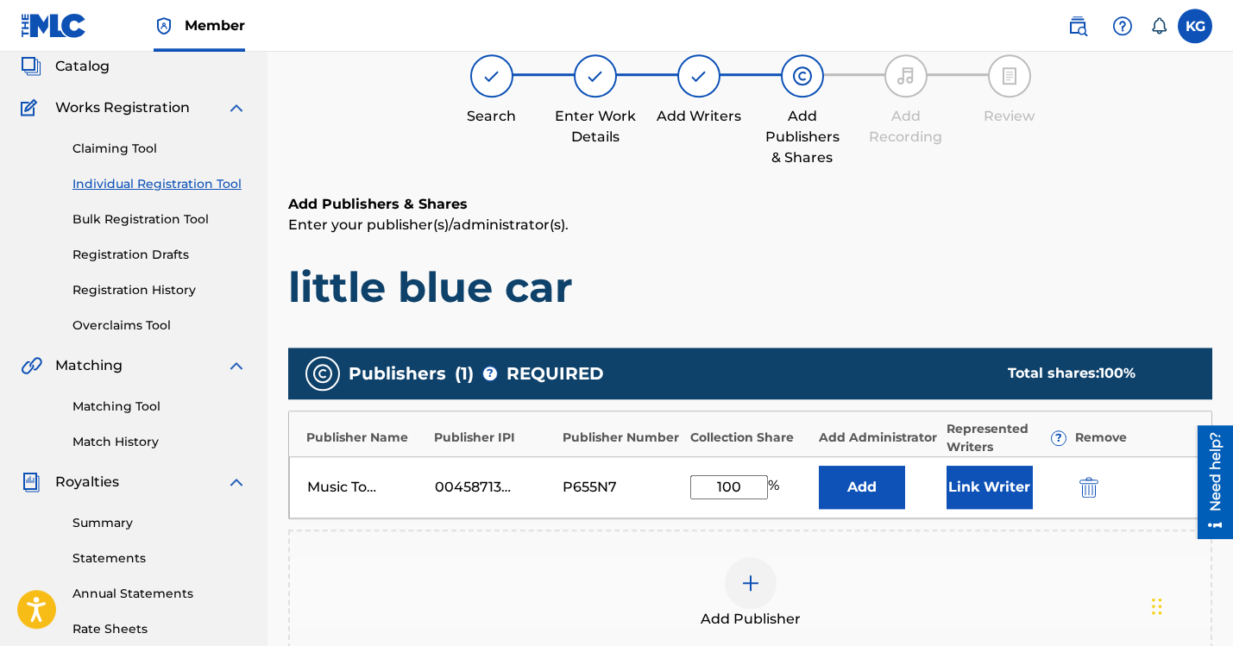
scroll to position [112, 0]
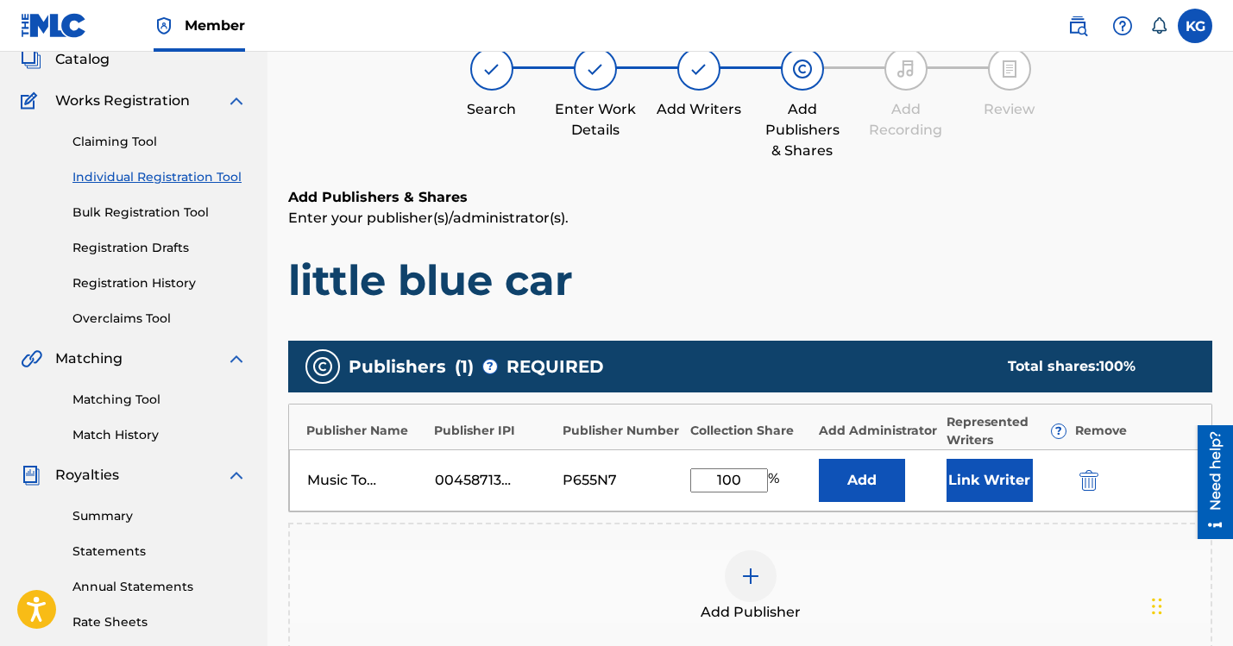
type input "100"
click at [951, 459] on button "Link Writer" at bounding box center [990, 480] width 86 height 43
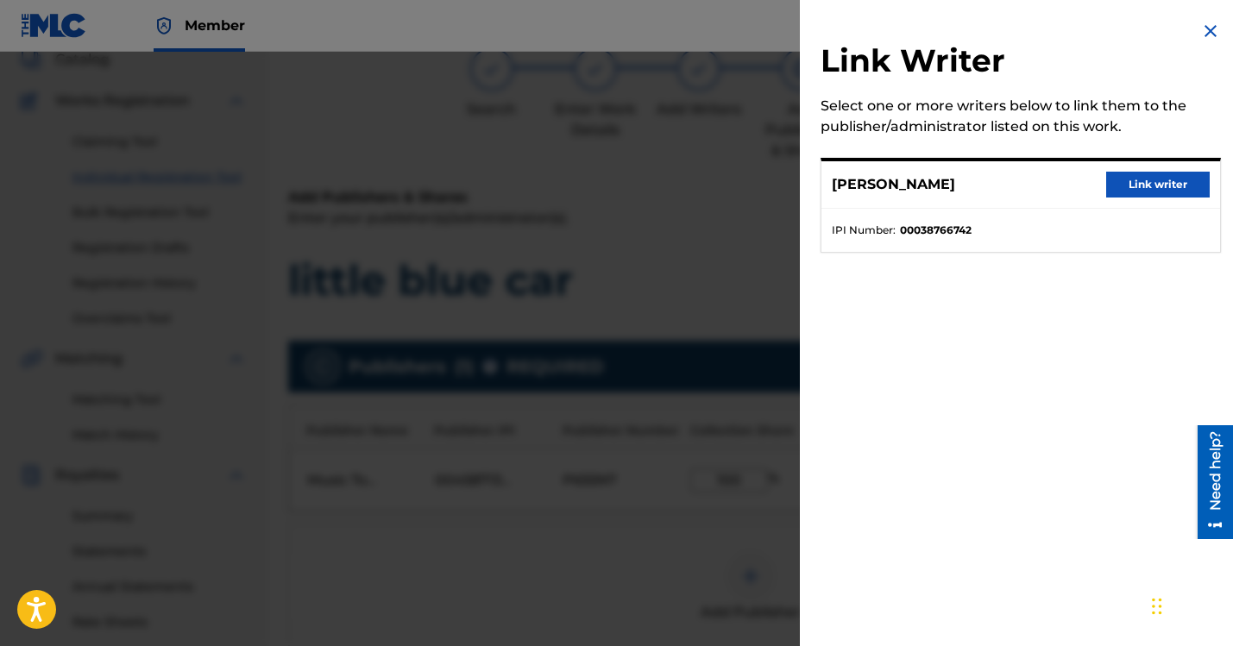
click at [1156, 172] on button "Link writer" at bounding box center [1158, 185] width 104 height 26
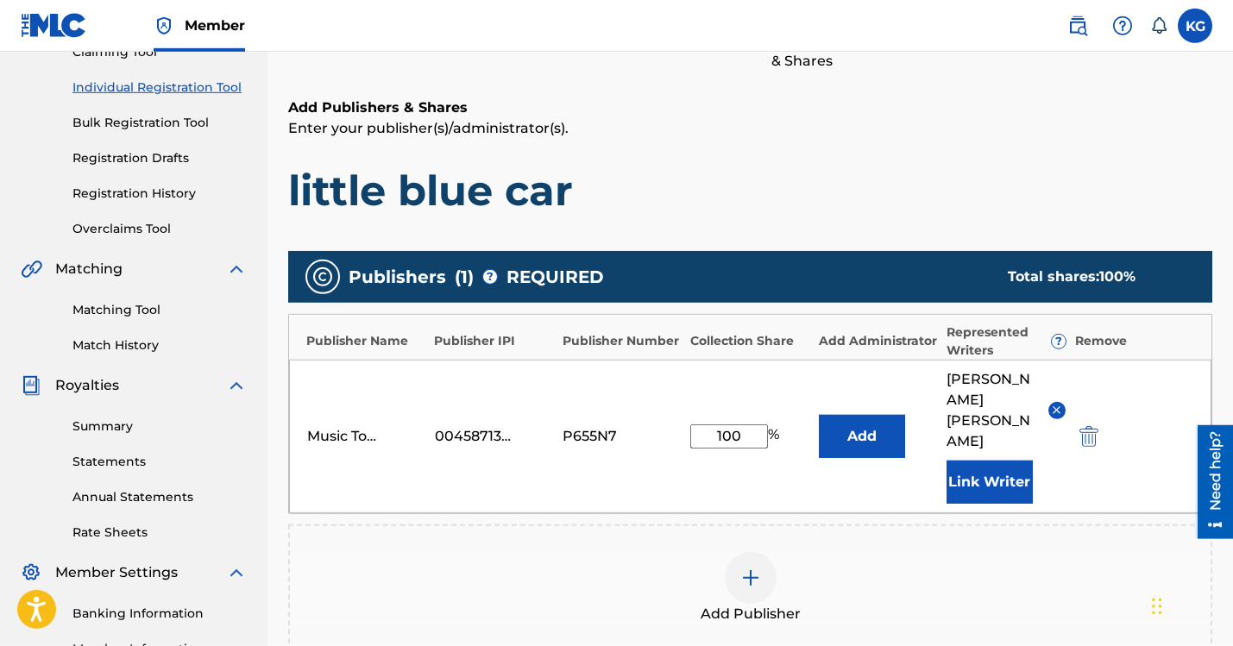
scroll to position [226, 0]
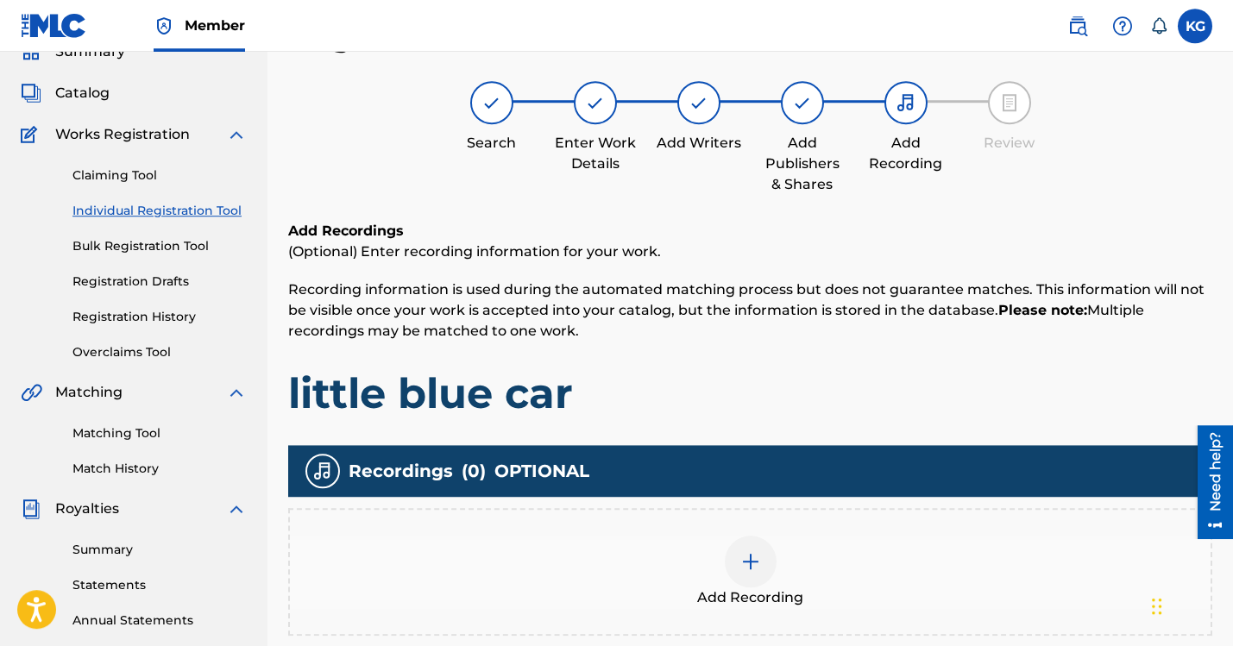
scroll to position [78, 0]
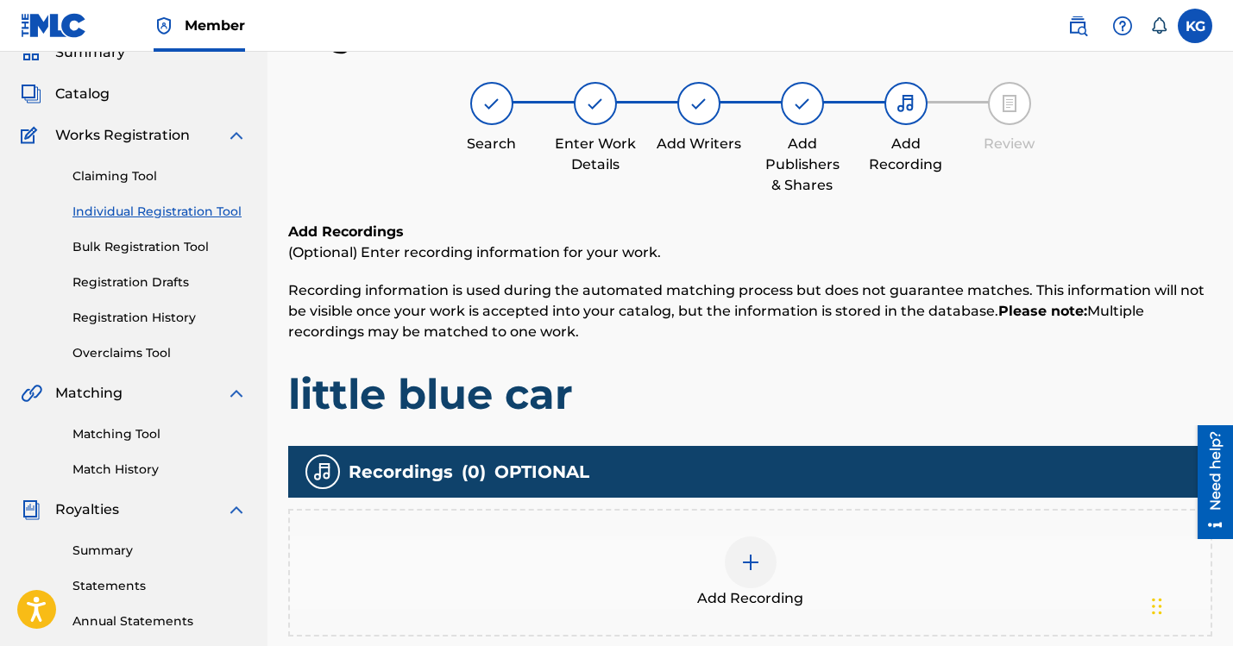
click at [740, 552] on img at bounding box center [750, 562] width 21 height 21
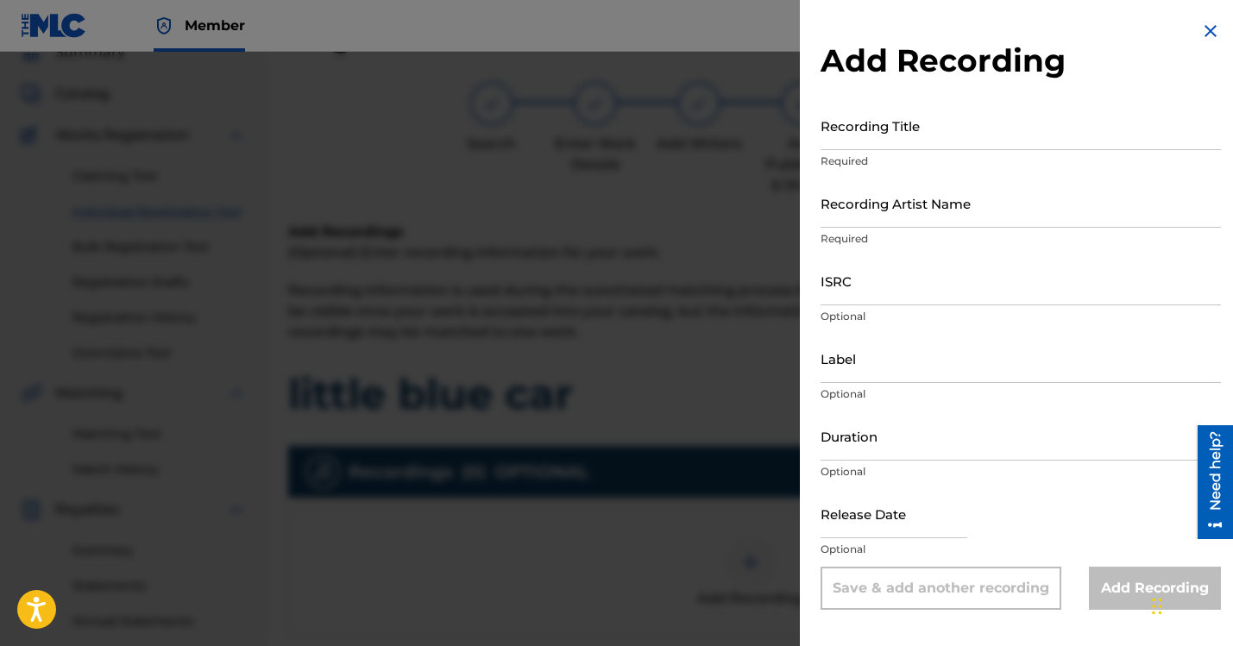
click at [969, 107] on input "Recording Title" at bounding box center [1021, 125] width 400 height 49
type input "Little Blue Car"
click at [977, 179] on input "Recording Artist Name" at bounding box center [1021, 203] width 400 height 49
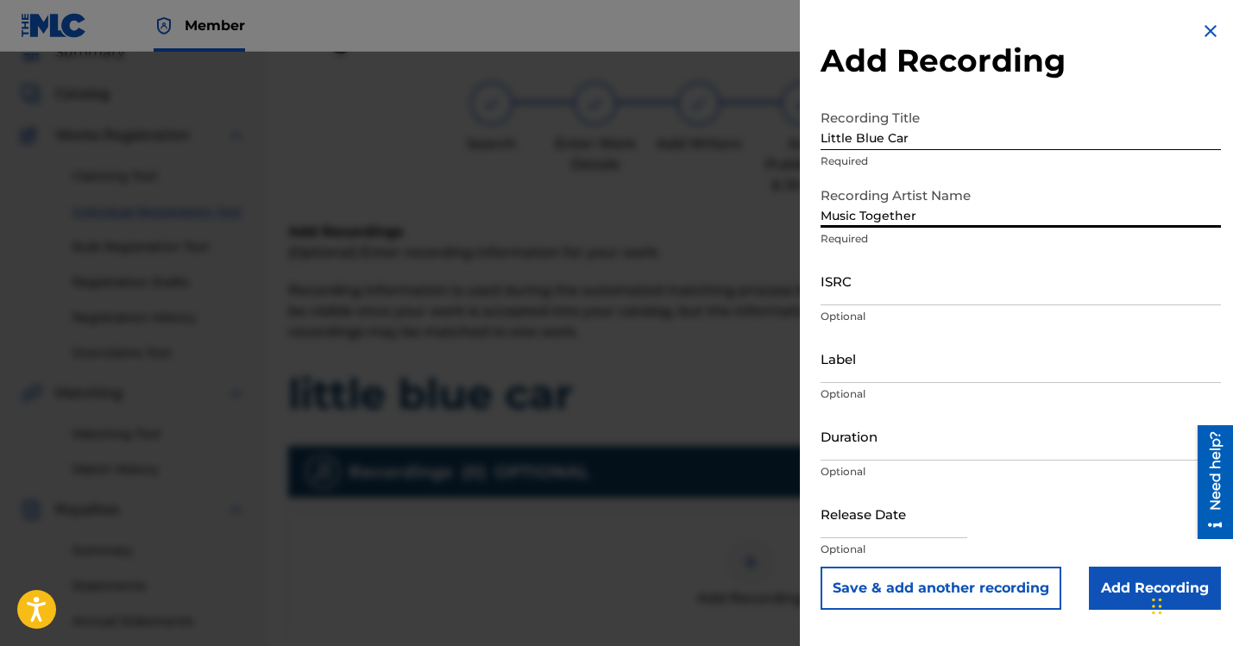
type input "Music Together"
click at [954, 256] on input "ISRC" at bounding box center [1021, 280] width 400 height 49
paste input "3:32"
type input "3:32"
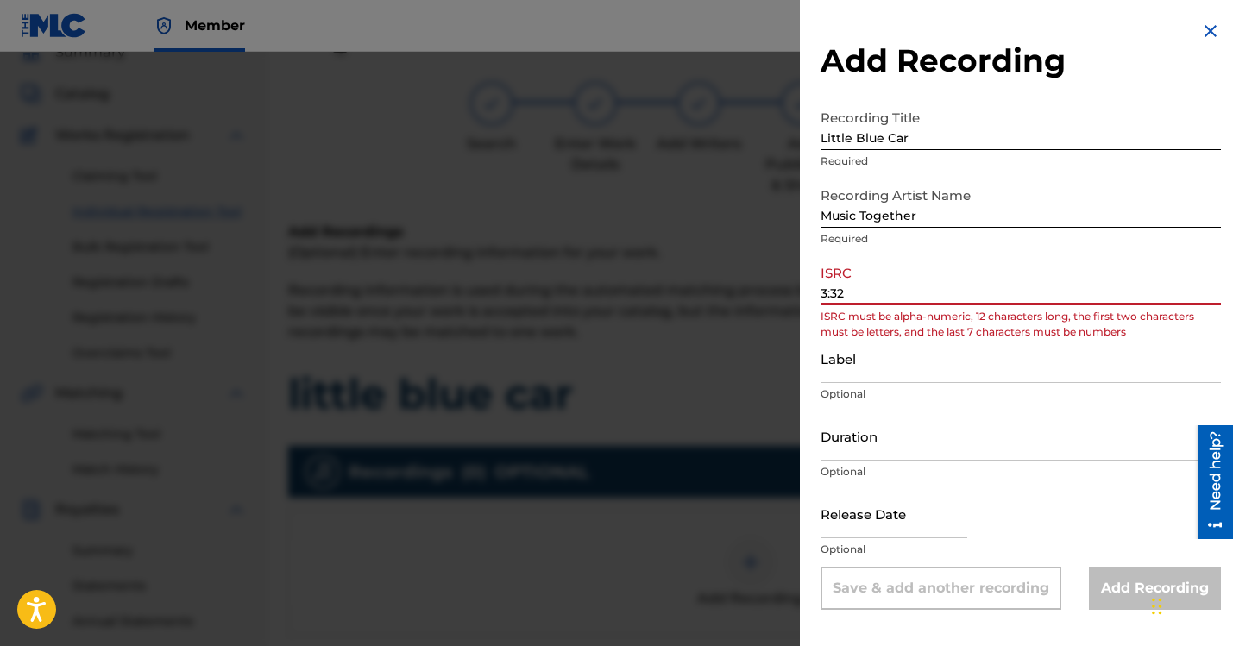
drag, startPoint x: 952, startPoint y: 230, endPoint x: 877, endPoint y: 229, distance: 75.1
click at [877, 256] on input "3:32" at bounding box center [1021, 280] width 400 height 49
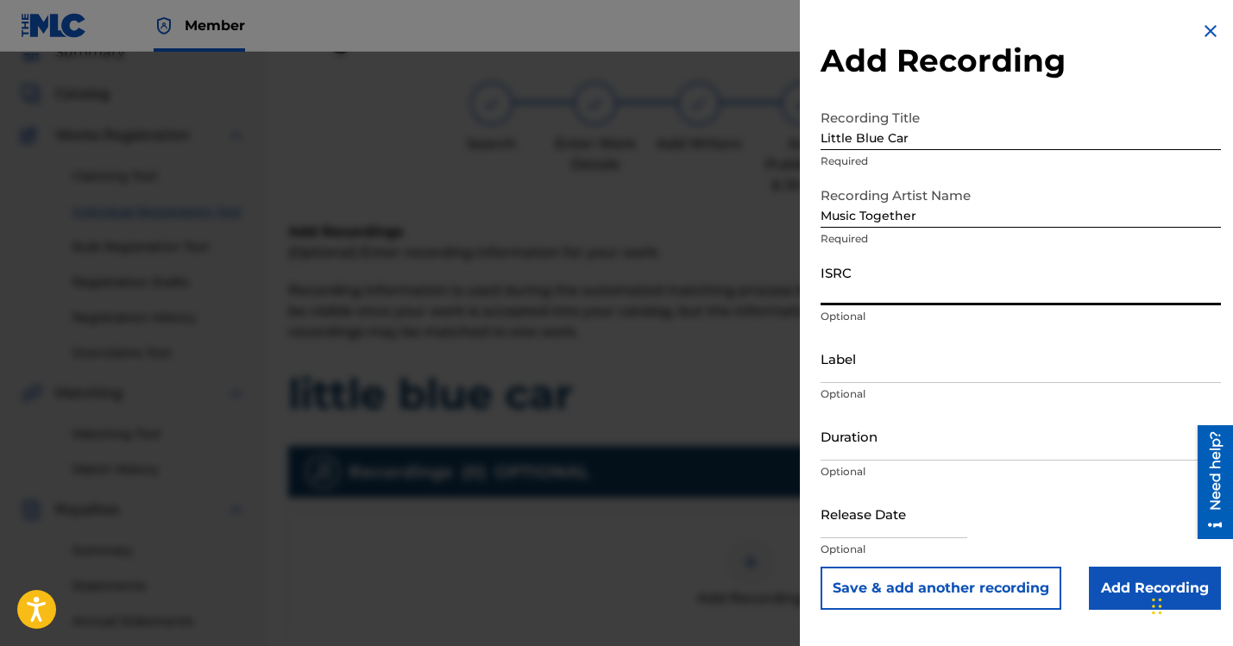
paste input "TCAEP2078379"
type input "TCAEP2078379"
click at [942, 412] on input "Duration" at bounding box center [1021, 436] width 400 height 49
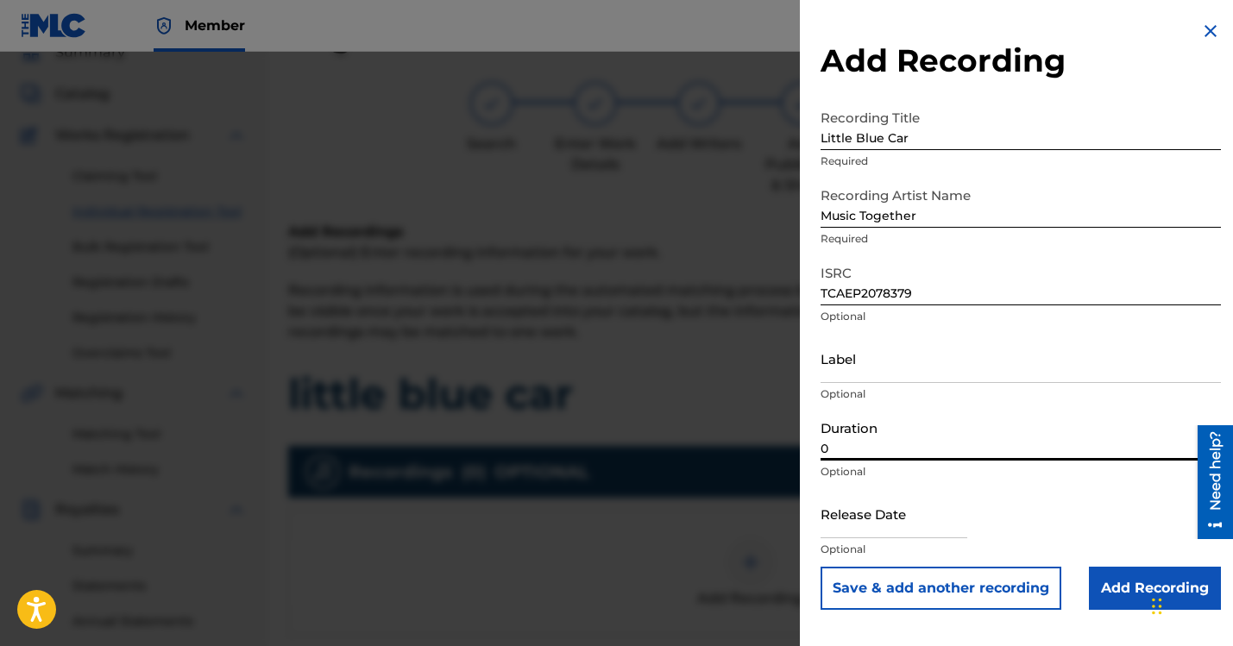
paste input "3:32"
type input "03:32"
click at [1156, 567] on input "Add Recording" at bounding box center [1155, 588] width 132 height 43
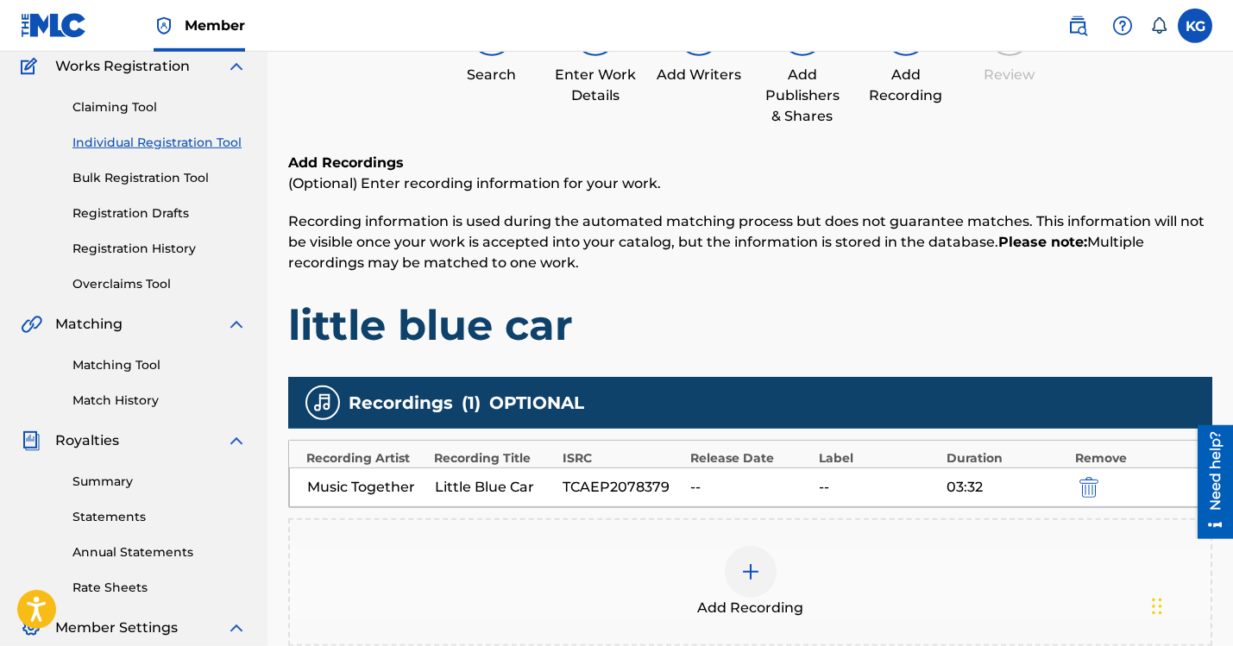
scroll to position [148, 0]
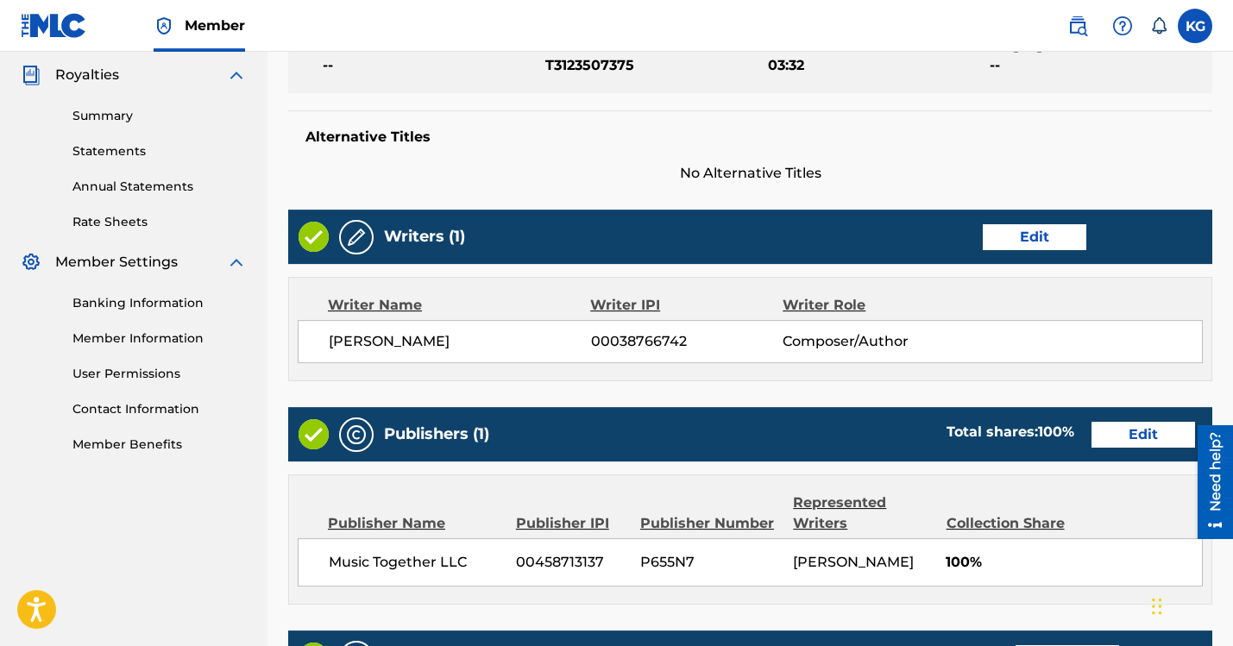
scroll to position [515, 0]
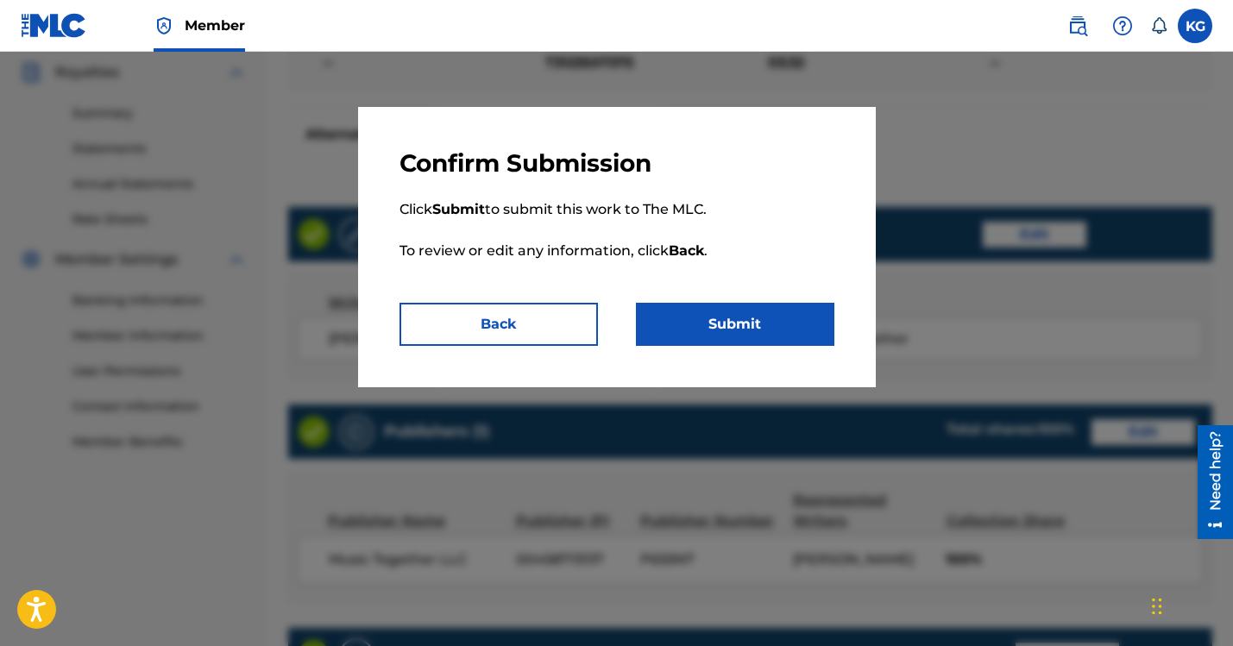
click at [714, 303] on button "Submit" at bounding box center [735, 324] width 198 height 43
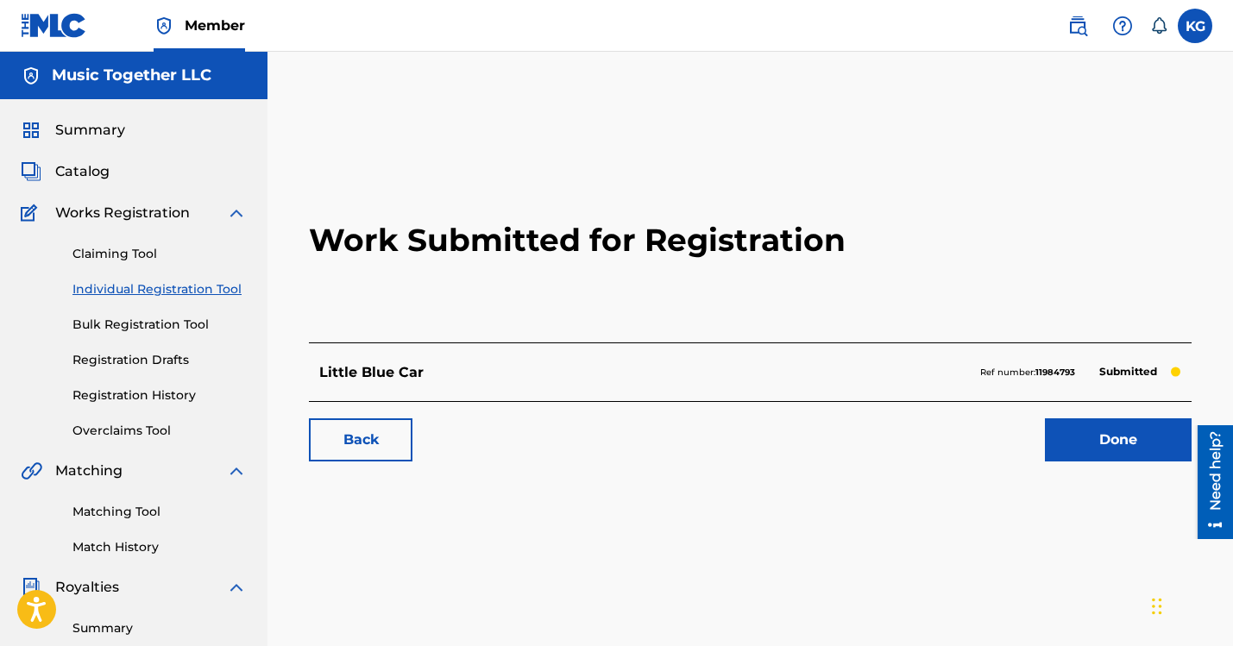
click at [1204, 23] on label at bounding box center [1195, 26] width 35 height 35
click at [1195, 26] on input "KG [PERSON_NAME] [EMAIL_ADDRESS][DOMAIN_NAME] Notification Preferences Profile …" at bounding box center [1195, 26] width 0 height 0
click at [1133, 91] on p "[PERSON_NAME]" at bounding box center [1135, 101] width 131 height 21
click at [1195, 26] on input "KG [PERSON_NAME] [EMAIL_ADDRESS][DOMAIN_NAME] Notification Preferences Profile …" at bounding box center [1195, 26] width 0 height 0
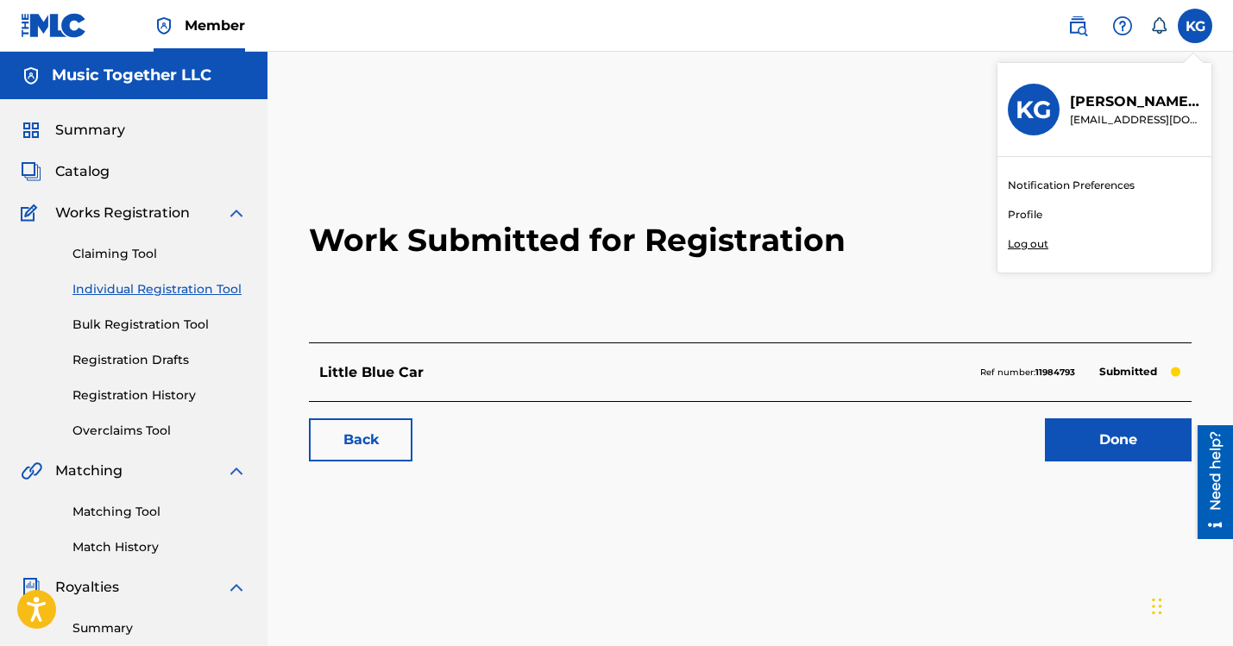
click at [1168, 17] on icon at bounding box center [1158, 25] width 17 height 17
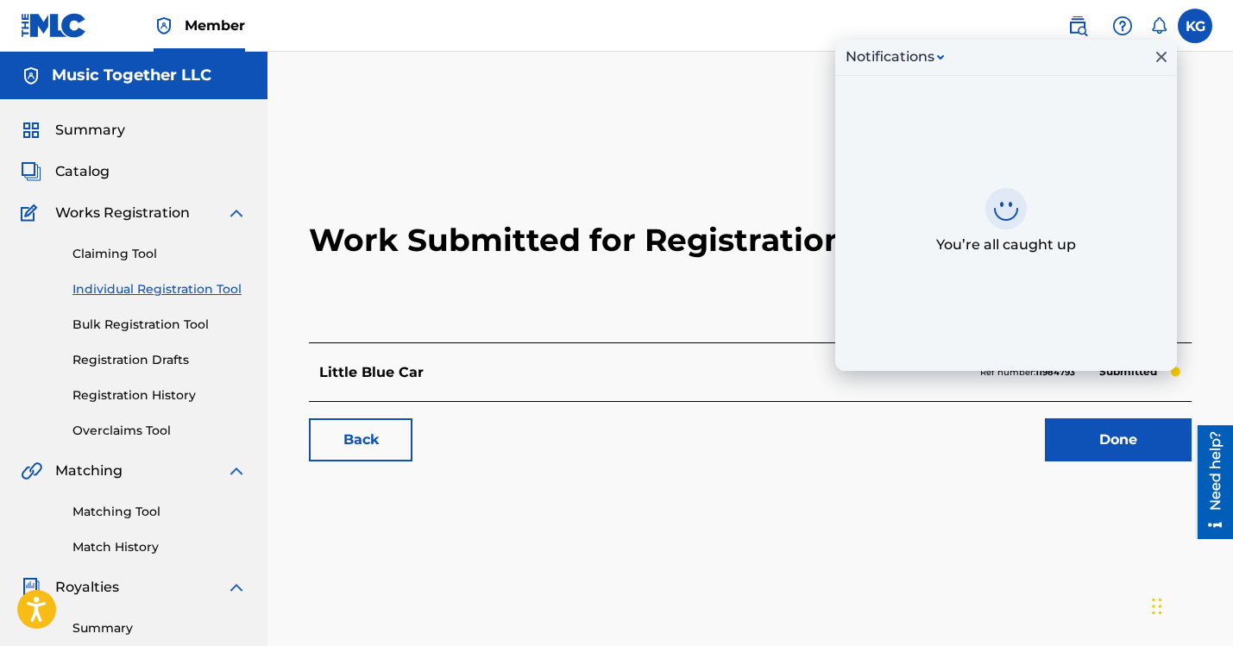
click at [1200, 22] on label at bounding box center [1195, 26] width 35 height 35
click at [1195, 26] on input "KG [PERSON_NAME] [EMAIL_ADDRESS][DOMAIN_NAME] Notification Preferences Profile …" at bounding box center [1195, 26] width 0 height 0
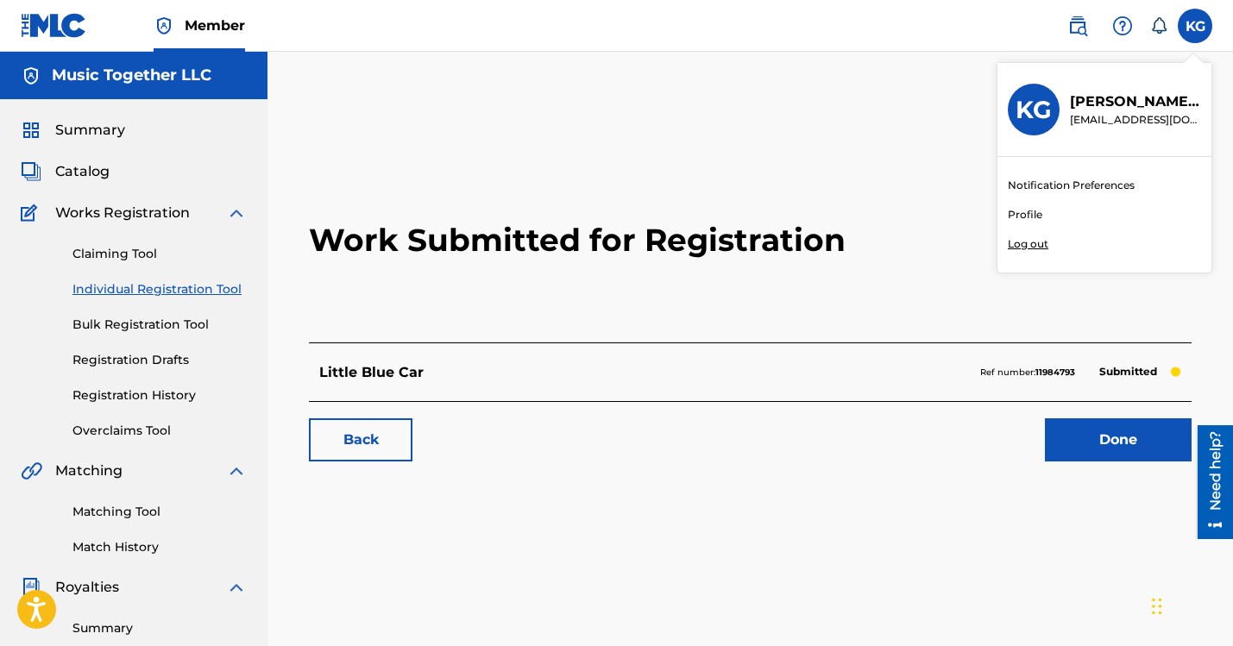
click at [1043, 207] on link "Profile" at bounding box center [1025, 215] width 35 height 16
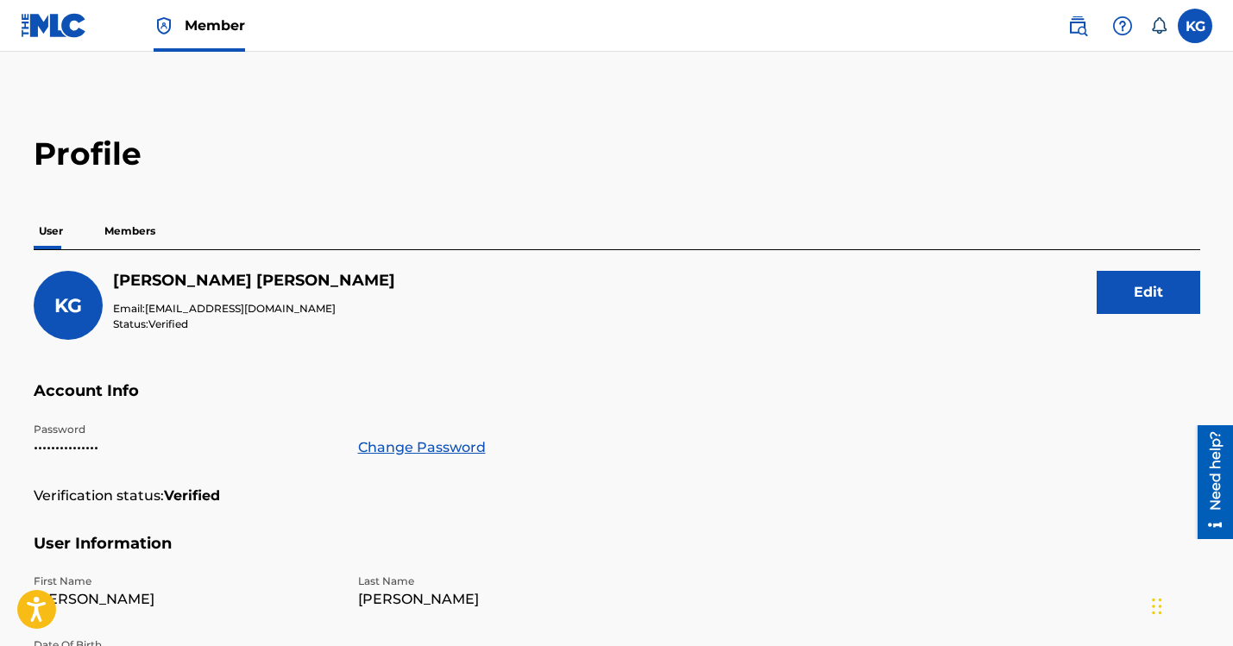
click at [161, 213] on p "Members" at bounding box center [129, 231] width 61 height 36
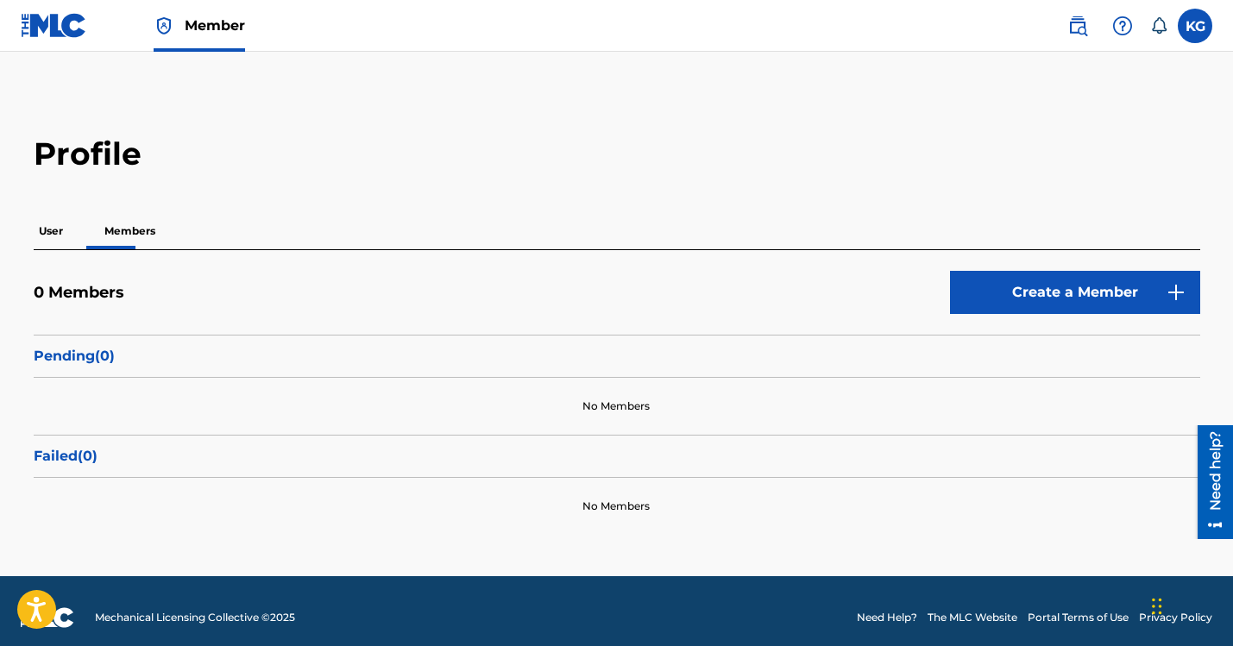
click at [185, 22] on span "Member" at bounding box center [215, 26] width 60 height 20
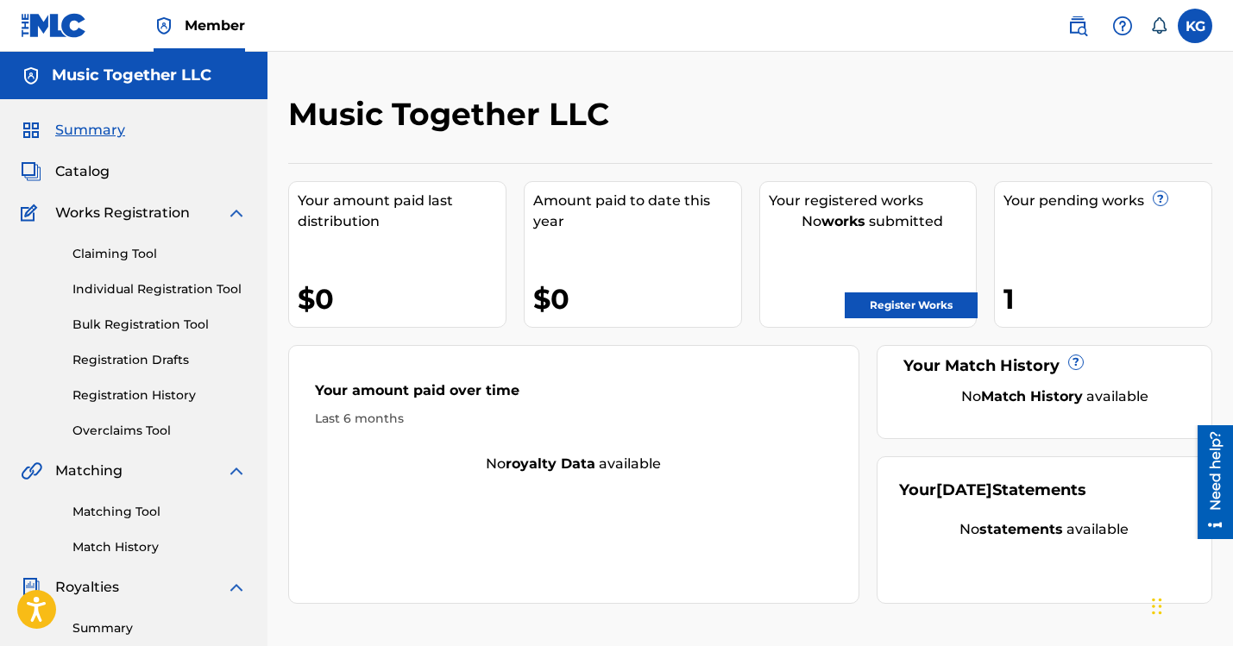
click at [77, 161] on span "Catalog" at bounding box center [82, 171] width 54 height 21
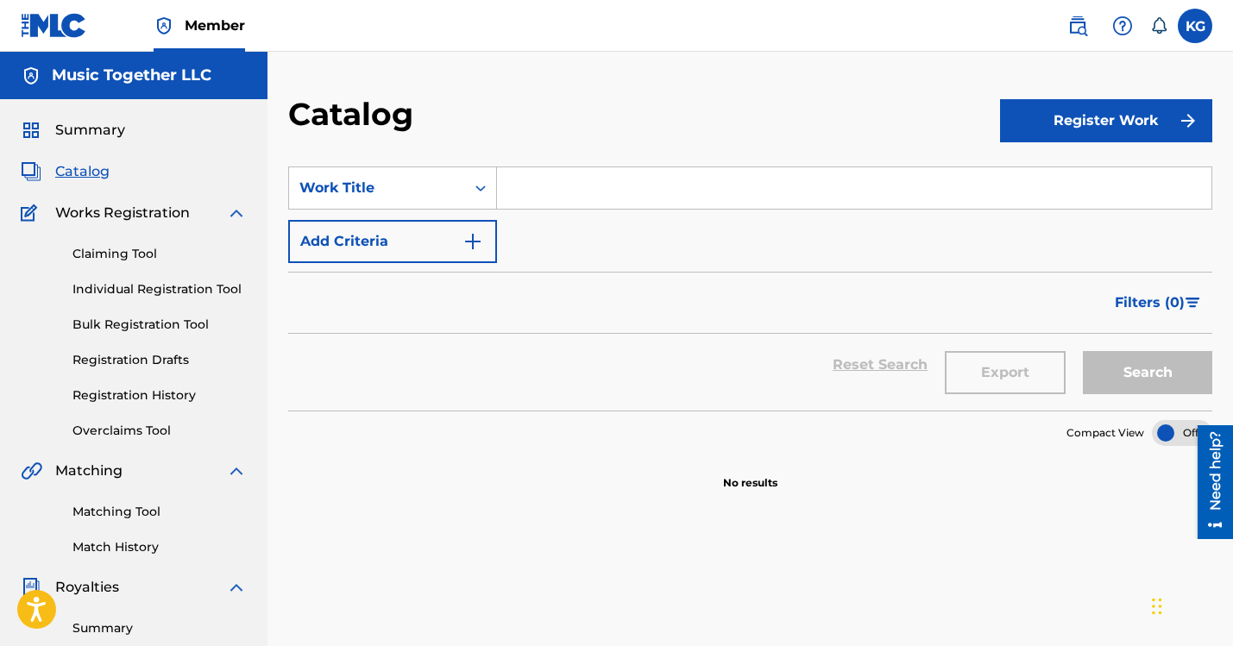
click at [497, 167] on input "Search Form" at bounding box center [854, 187] width 715 height 41
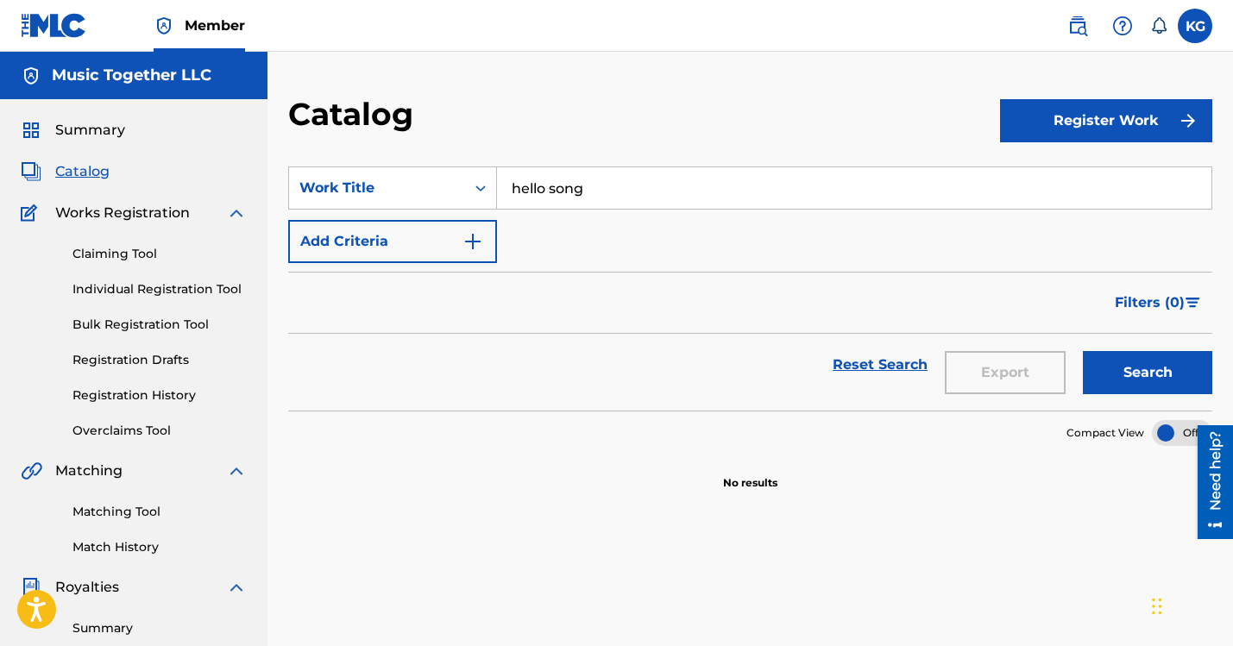
type input "hello song"
click at [463, 231] on img "Search Form" at bounding box center [473, 241] width 21 height 21
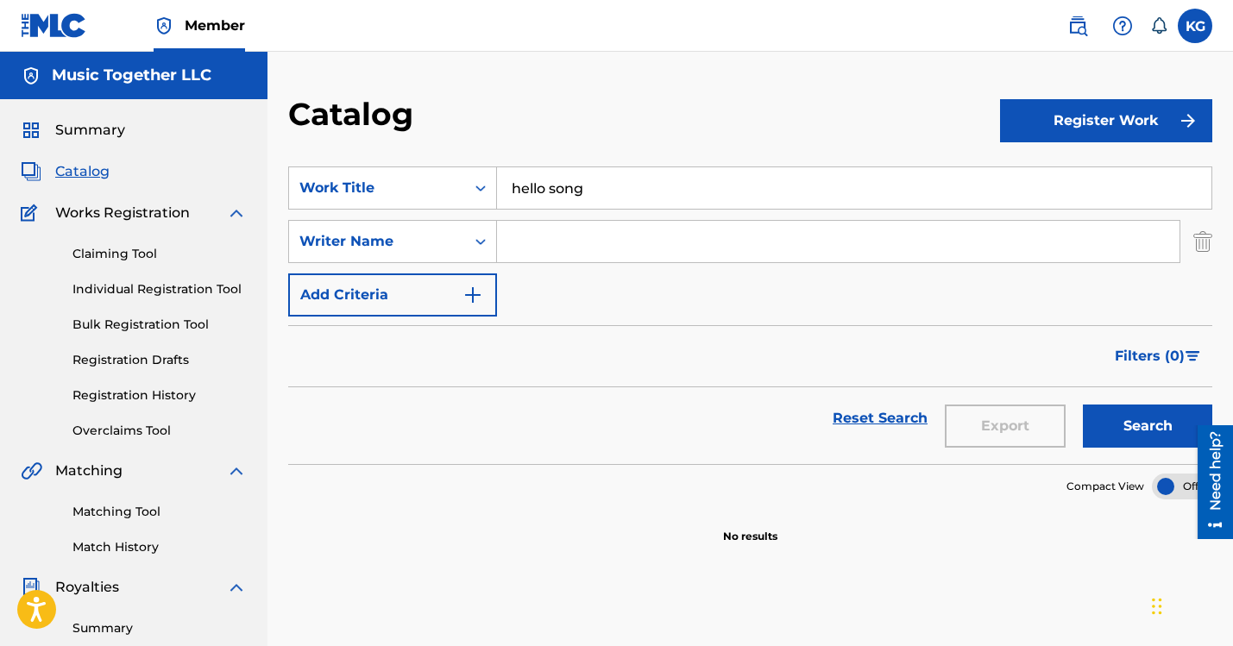
click at [497, 221] on input "Search Form" at bounding box center [838, 241] width 683 height 41
type input "[PERSON_NAME]"
click at [1083, 405] on button "Search" at bounding box center [1147, 426] width 129 height 43
click at [1129, 405] on button "Search" at bounding box center [1147, 426] width 129 height 43
click at [124, 387] on link "Registration History" at bounding box center [159, 396] width 174 height 18
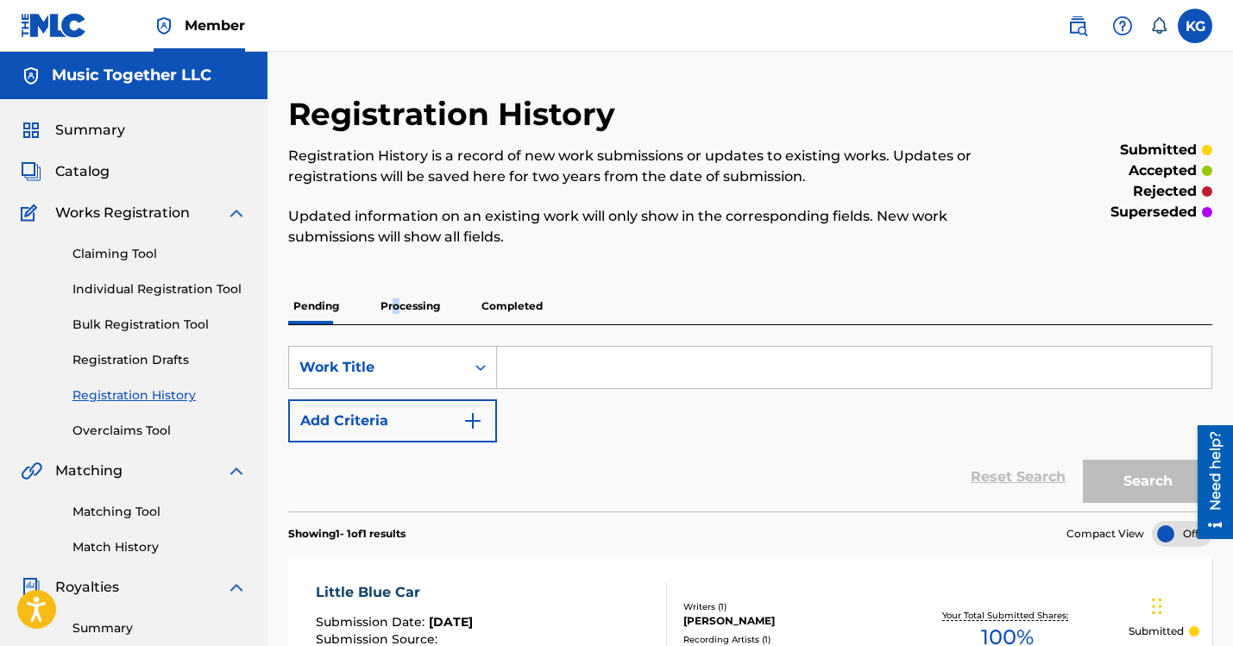
click at [375, 288] on p "Processing" at bounding box center [410, 306] width 70 height 36
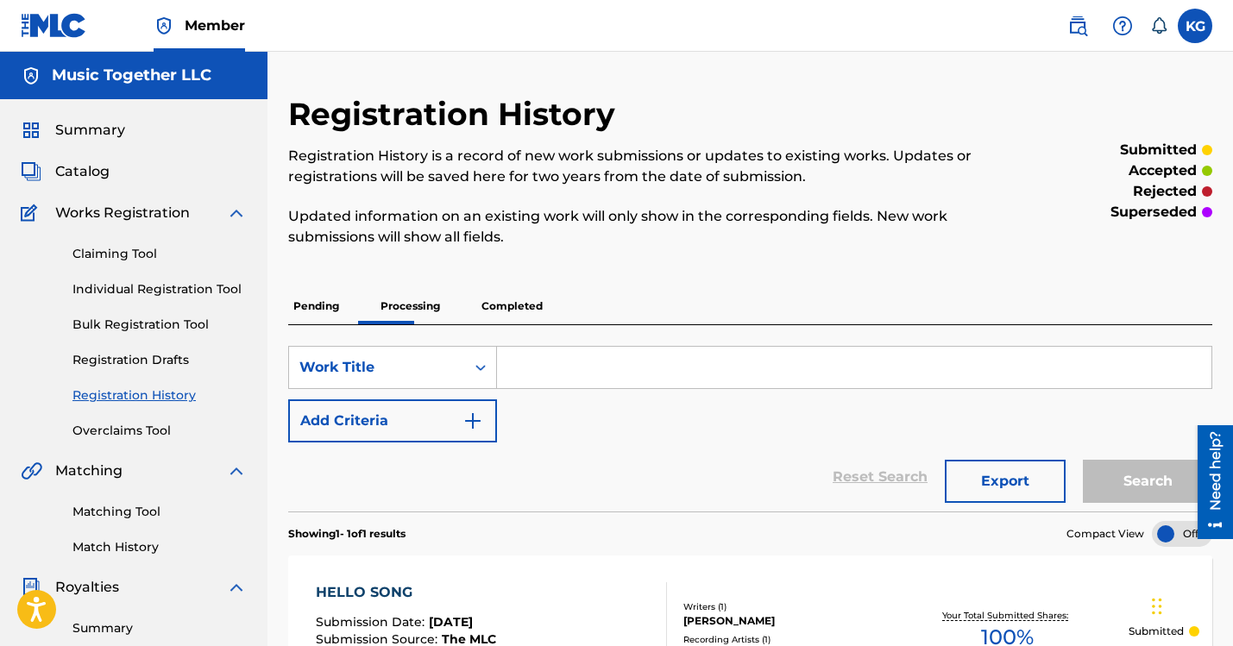
click at [290, 288] on p "Pending" at bounding box center [316, 306] width 56 height 36
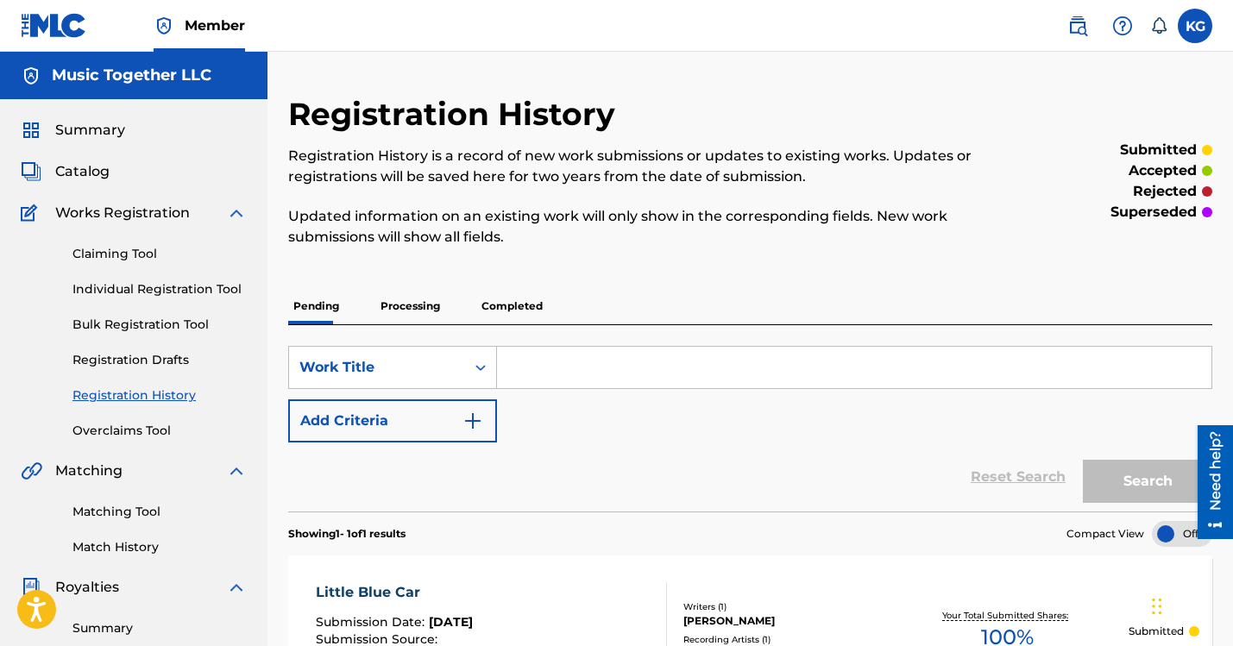
click at [375, 288] on p "Processing" at bounding box center [410, 306] width 70 height 36
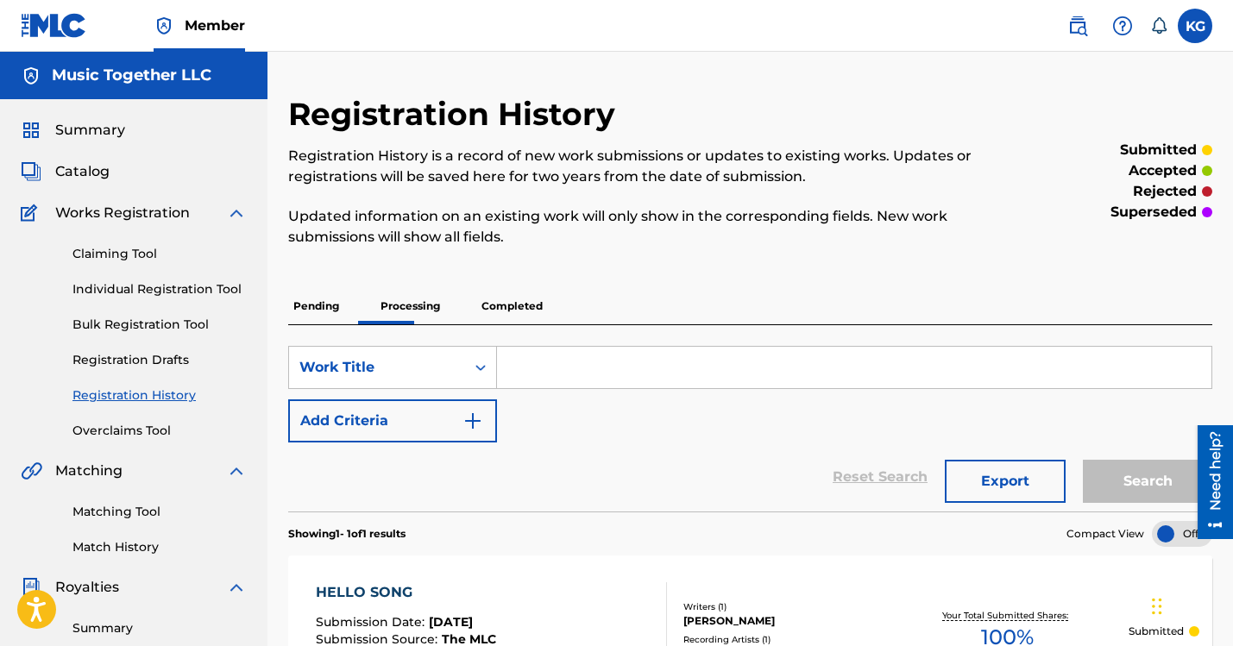
click at [288, 288] on p "Pending" at bounding box center [316, 306] width 56 height 36
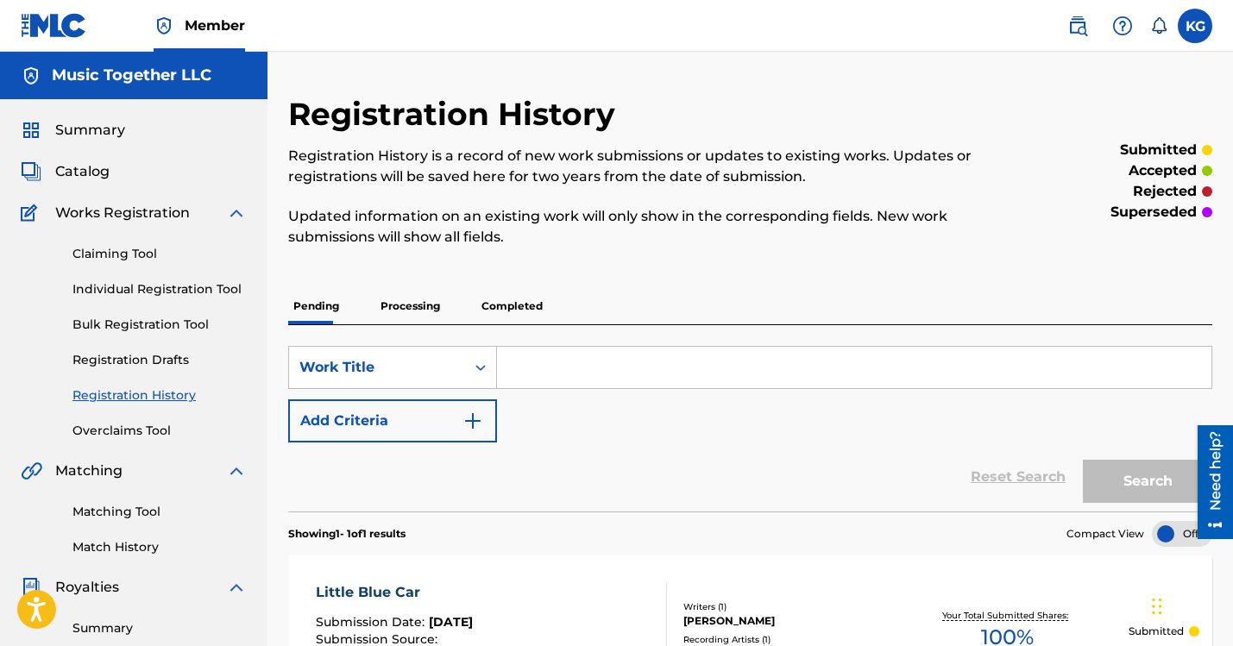
click at [375, 288] on p "Processing" at bounding box center [410, 306] width 70 height 36
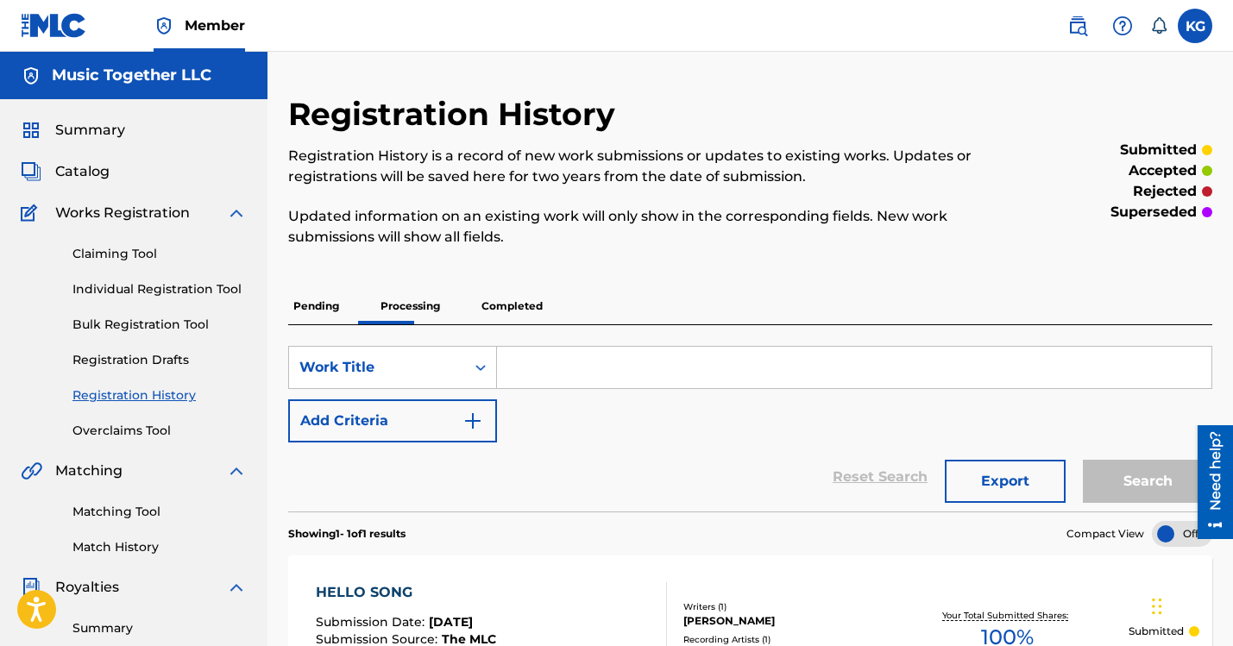
click at [288, 288] on p "Pending" at bounding box center [316, 306] width 56 height 36
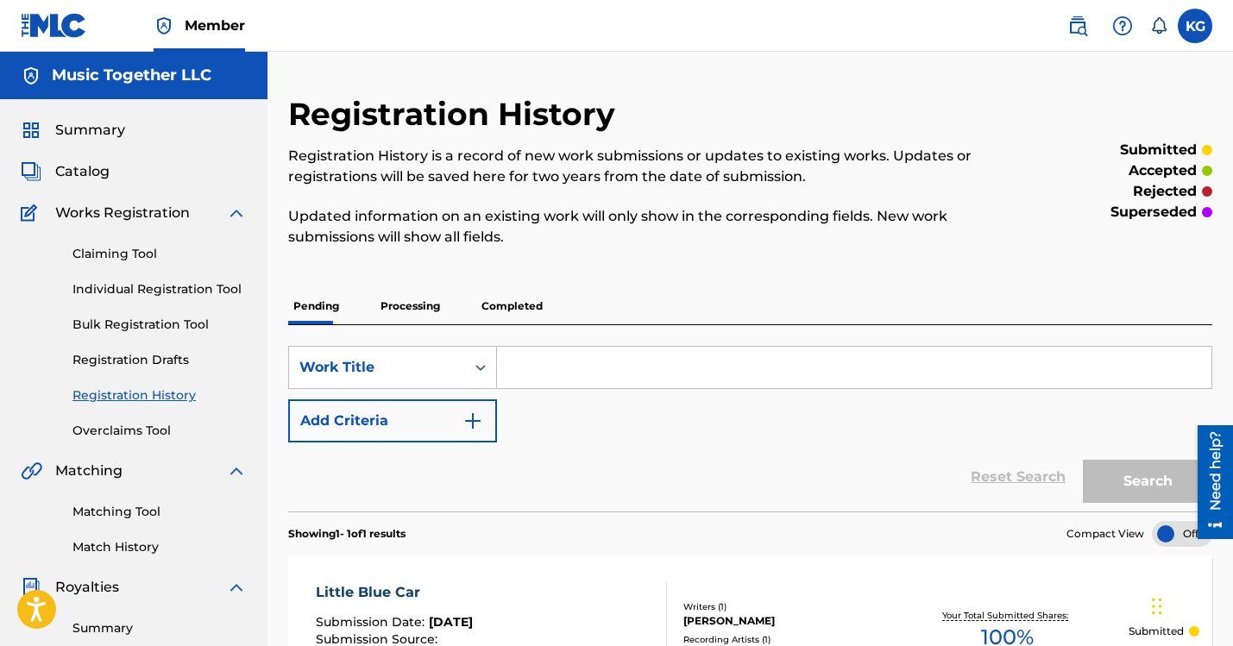
click at [375, 288] on p "Processing" at bounding box center [410, 306] width 70 height 36
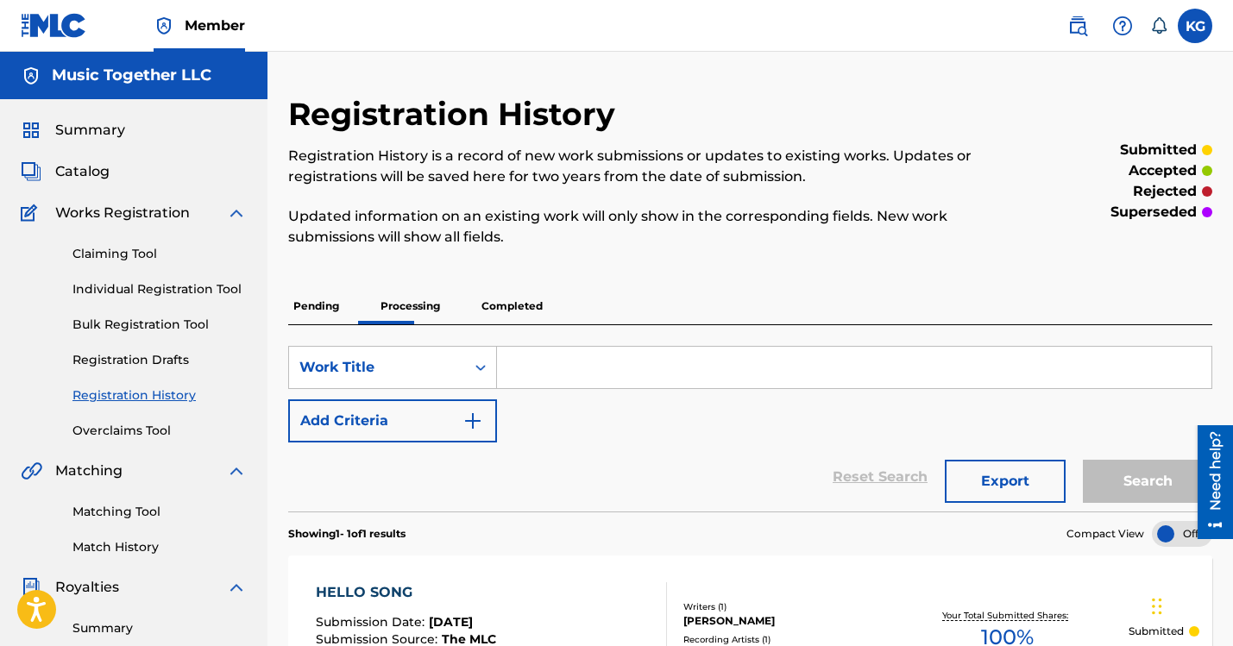
click at [476, 288] on p "Completed" at bounding box center [512, 306] width 72 height 36
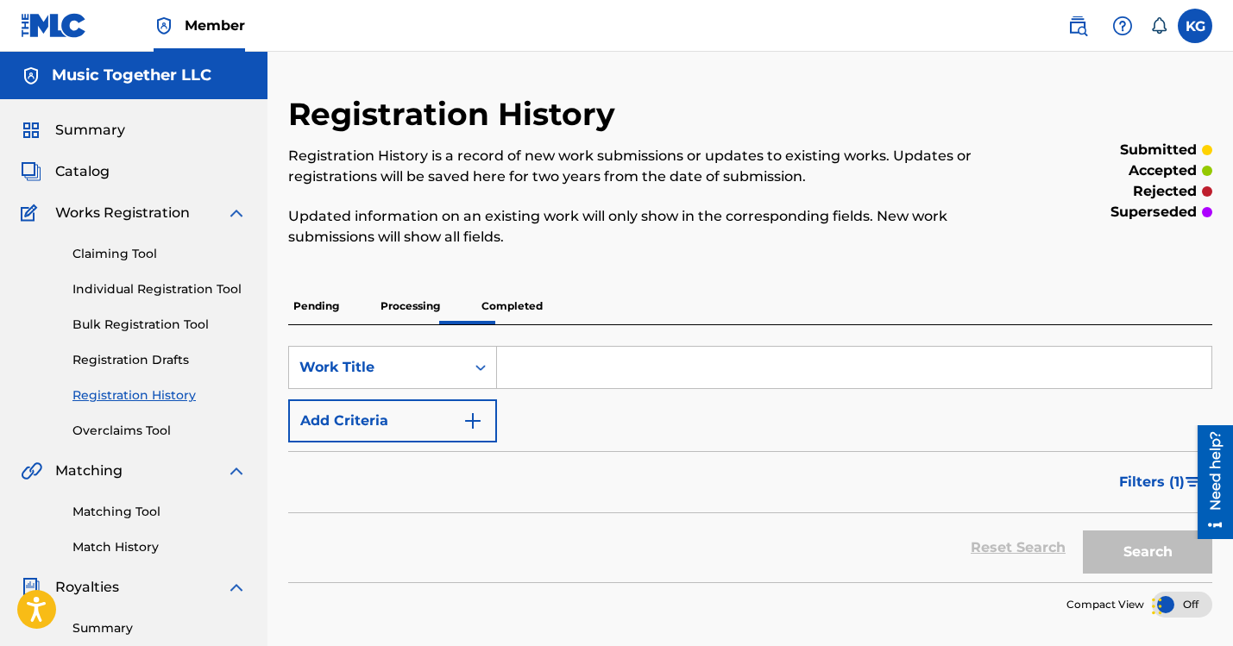
click at [375, 288] on p "Processing" at bounding box center [410, 306] width 70 height 36
